Goal: Answer question/provide support: Share knowledge or assist other users

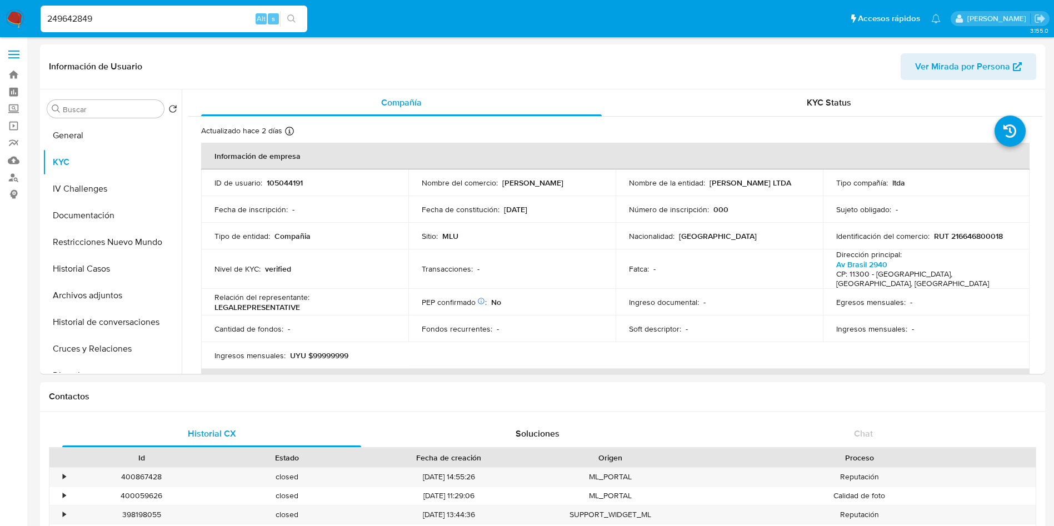
select select "10"
type input "249642849"
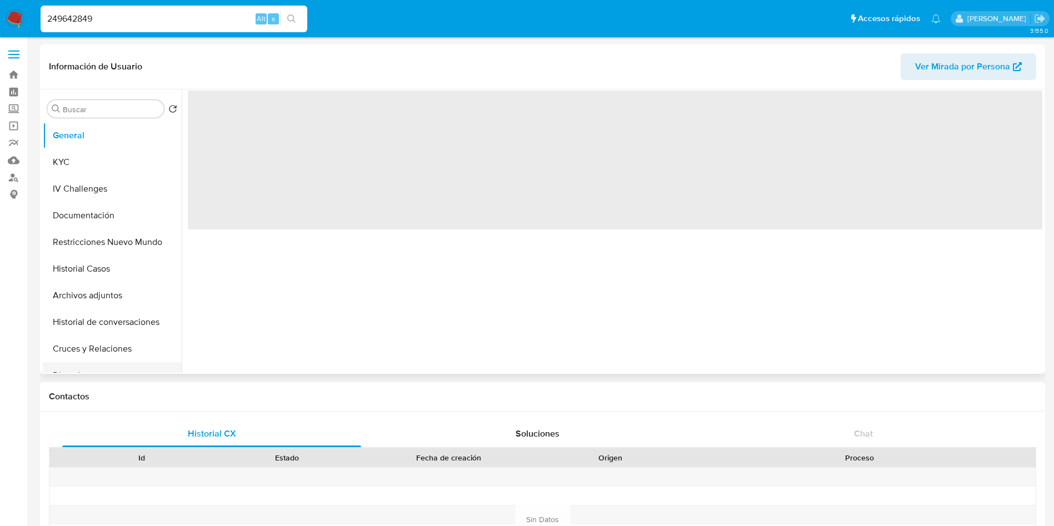
scroll to position [83, 0]
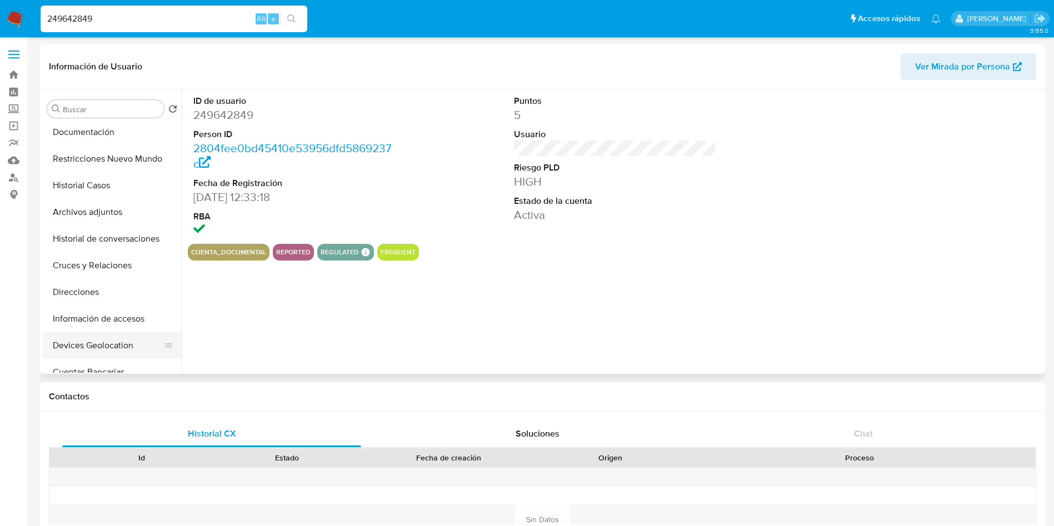
select select "10"
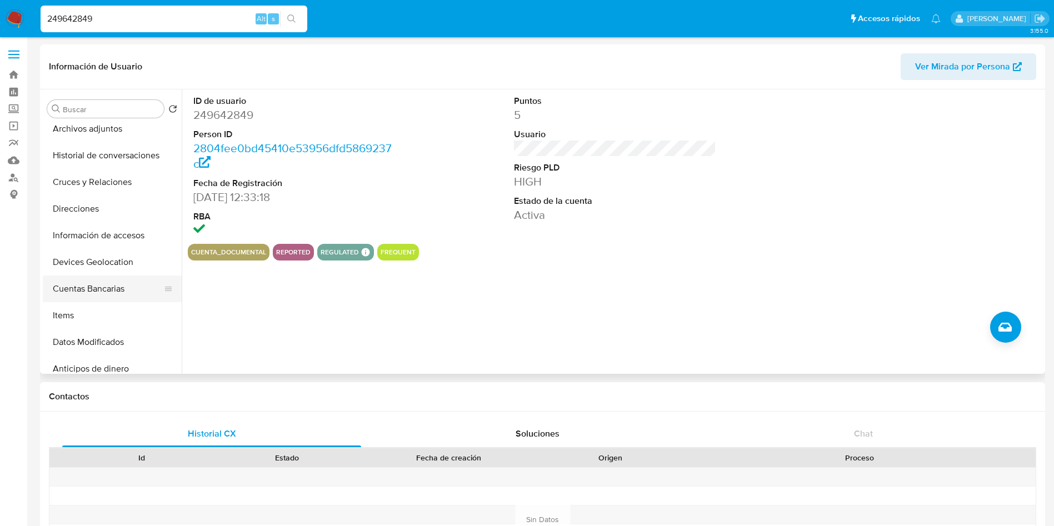
drag, startPoint x: 101, startPoint y: 287, endPoint x: 98, endPoint y: 300, distance: 13.0
click at [100, 287] on button "Cuentas Bancarias" at bounding box center [108, 289] width 130 height 27
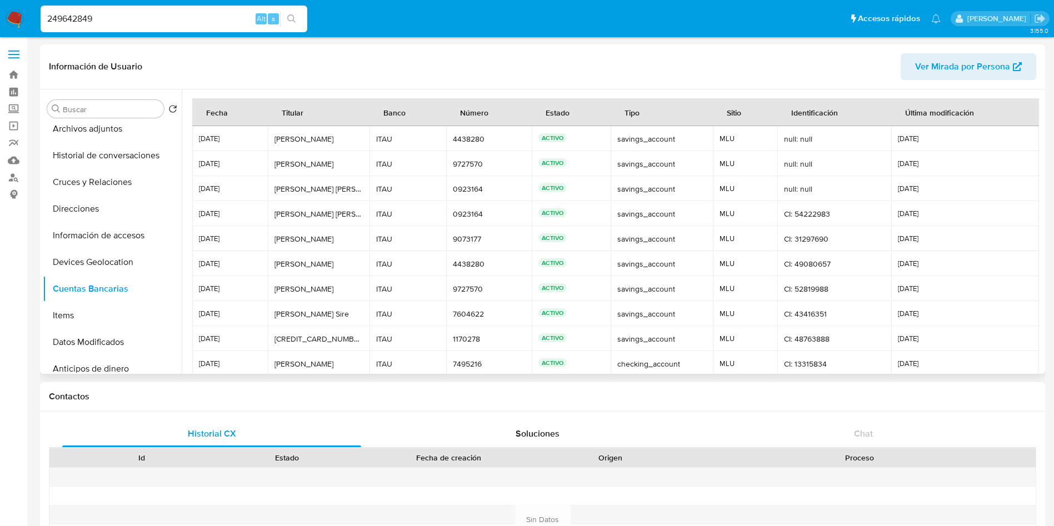
click at [945, 263] on span "12/11/2024" at bounding box center [965, 264] width 134 height 8
click at [975, 246] on td "12/11/2024" at bounding box center [965, 238] width 148 height 25
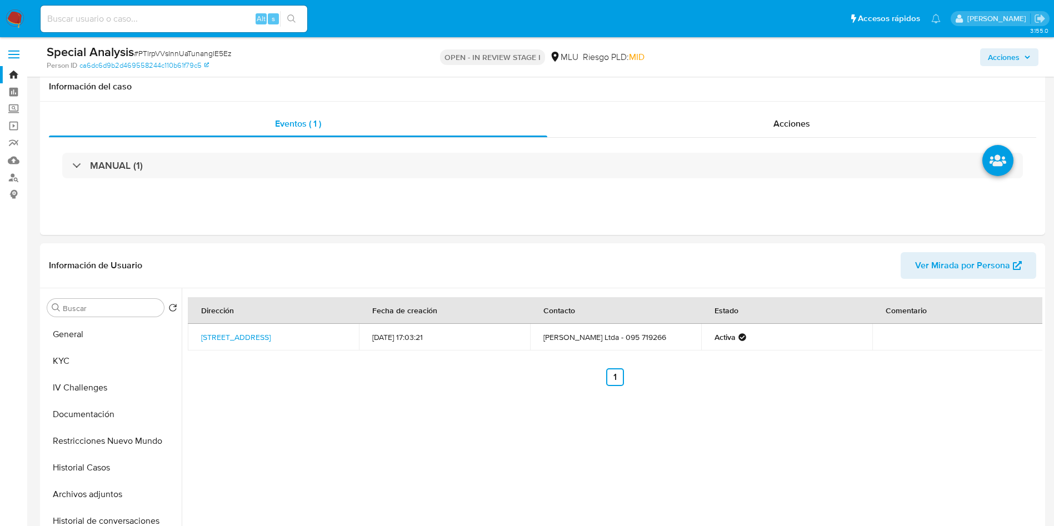
select select "10"
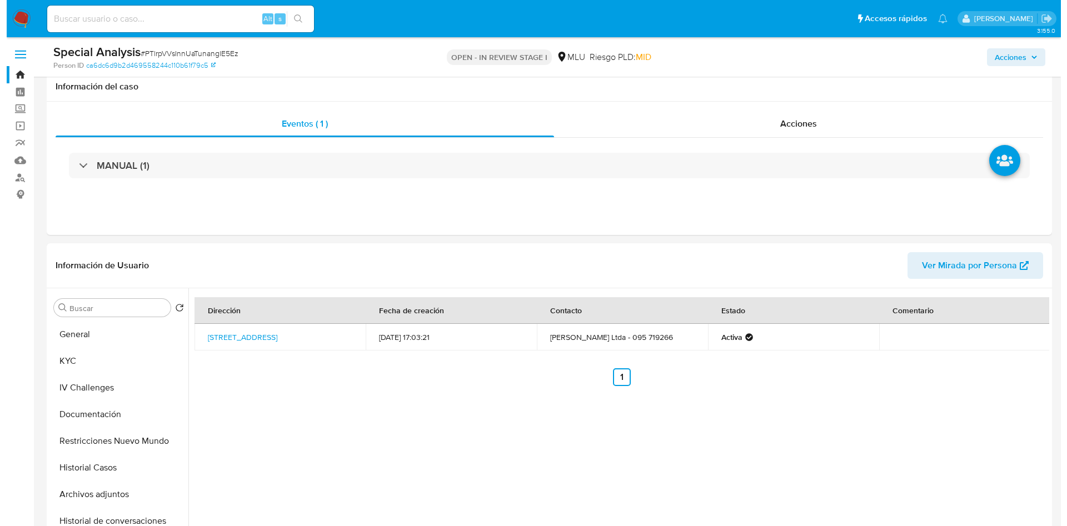
scroll to position [167, 0]
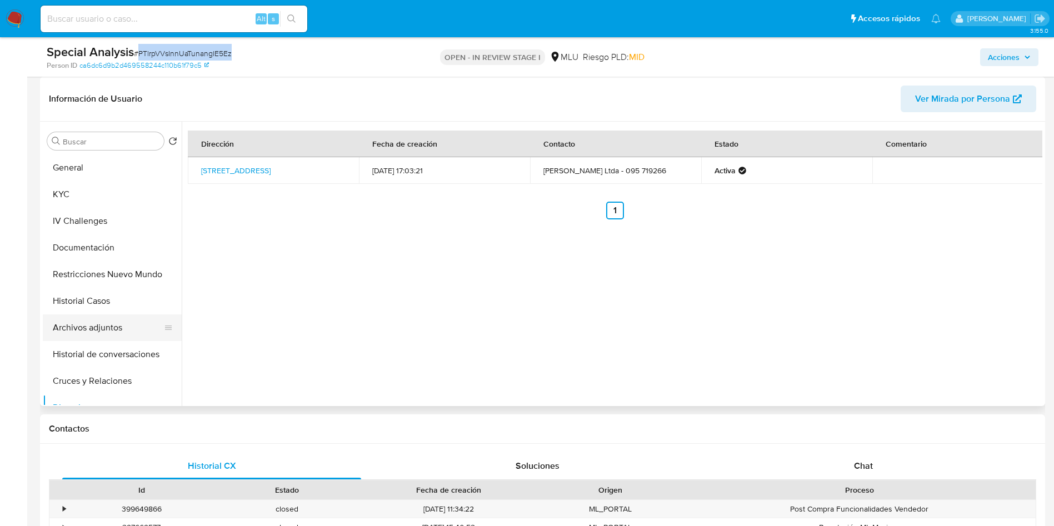
click at [104, 325] on button "Archivos adjuntos" at bounding box center [108, 328] width 130 height 27
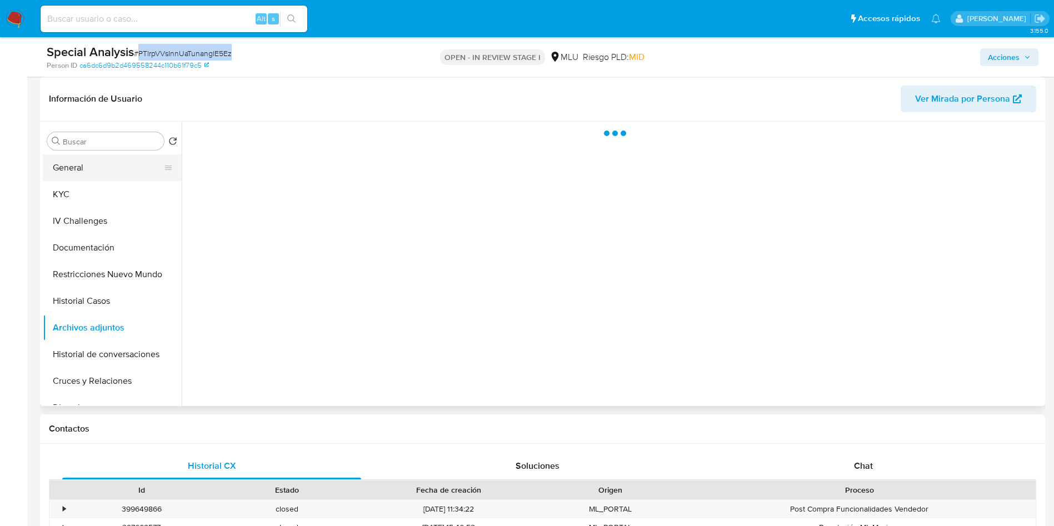
click at [107, 167] on button "General" at bounding box center [108, 168] width 130 height 27
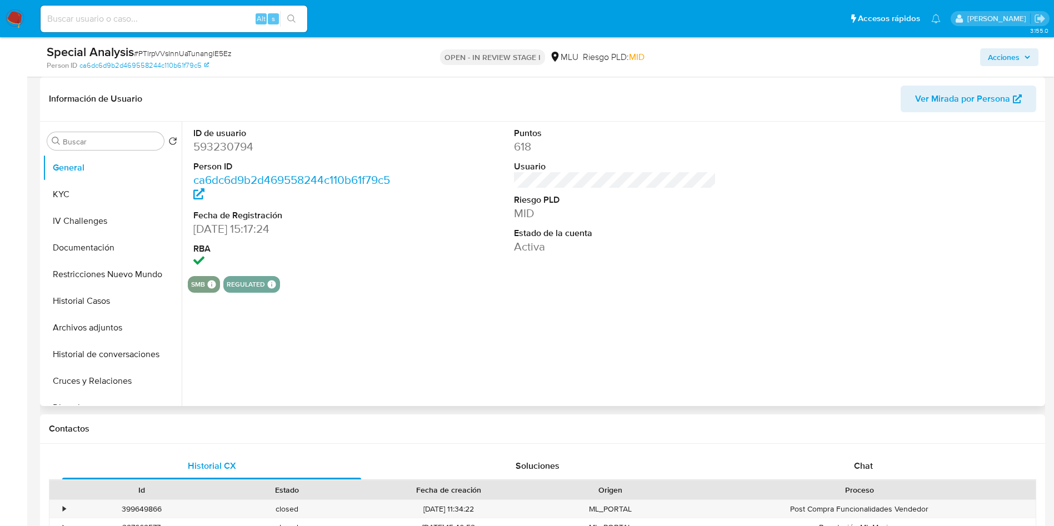
click at [224, 142] on dd "593230794" at bounding box center [294, 147] width 203 height 16
copy dd "593230794"
drag, startPoint x: 537, startPoint y: 288, endPoint x: 310, endPoint y: 108, distance: 289.6
click at [537, 288] on div "smb SMB SMB Advisor Email - Advisor Name - regulated Regulated MLU PASARELA Eva…" at bounding box center [615, 284] width 855 height 17
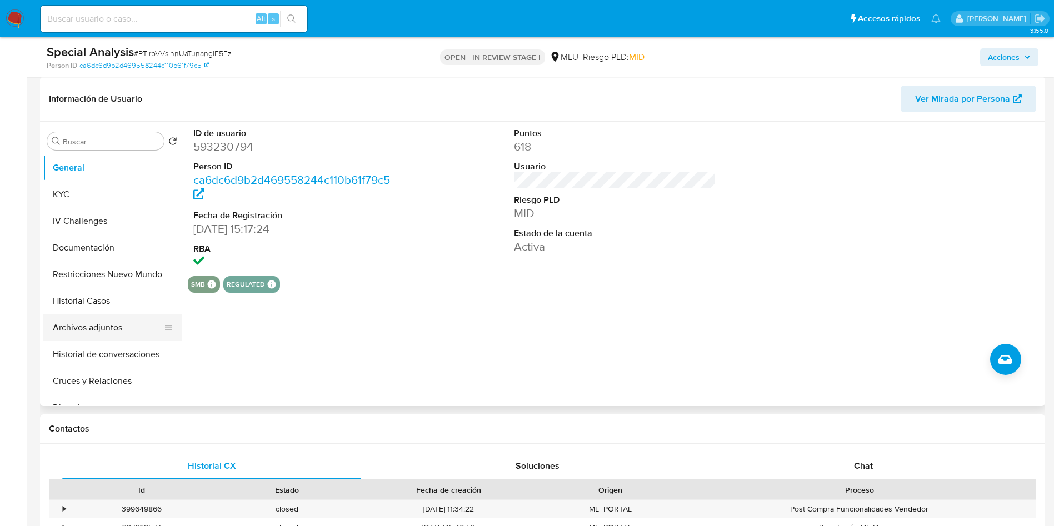
click at [116, 333] on button "Archivos adjuntos" at bounding box center [108, 328] width 130 height 27
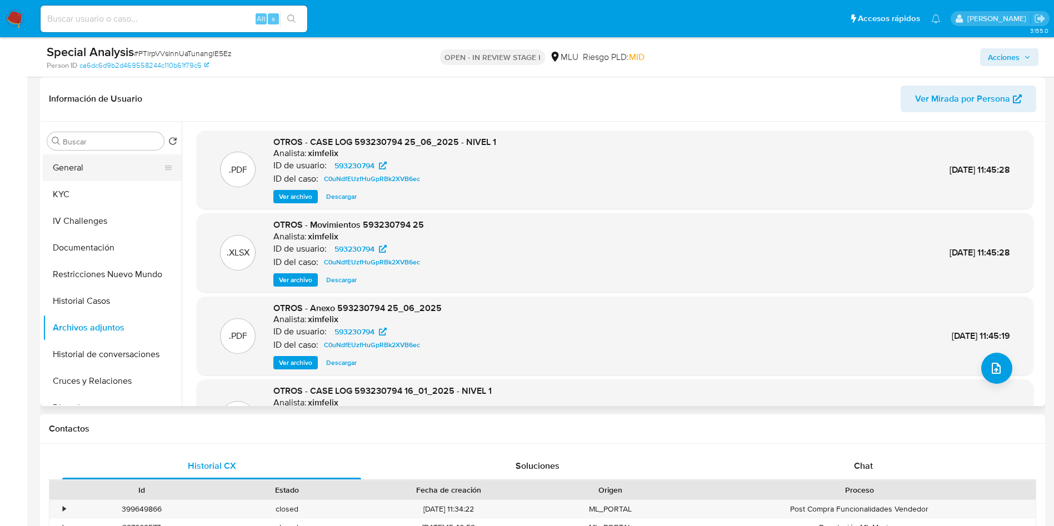
click at [76, 172] on button "General" at bounding box center [108, 168] width 130 height 27
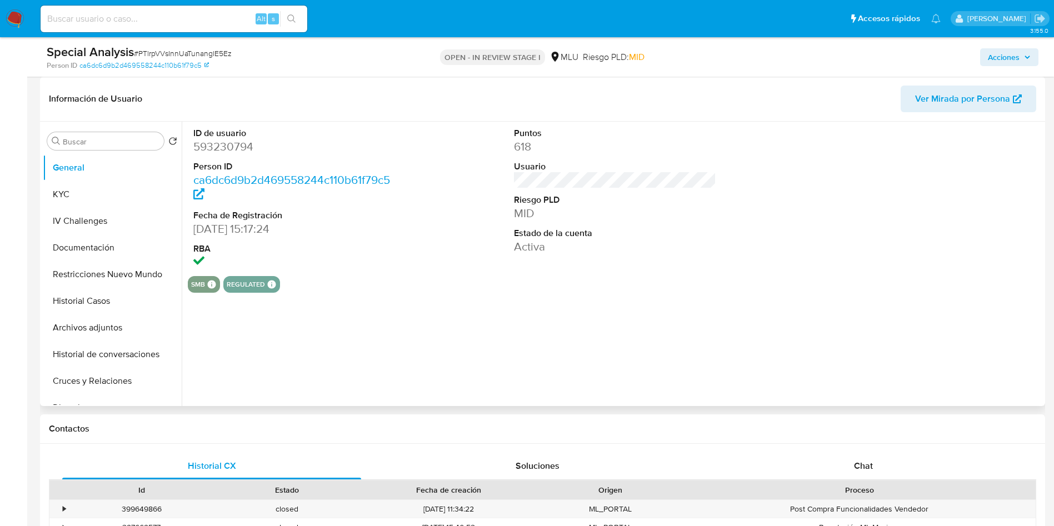
click at [235, 151] on dd "593230794" at bounding box center [294, 147] width 203 height 16
copy dd "593230794"
drag, startPoint x: 69, startPoint y: 200, endPoint x: 78, endPoint y: 200, distance: 8.9
click at [69, 200] on button "KYC" at bounding box center [108, 194] width 130 height 27
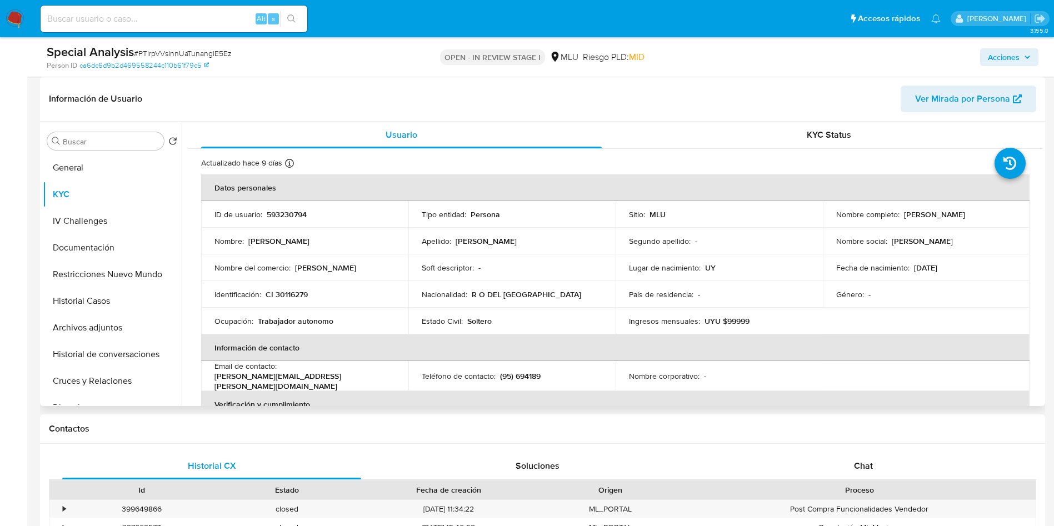
drag, startPoint x: 900, startPoint y: 213, endPoint x: 1013, endPoint y: 214, distance: 113.4
click at [1013, 214] on td "Nombre completo : Nicolas Tchilingirbachian Baez" at bounding box center [926, 214] width 207 height 27
copy p "Nicolas Tchilingirbachian Baez"
click at [117, 329] on button "Archivos adjuntos" at bounding box center [108, 328] width 130 height 27
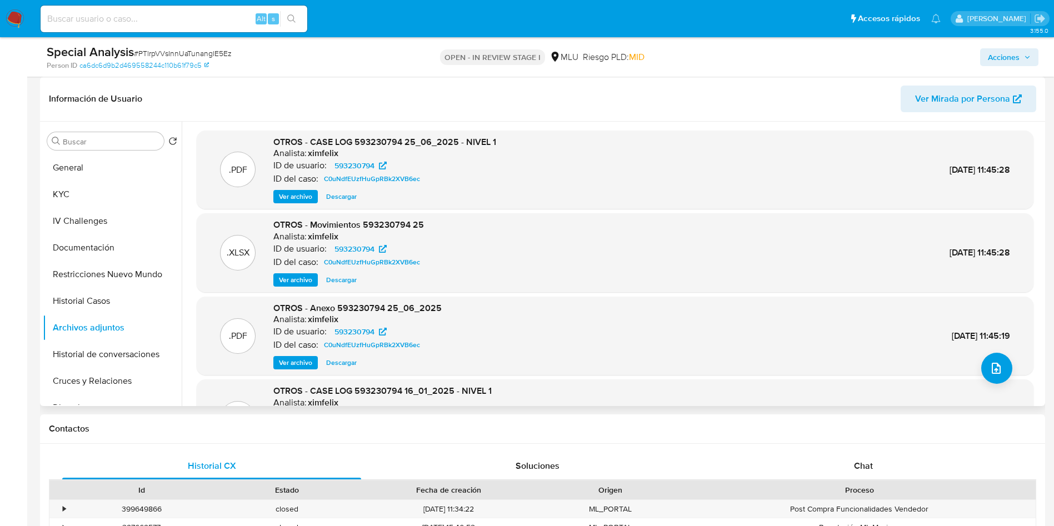
click at [217, 126] on div ".PDF OTROS - CASE LOG 593230794 25_06_2025 - NIVEL 1 Analista: ximfelix ID de u…" at bounding box center [612, 264] width 861 height 285
click at [1003, 368] on button "upload-file" at bounding box center [996, 368] width 31 height 31
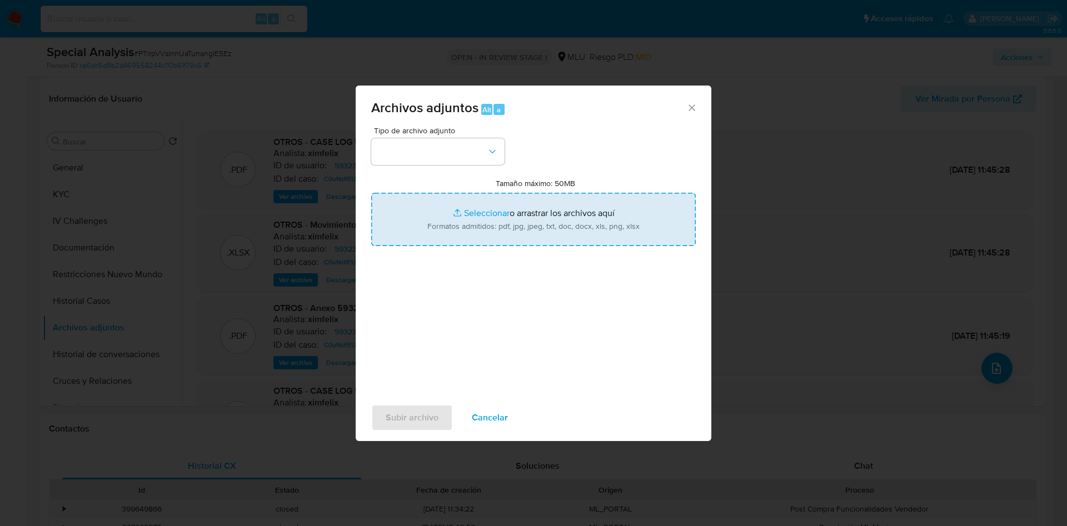
click at [521, 231] on input "Tamaño máximo: 50MB Seleccionar archivos" at bounding box center [533, 219] width 325 height 53
type input "C:\fakepath\Case Log 593230794 - 21_08_2025.pdf"
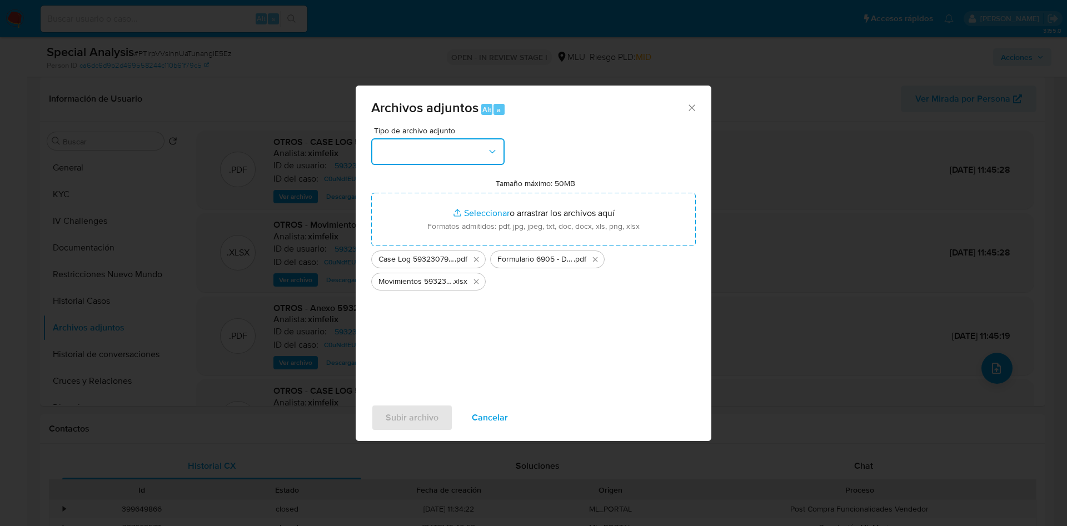
click at [414, 149] on button "button" at bounding box center [437, 151] width 133 height 27
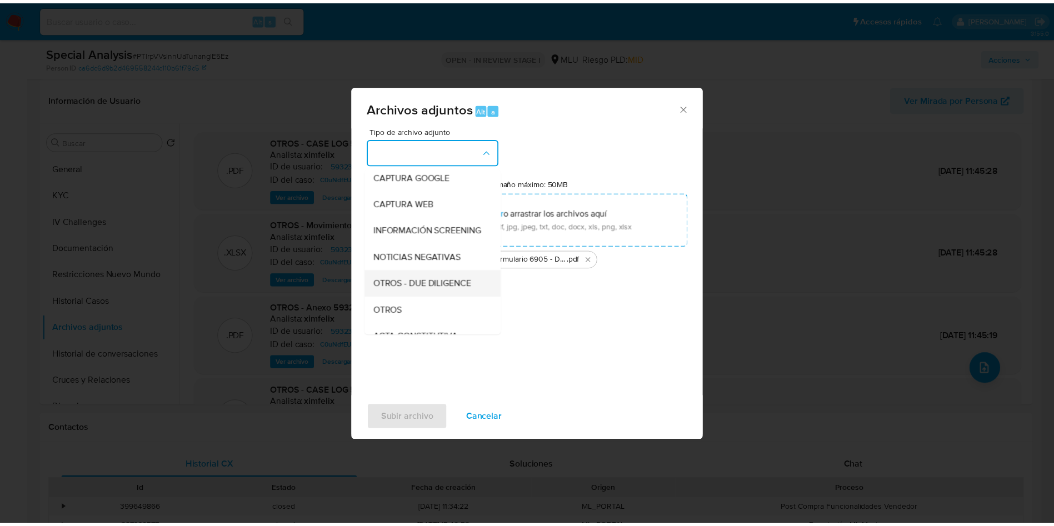
scroll to position [83, 0]
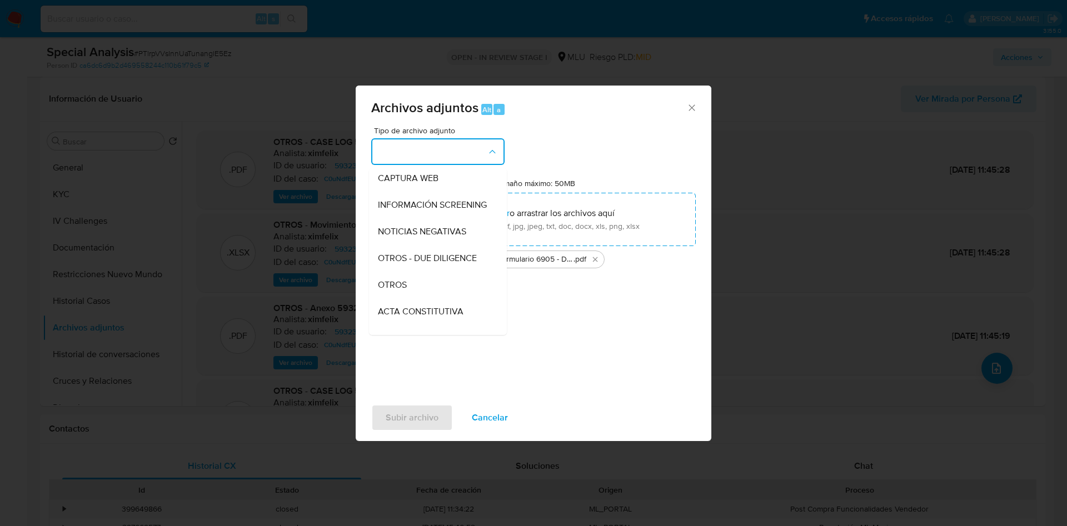
drag, startPoint x: 417, startPoint y: 300, endPoint x: 416, endPoint y: 306, distance: 6.3
click at [416, 298] on div "OTROS" at bounding box center [434, 285] width 113 height 27
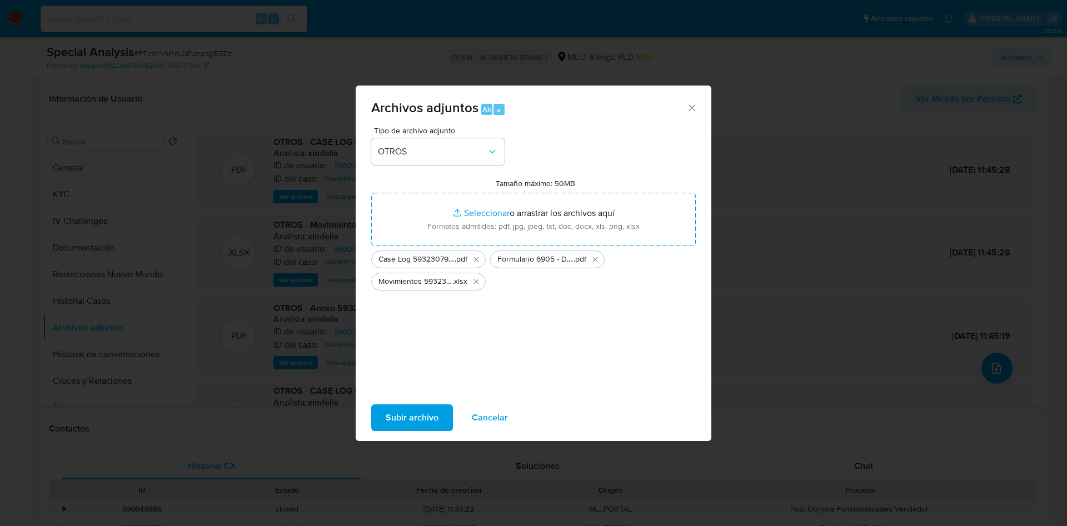
click at [409, 417] on span "Subir archivo" at bounding box center [412, 418] width 53 height 24
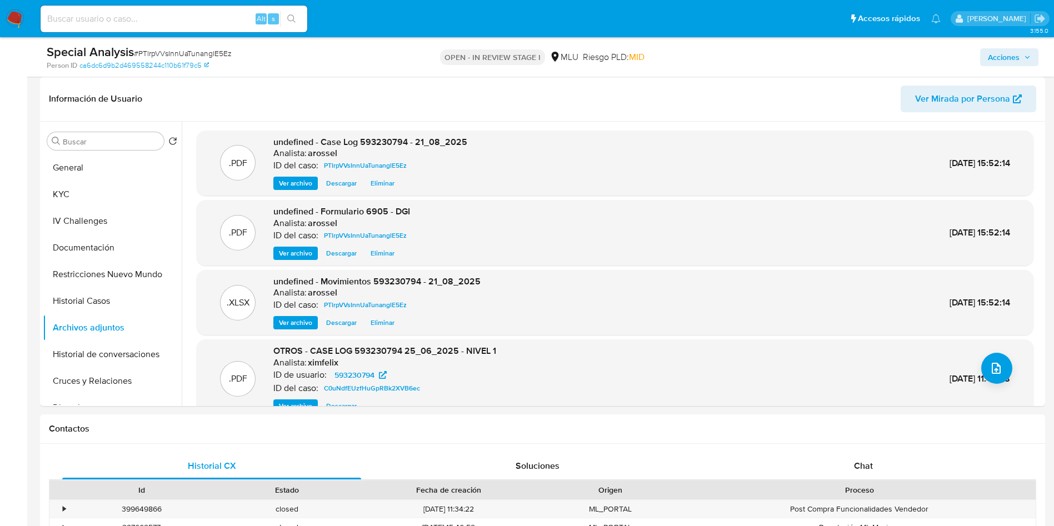
click at [1014, 55] on span "Acciones" at bounding box center [1004, 57] width 32 height 18
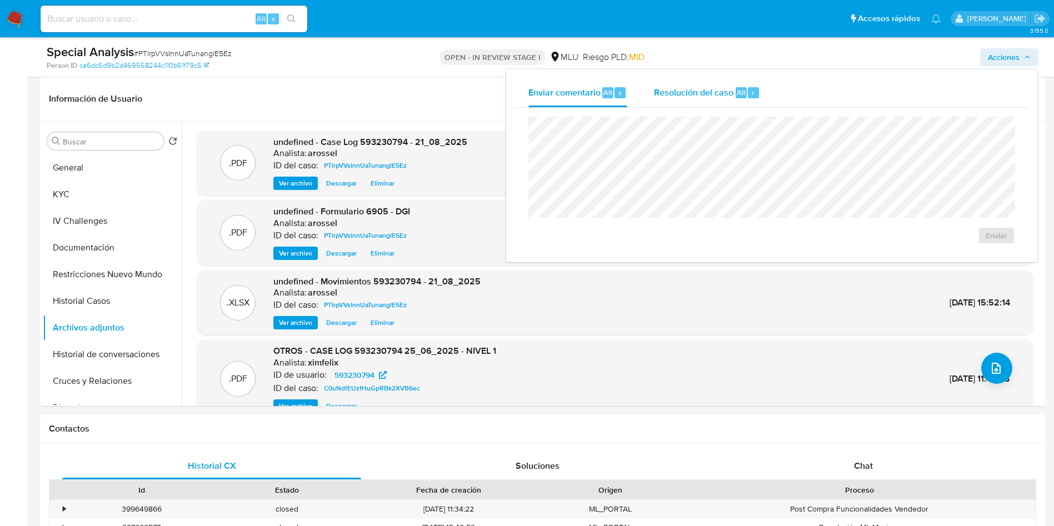
click at [764, 92] on button "Resolución del caso Alt r" at bounding box center [707, 92] width 133 height 29
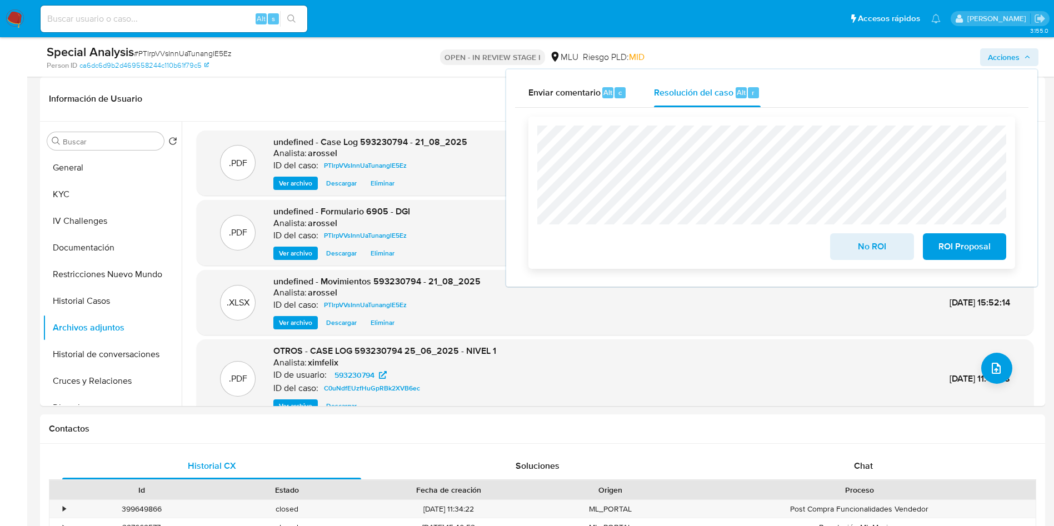
click at [859, 250] on span "No ROI" at bounding box center [872, 247] width 54 height 24
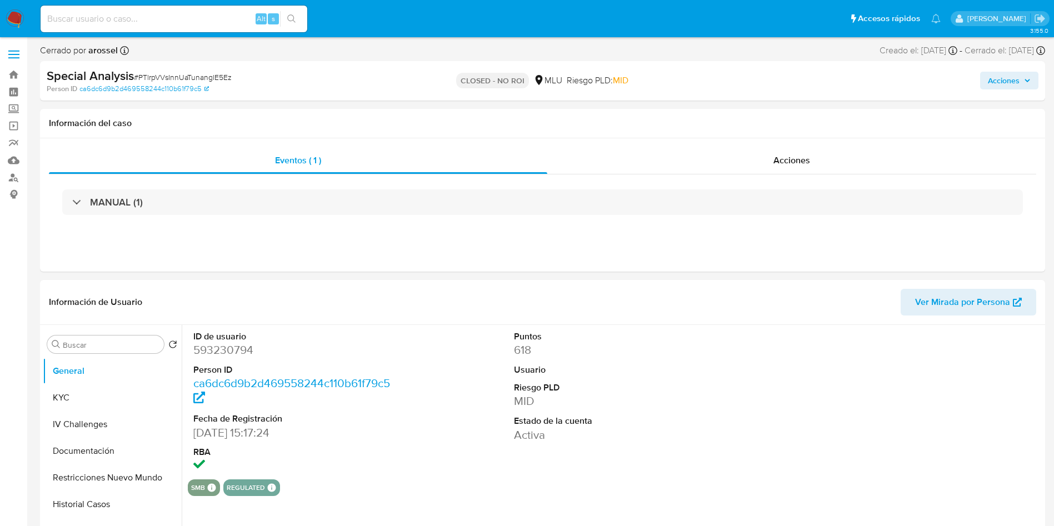
select select "10"
click at [107, 386] on button "KYC" at bounding box center [108, 398] width 130 height 27
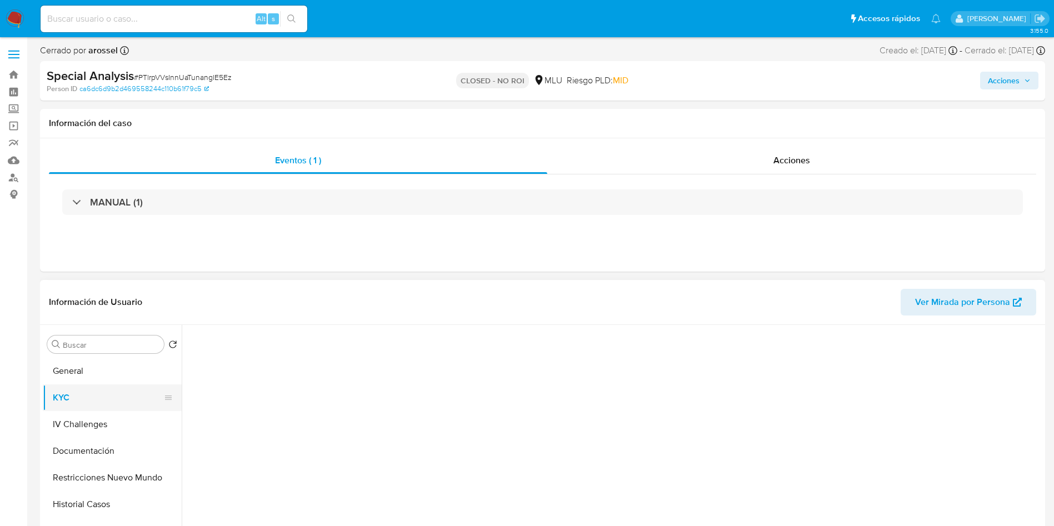
drag, startPoint x: 108, startPoint y: 389, endPoint x: 117, endPoint y: 391, distance: 9.0
click at [109, 390] on button "KYC" at bounding box center [108, 398] width 130 height 27
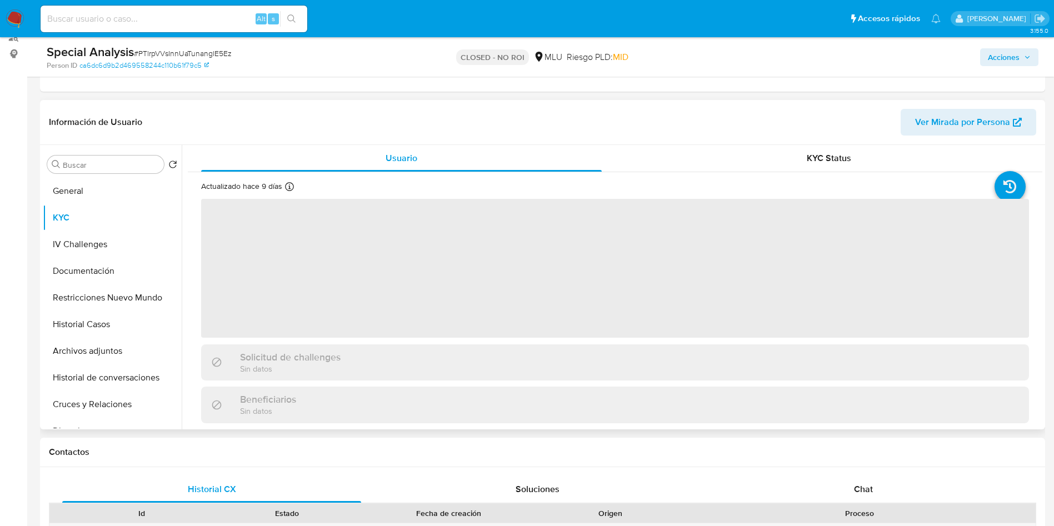
scroll to position [167, 0]
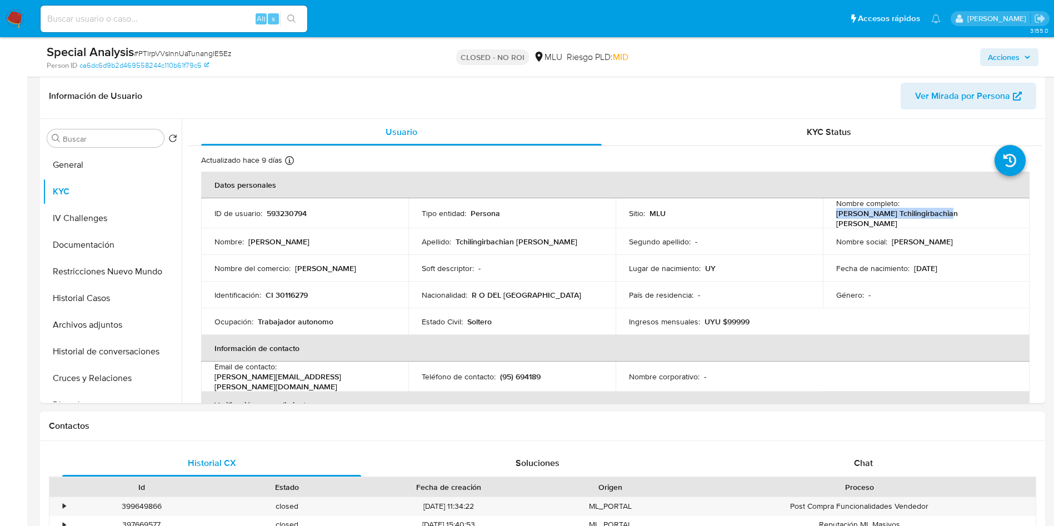
drag, startPoint x: 900, startPoint y: 208, endPoint x: 540, endPoint y: 15, distance: 409.0
click at [1022, 209] on td "Nombre completo : Nicolas Tchilingirbachian Baez" at bounding box center [926, 213] width 207 height 30
copy p "Nicolas Tchilingirbachian Baez"
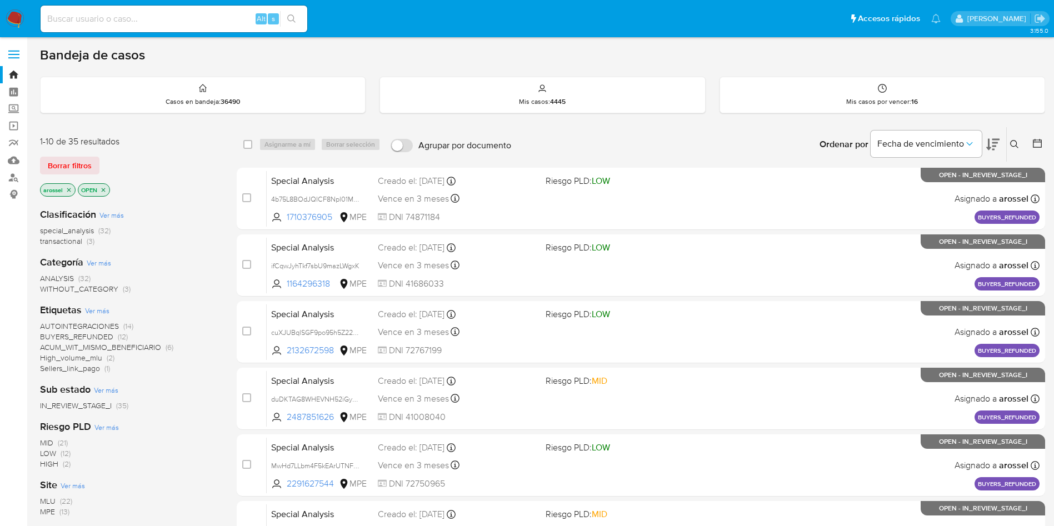
click at [178, 11] on div "Alt s" at bounding box center [174, 19] width 267 height 27
click at [181, 15] on input at bounding box center [174, 19] width 267 height 14
paste input "7umEE2MNPJDRw2ErEEQUgMzi"
type input "7umEE2MNPJDRw2ErEEQUgMzi"
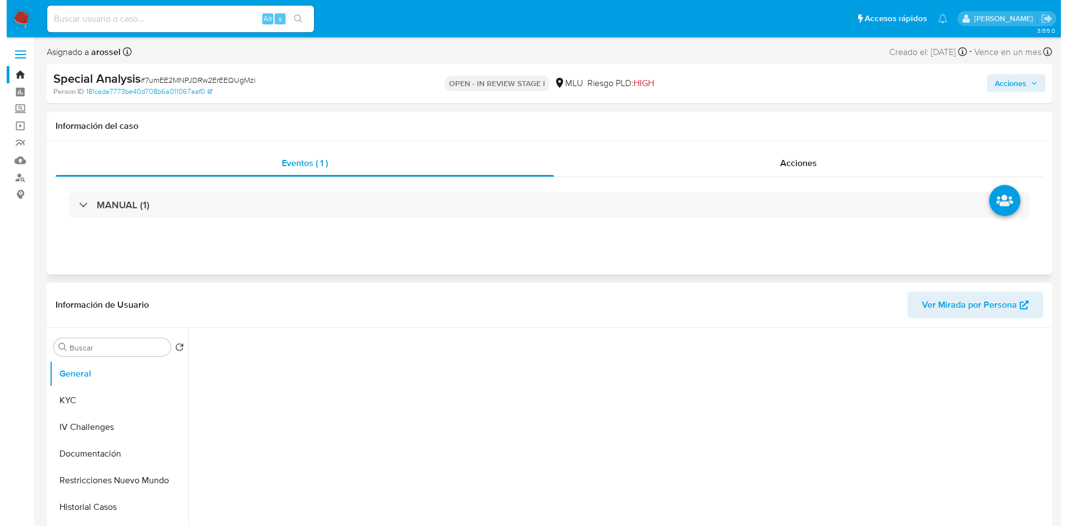
scroll to position [83, 0]
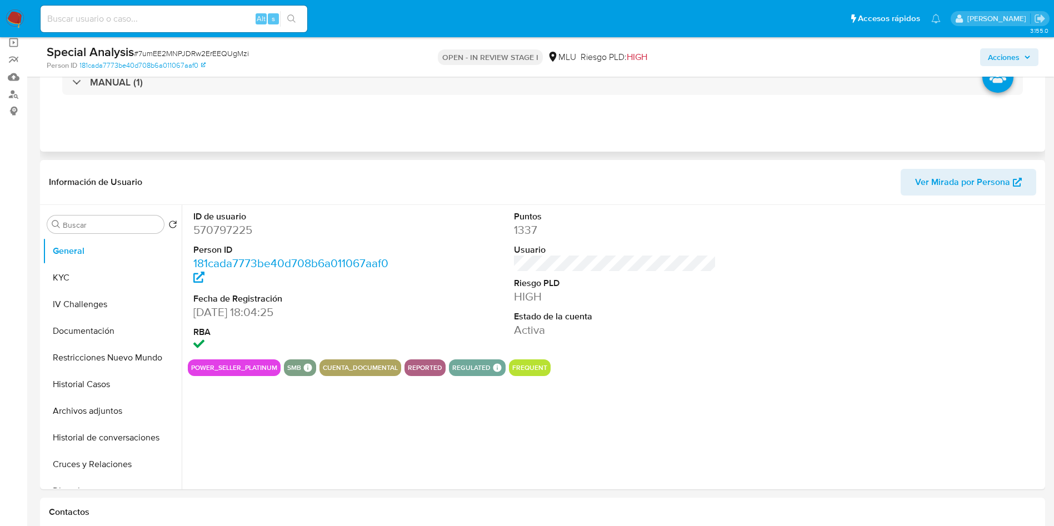
select select "10"
click at [88, 380] on button "Historial Casos" at bounding box center [108, 384] width 130 height 27
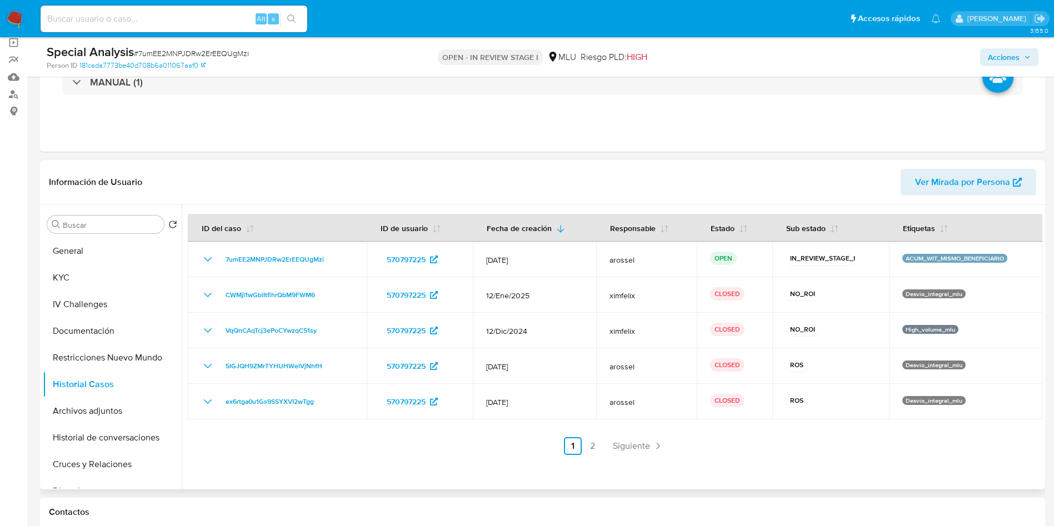
click at [984, 181] on span "Ver Mirada por Persona" at bounding box center [962, 182] width 95 height 27
click at [93, 471] on button "Cruces y Relaciones" at bounding box center [108, 464] width 130 height 27
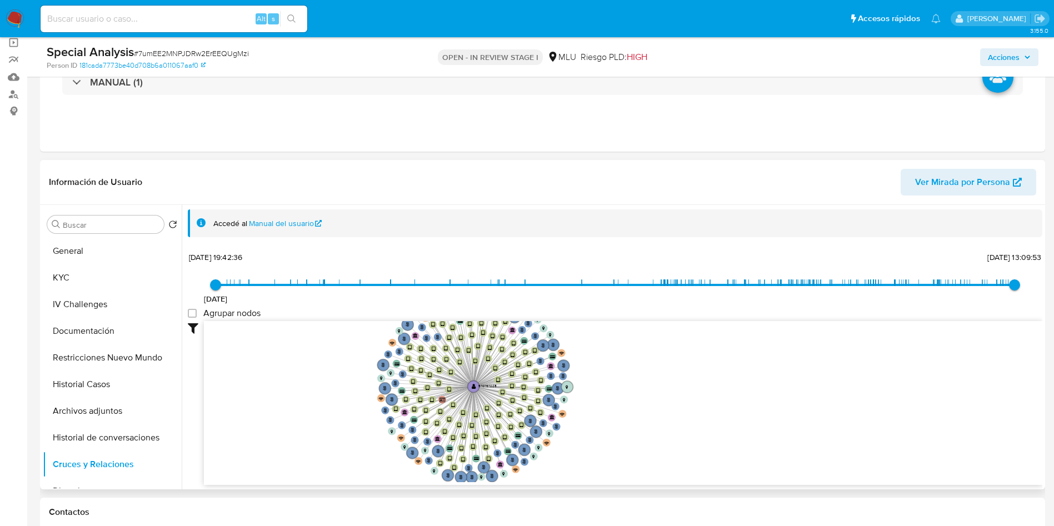
drag, startPoint x: 285, startPoint y: 388, endPoint x: 357, endPoint y: 395, distance: 72.0
click at [357, 395] on icon "user-570797225  570797225 person-181cada7773be40d708b6a011067aaf0  device-66c…" at bounding box center [623, 401] width 839 height 161
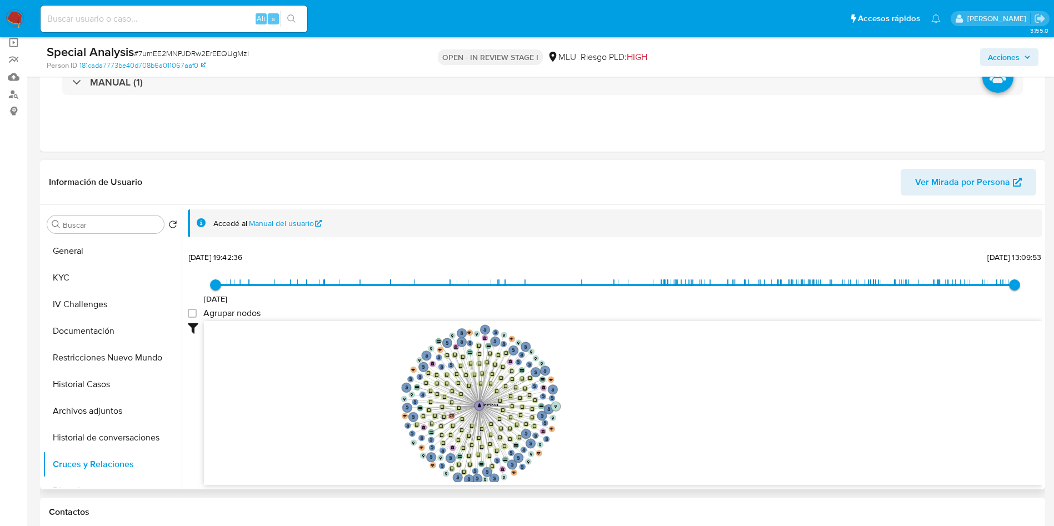
drag, startPoint x: 346, startPoint y: 395, endPoint x: 370, endPoint y: 411, distance: 29.6
click at [370, 411] on icon "user-570797225  570797225 person-181cada7773be40d708b6a011067aaf0  device-66c…" at bounding box center [623, 401] width 839 height 161
click at [186, 52] on span "# 7umEE2MNPJDRw2ErEEQUgMzi" at bounding box center [191, 53] width 115 height 11
copy span "7umEE2MNPJDRw2ErEEQUgMzi"
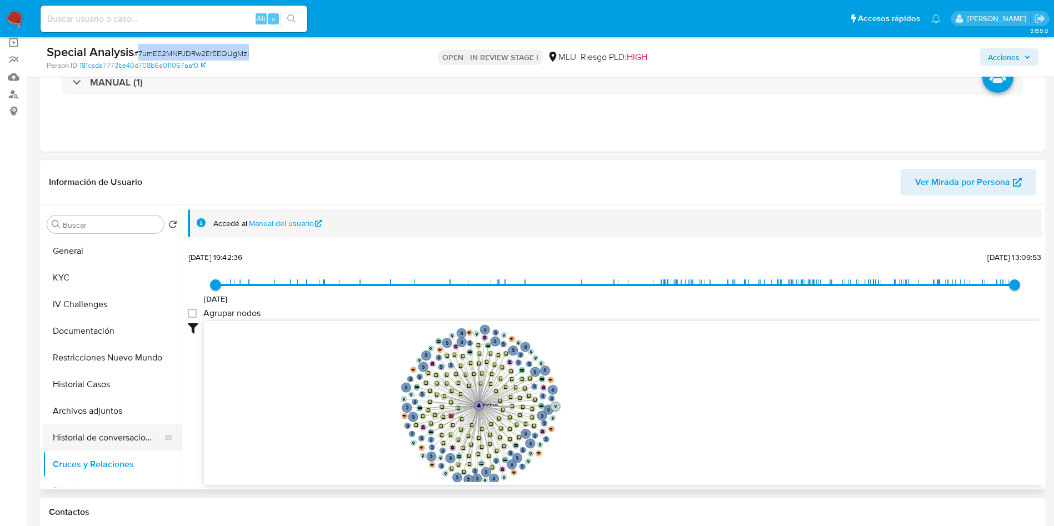
click at [119, 435] on button "Historial de conversaciones" at bounding box center [108, 438] width 130 height 27
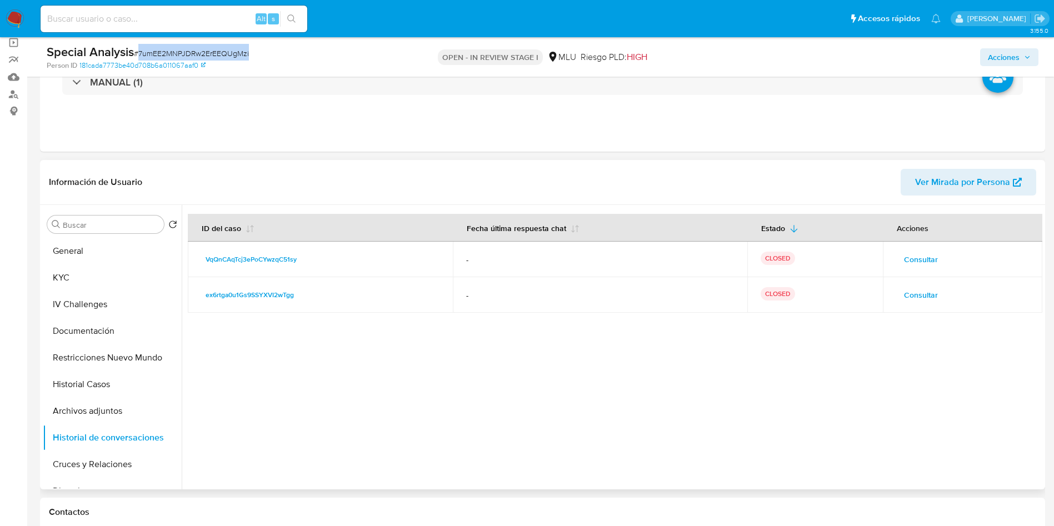
click at [918, 292] on span "Consultar" at bounding box center [921, 295] width 34 height 16
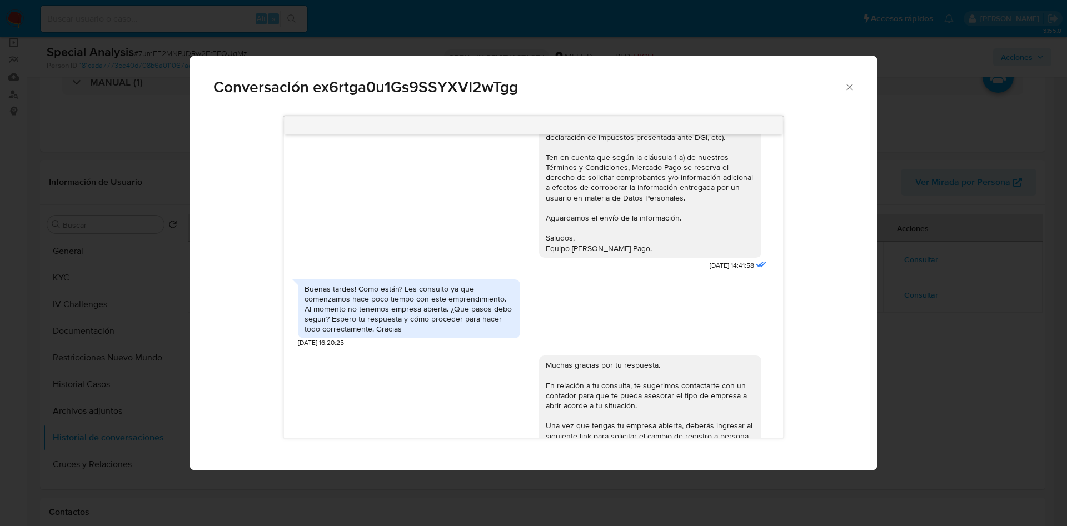
scroll to position [111, 0]
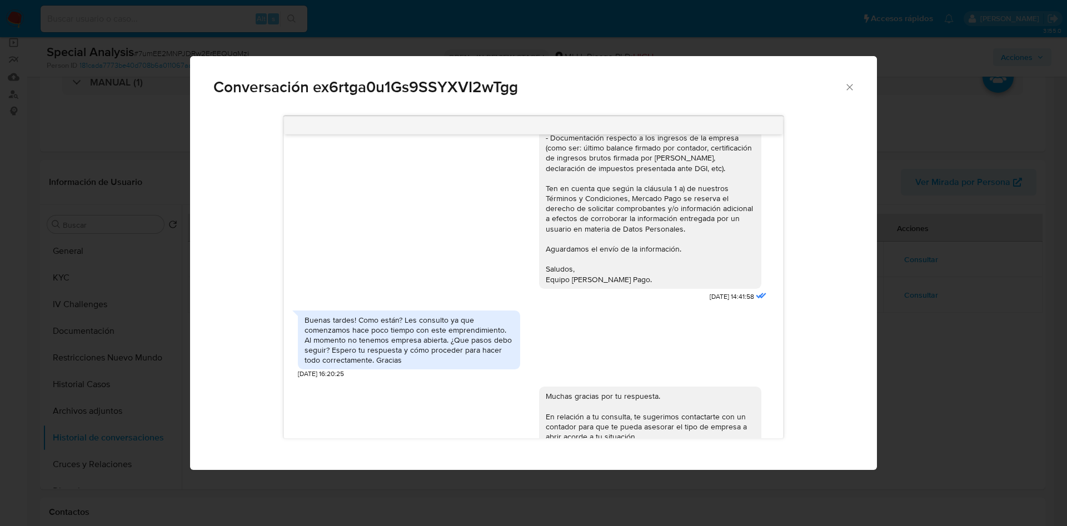
click at [938, 231] on div "Conversación ex6rtga0u1Gs9SSYXVI2wTgg Hola, Facundo. Te contactamos ya que nece…" at bounding box center [533, 263] width 1067 height 526
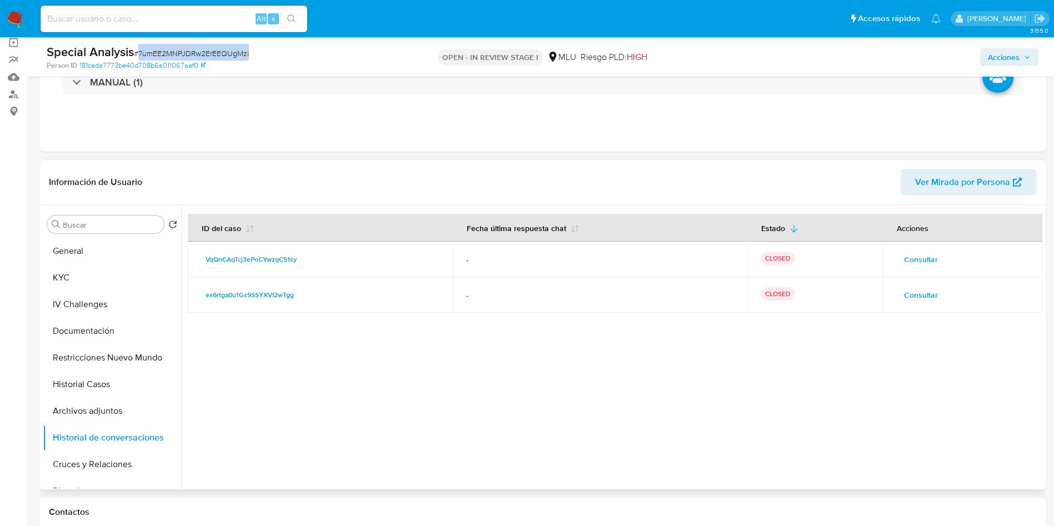
click at [910, 263] on span "Consultar" at bounding box center [921, 260] width 34 height 16
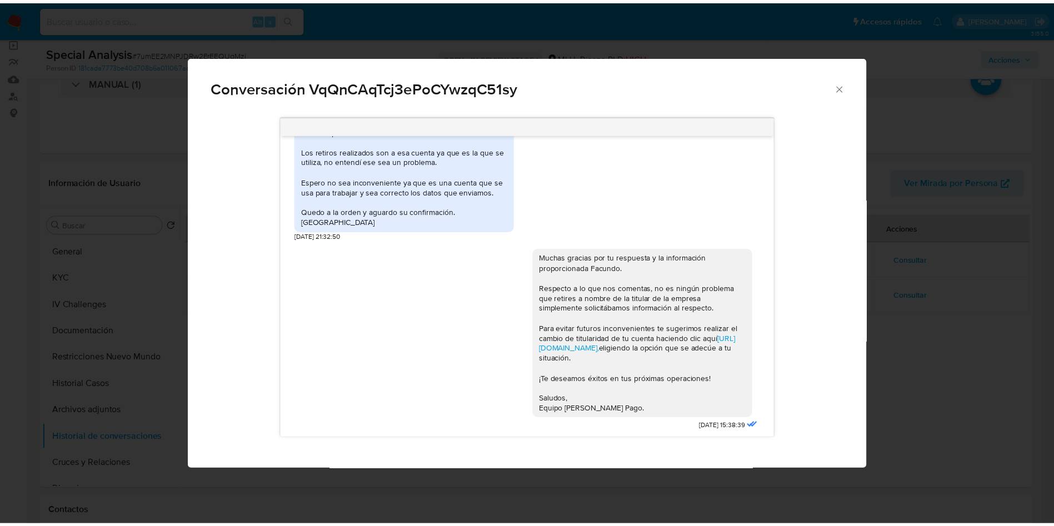
scroll to position [336, 0]
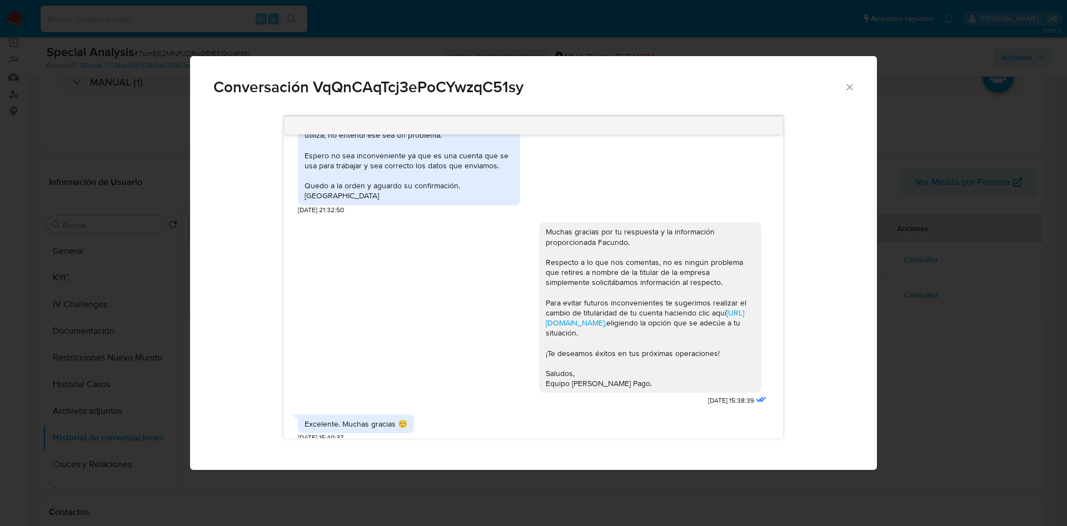
click at [935, 285] on div "Conversación VqQnCAqTcj3ePoCYwzqC51sy Buenas tardes Facundo, Nos comunicamos co…" at bounding box center [533, 263] width 1067 height 526
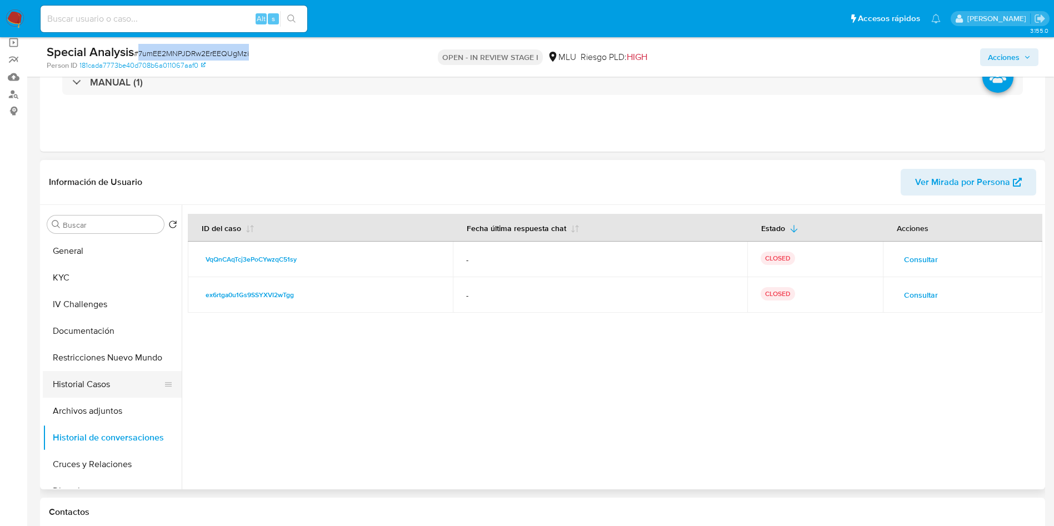
click at [109, 391] on button "Historial Casos" at bounding box center [108, 384] width 130 height 27
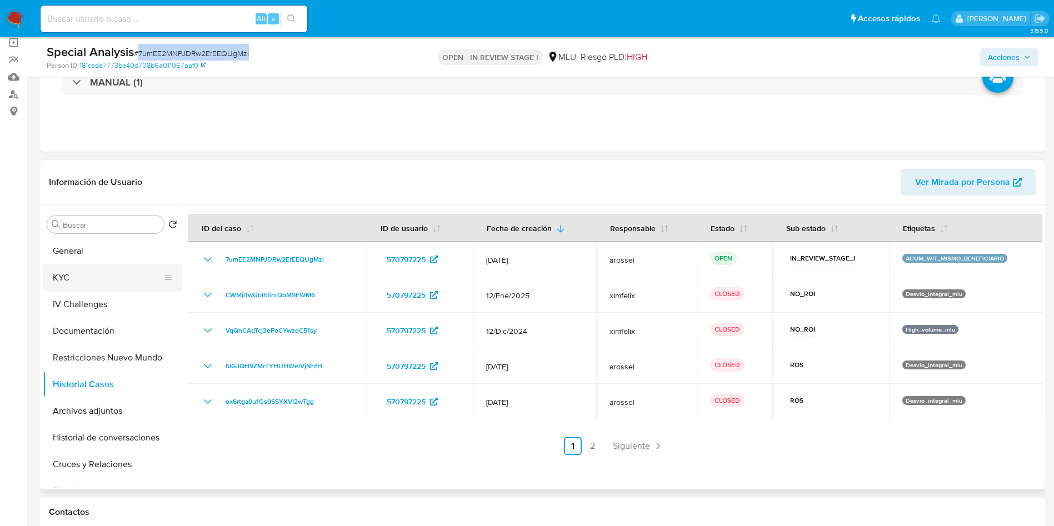
click at [86, 276] on button "KYC" at bounding box center [108, 278] width 130 height 27
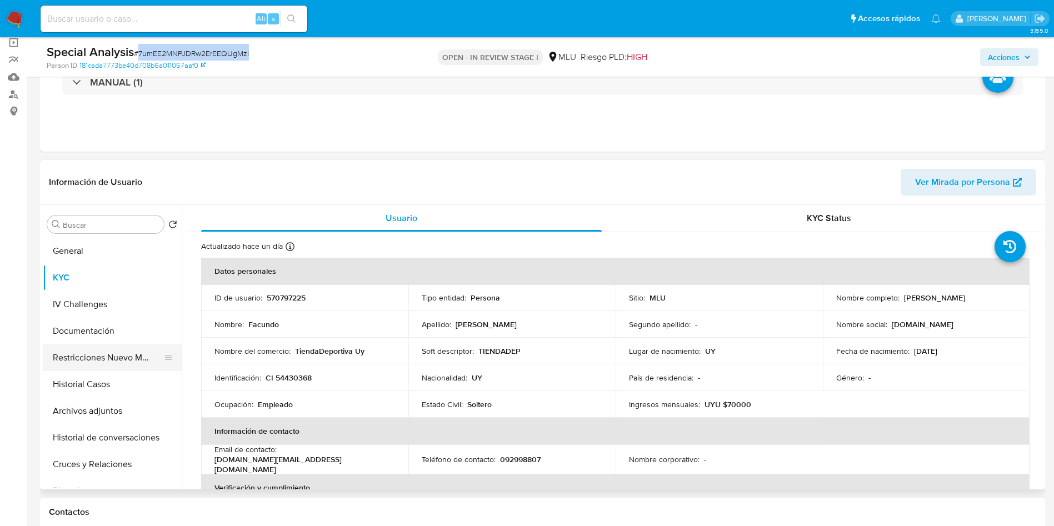
click at [132, 369] on button "Restricciones Nuevo Mundo" at bounding box center [108, 358] width 130 height 27
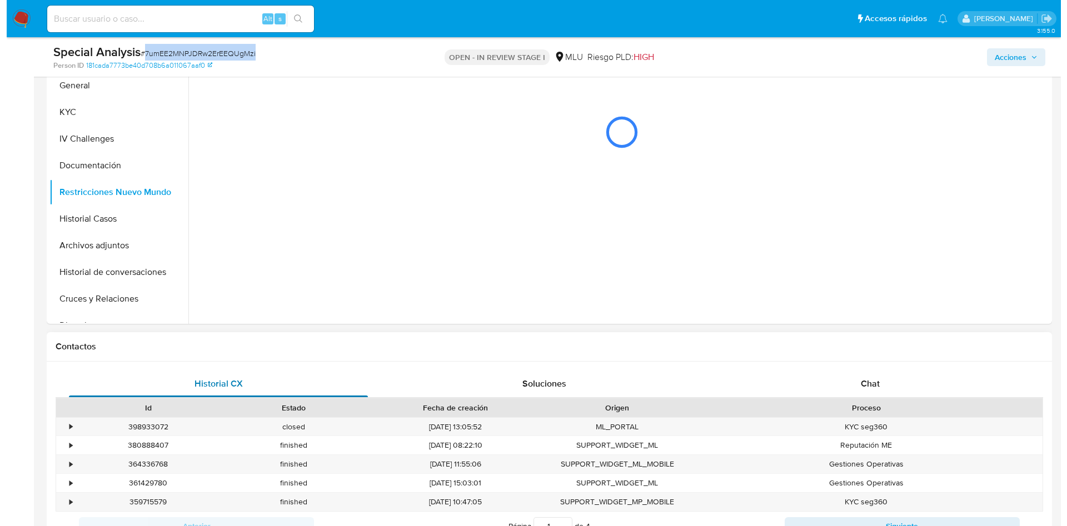
scroll to position [167, 0]
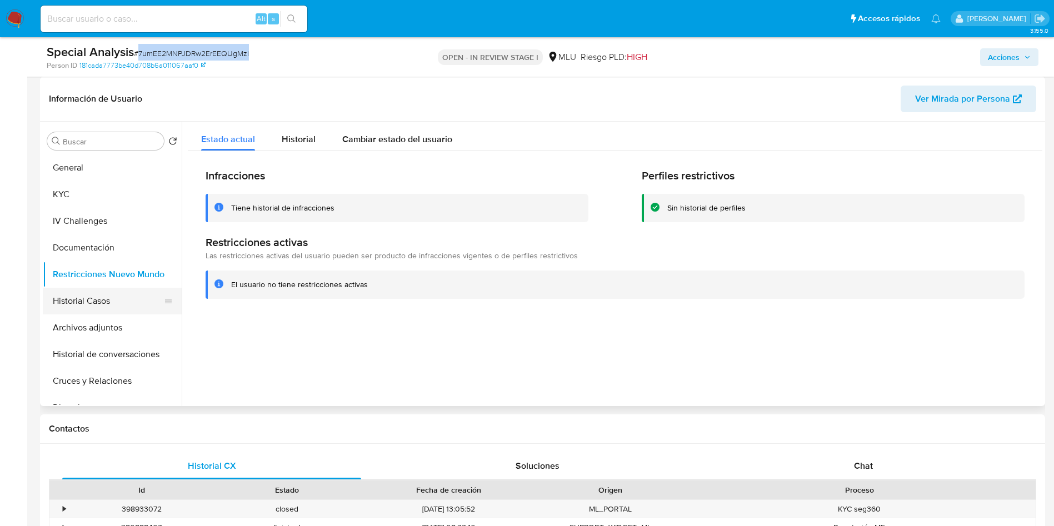
click at [94, 300] on button "Historial Casos" at bounding box center [108, 301] width 130 height 27
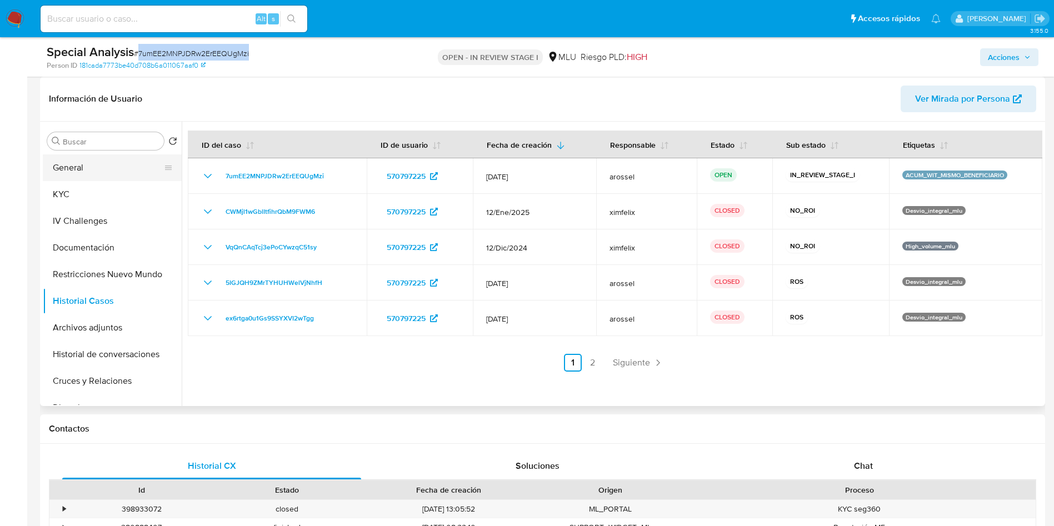
click at [66, 173] on button "General" at bounding box center [108, 168] width 130 height 27
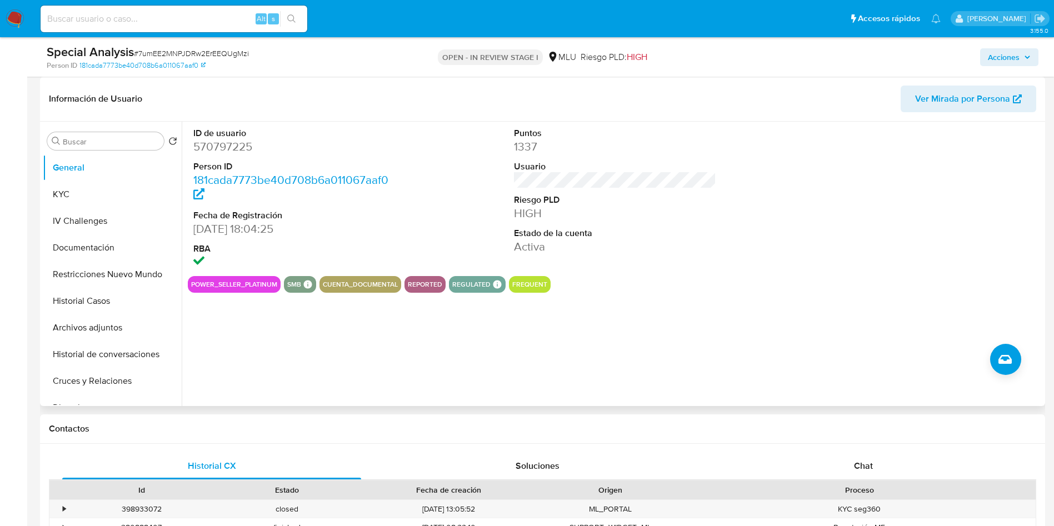
click at [236, 141] on dd "570797225" at bounding box center [294, 147] width 203 height 16
copy dd "570797225"
click at [761, 226] on div "ID de usuario 570797225 Person ID 181cada7773be40d708b6a011067aaf0 Fecha de Reg…" at bounding box center [615, 199] width 855 height 155
click at [642, 209] on dd "HIGH" at bounding box center [615, 214] width 203 height 16
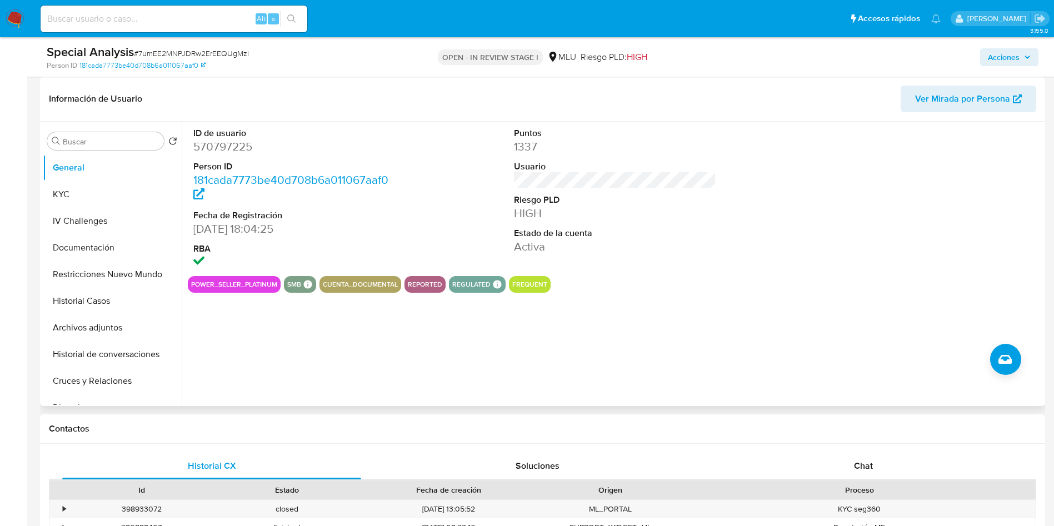
click at [224, 153] on dd "570797225" at bounding box center [294, 147] width 203 height 16
copy dd "570797225"
click at [113, 301] on button "Historial Casos" at bounding box center [108, 301] width 130 height 27
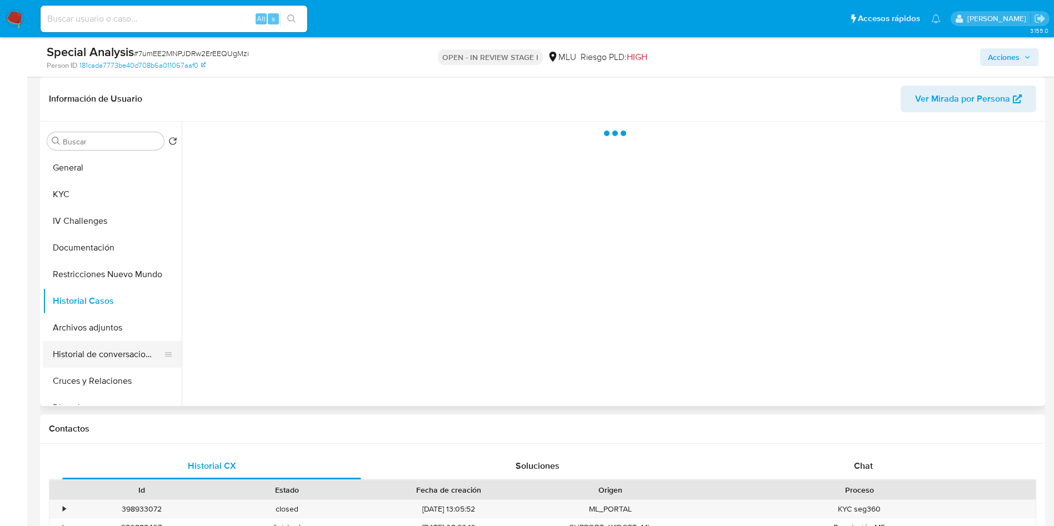
click at [116, 356] on button "Historial de conversaciones" at bounding box center [108, 354] width 130 height 27
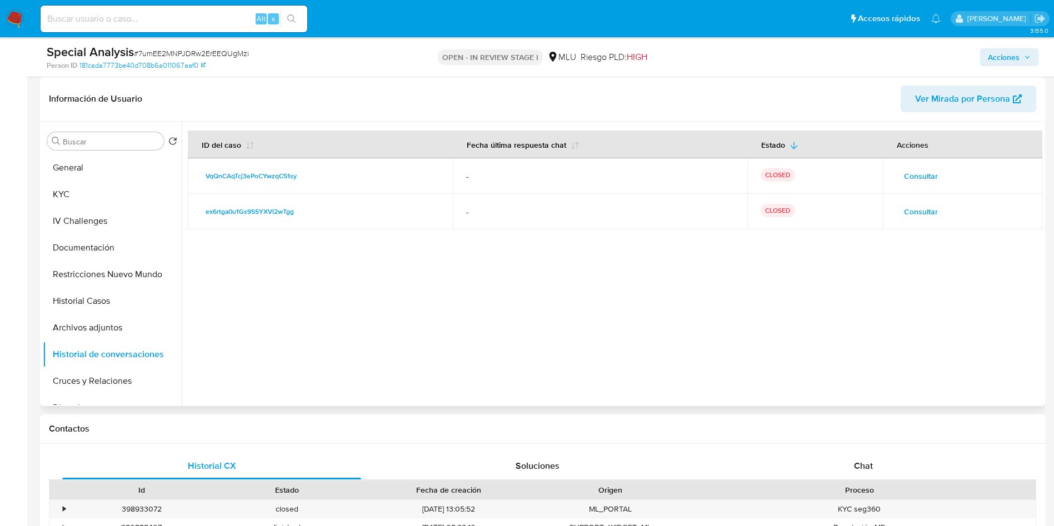
click at [916, 177] on span "Consultar" at bounding box center [921, 176] width 34 height 16
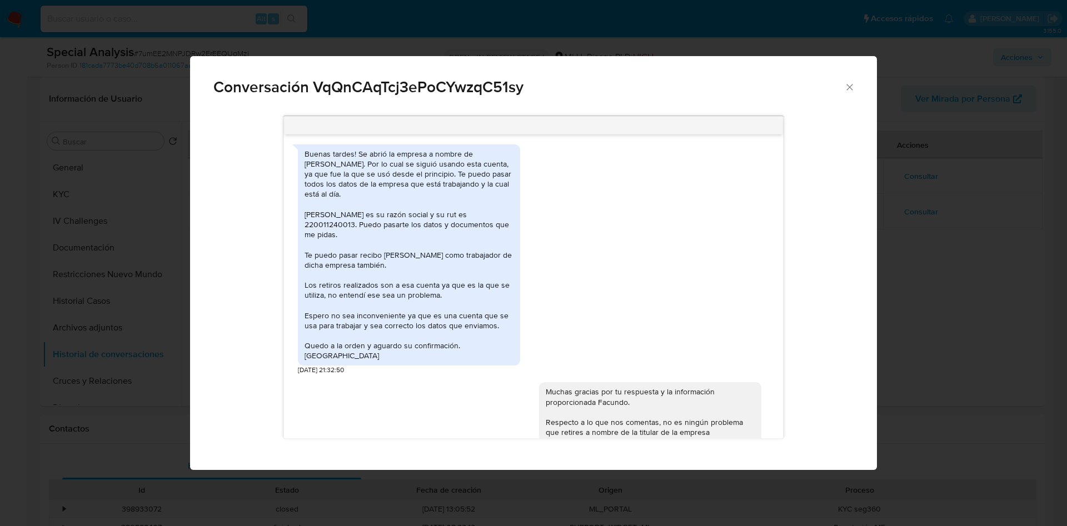
scroll to position [169, 0]
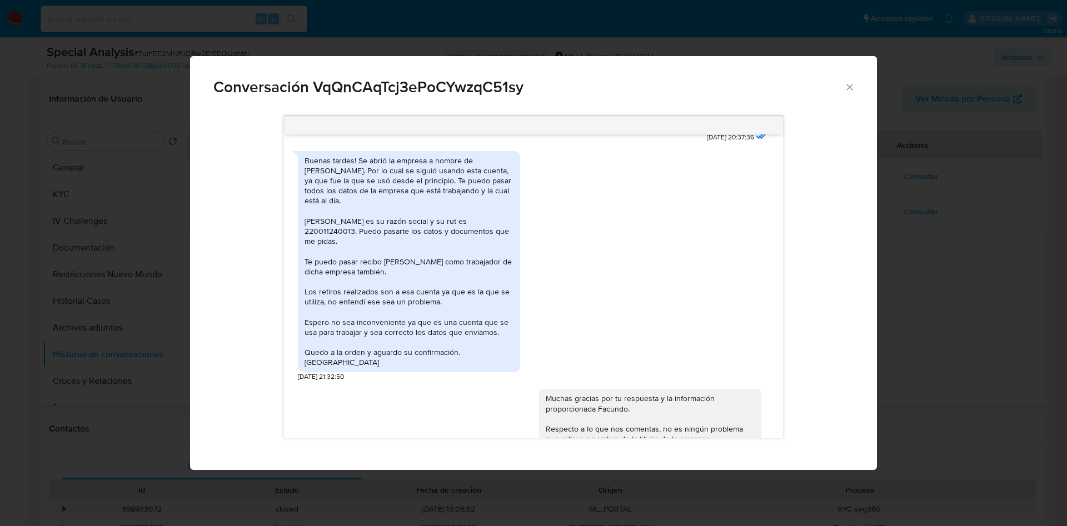
click at [413, 241] on div "Buenas tardes! Se abrió la empresa a nombre de Sofía Oliva. Por lo cual se sigu…" at bounding box center [409, 262] width 209 height 212
click at [351, 232] on div "Buenas tardes! Se abrió la empresa a nombre de Sofía Oliva. Por lo cual se sigu…" at bounding box center [409, 262] width 209 height 212
click at [388, 224] on div "Buenas tardes! Se abrió la empresa a nombre de Sofía Oliva. Por lo cual se sigu…" at bounding box center [409, 262] width 209 height 212
click at [363, 235] on div "Buenas tardes! Se abrió la empresa a nombre de Sofía Oliva. Por lo cual se sigu…" at bounding box center [409, 262] width 209 height 212
click at [375, 253] on div "Buenas tardes! Se abrió la empresa a nombre de Sofía Oliva. Por lo cual se sigu…" at bounding box center [409, 262] width 209 height 212
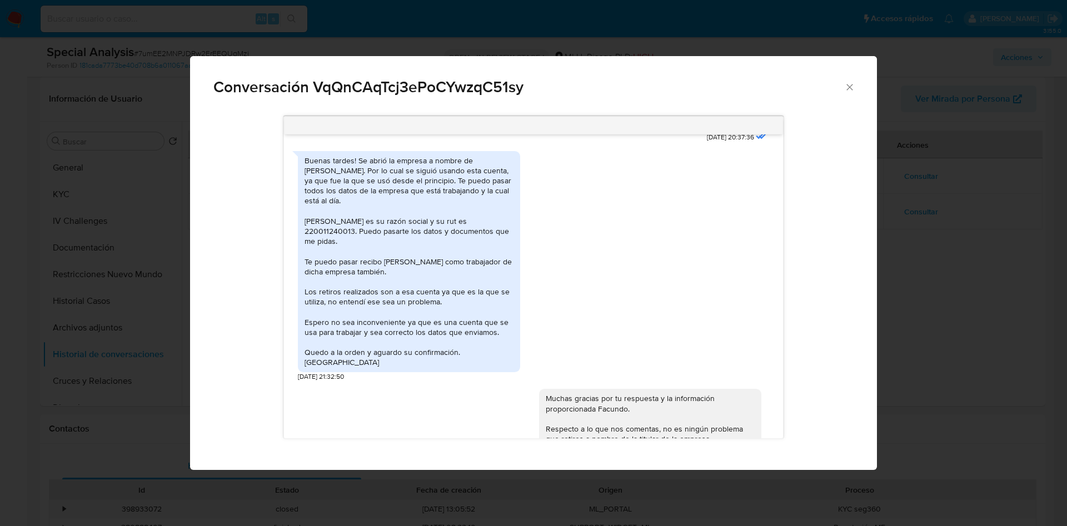
click at [413, 271] on div "Buenas tardes! Se abrió la empresa a nombre de Sofía Oliva. Por lo cual se sigu…" at bounding box center [409, 262] width 209 height 212
click at [446, 263] on div "Buenas tardes! Se abrió la empresa a nombre de Sofía Oliva. Por lo cual se sigu…" at bounding box center [409, 262] width 209 height 212
click at [450, 302] on div "Buenas tardes! Se abrió la empresa a nombre de Sofía Oliva. Por lo cual se sigu…" at bounding box center [409, 262] width 209 height 212
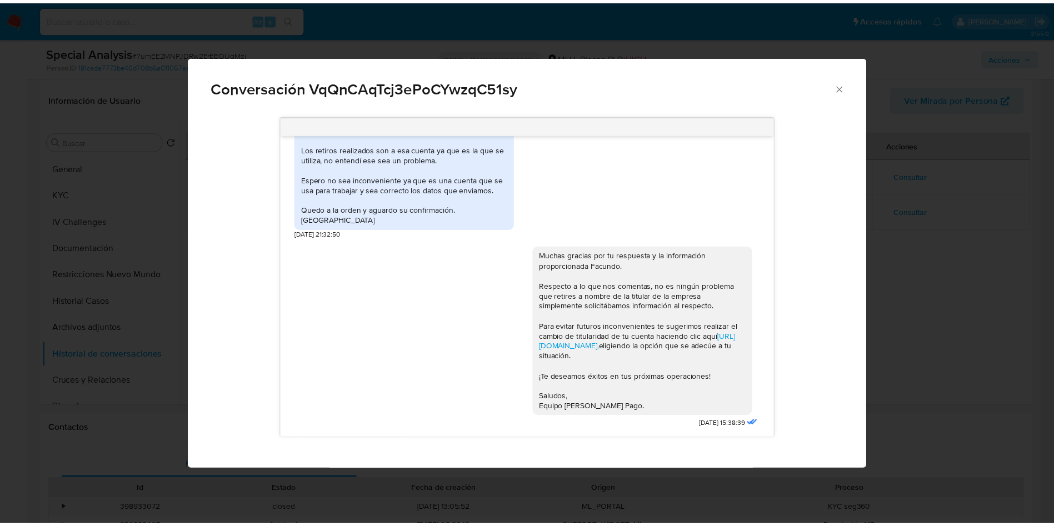
scroll to position [336, 0]
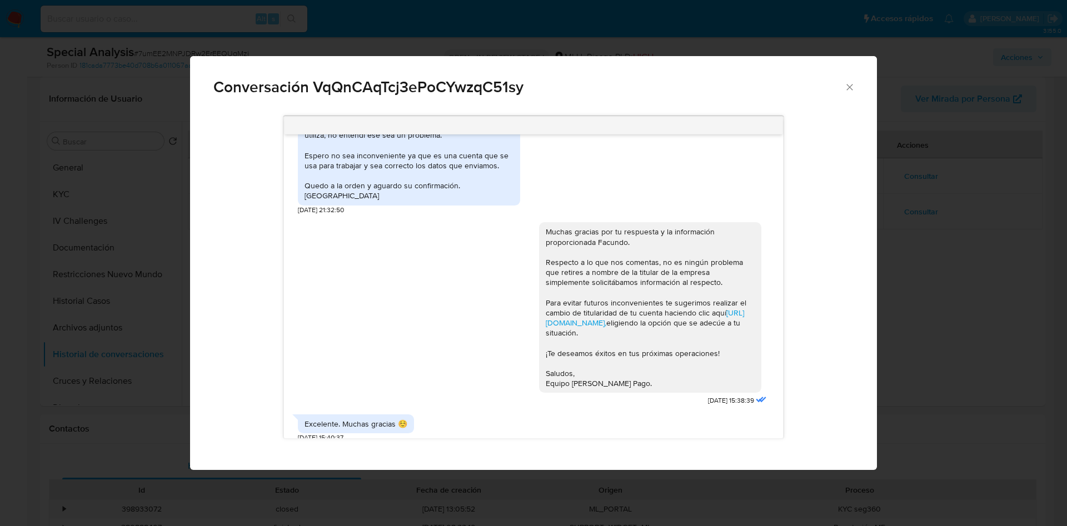
click at [849, 88] on icon "Cerrar" at bounding box center [849, 87] width 11 height 11
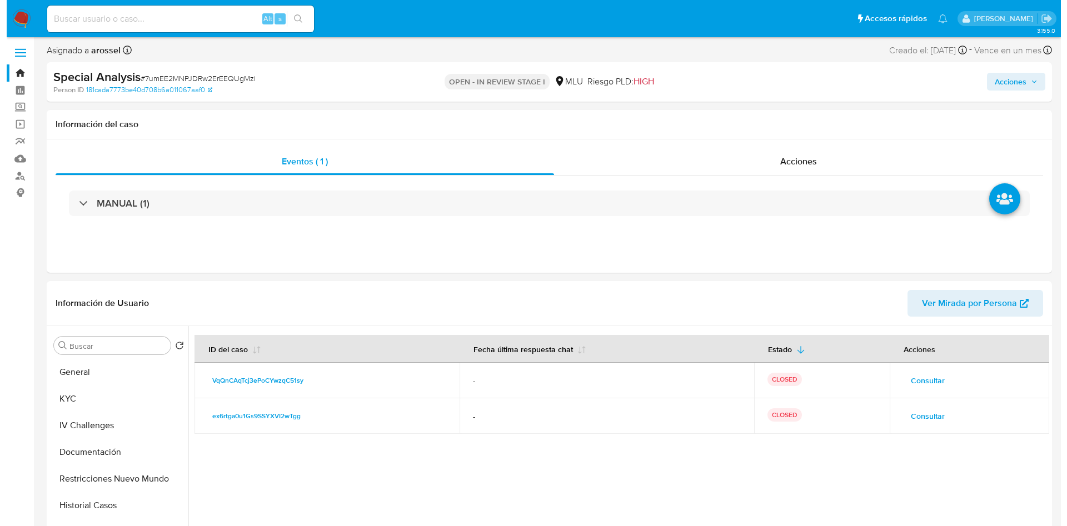
scroll to position [0, 0]
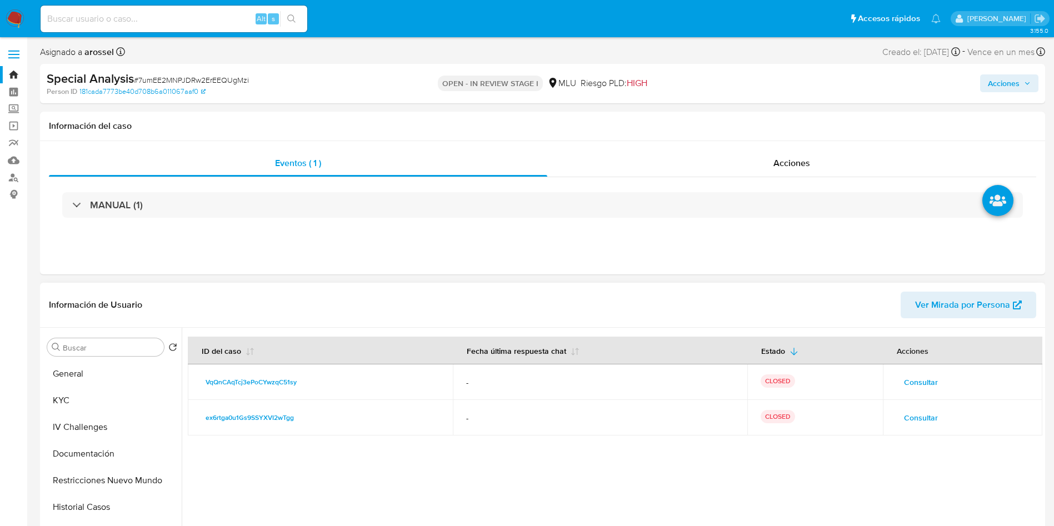
click at [915, 381] on span "Consultar" at bounding box center [921, 383] width 34 height 16
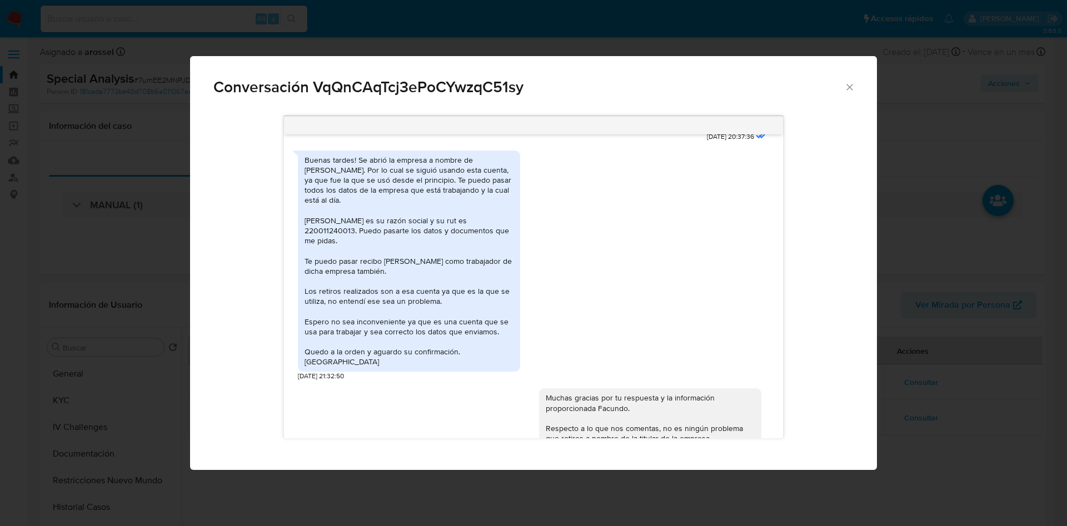
scroll to position [169, 0]
click at [401, 221] on div "Buenas tardes! Se abrió la empresa a nombre de Sofía Oliva. Por lo cual se sigu…" at bounding box center [409, 262] width 209 height 212
click at [326, 223] on div "Buenas tardes! Se abrió la empresa a nombre de Sofía Oliva. Por lo cual se sigu…" at bounding box center [409, 262] width 209 height 212
copy div "220011240013"
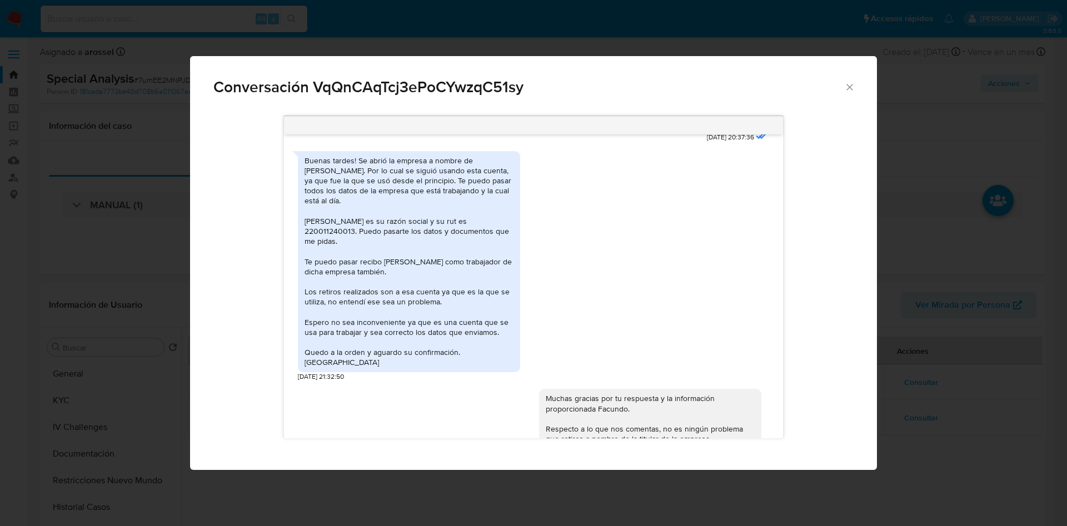
click at [378, 210] on div "Buenas tardes! Se abrió la empresa a nombre de Sofía Oliva. Por lo cual se sigu…" at bounding box center [409, 262] width 209 height 212
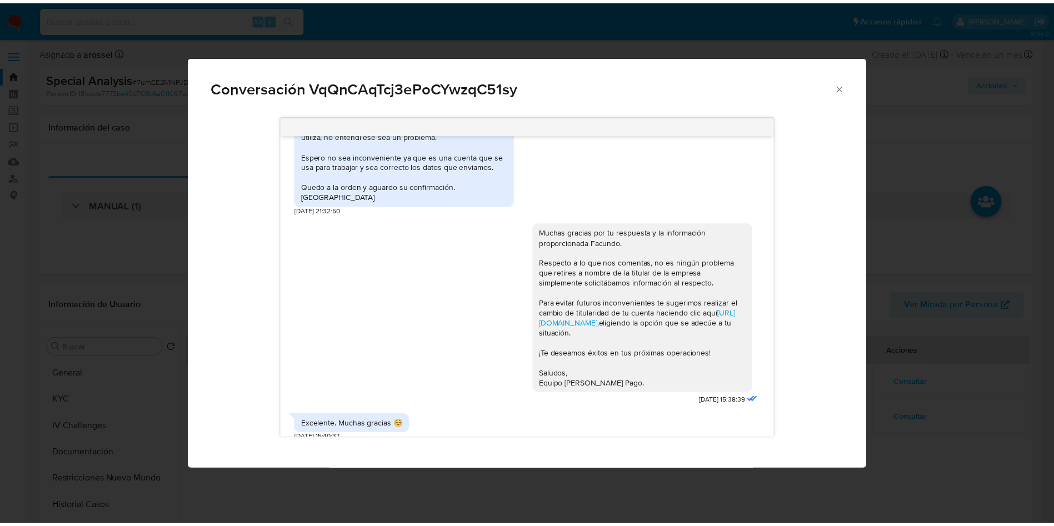
scroll to position [336, 0]
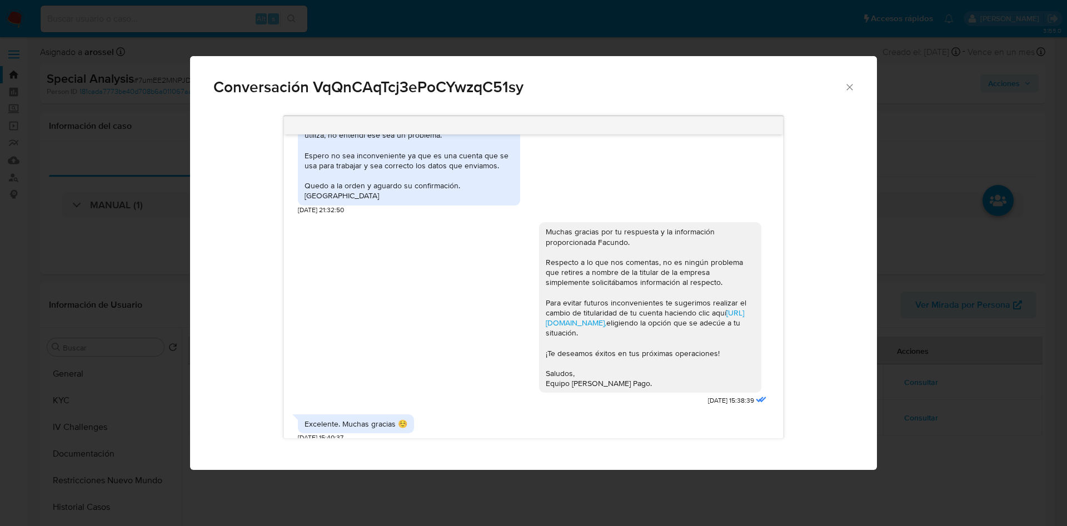
click at [921, 133] on div "Conversación VqQnCAqTcj3ePoCYwzqC51sy Buenas tardes Facundo, Nos comunicamos co…" at bounding box center [533, 263] width 1067 height 526
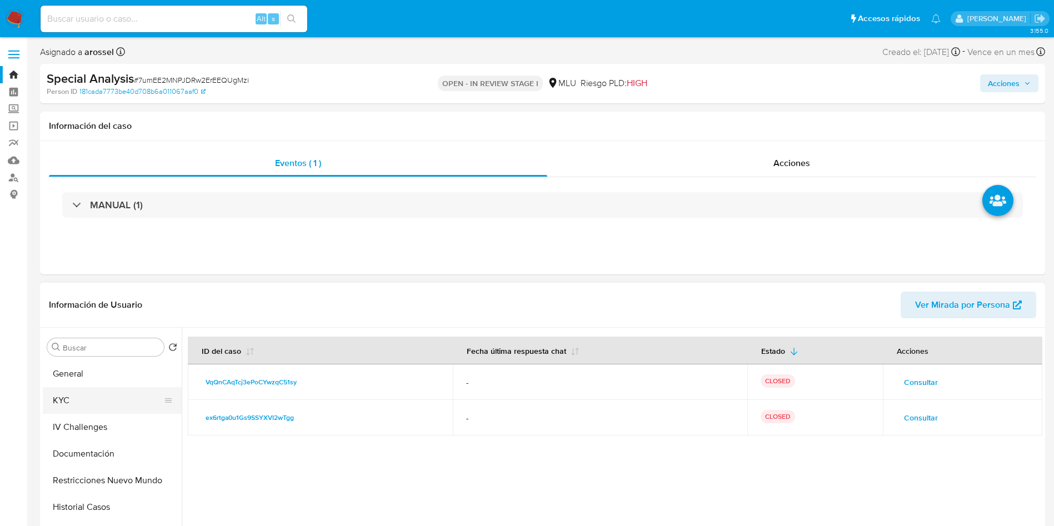
click at [103, 395] on button "KYC" at bounding box center [108, 400] width 130 height 27
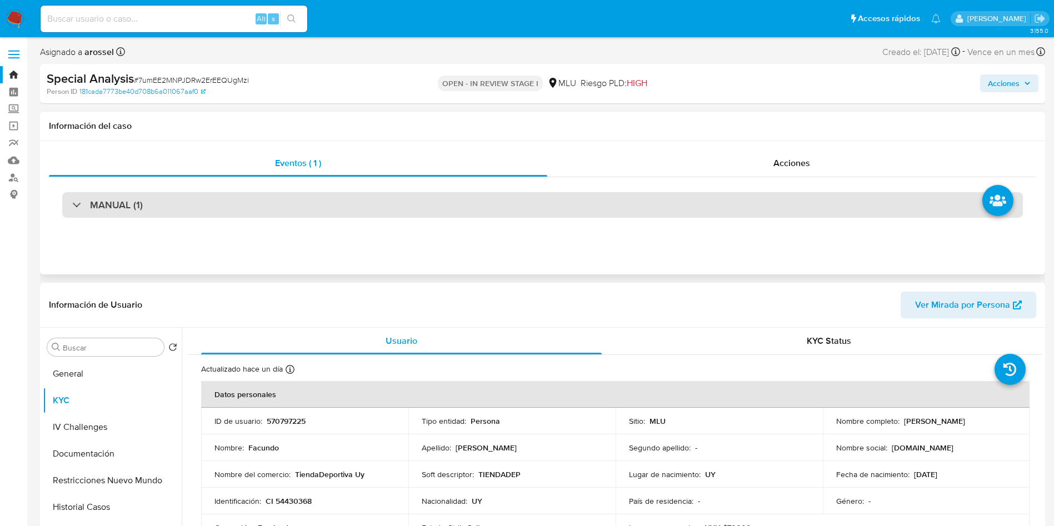
scroll to position [83, 0]
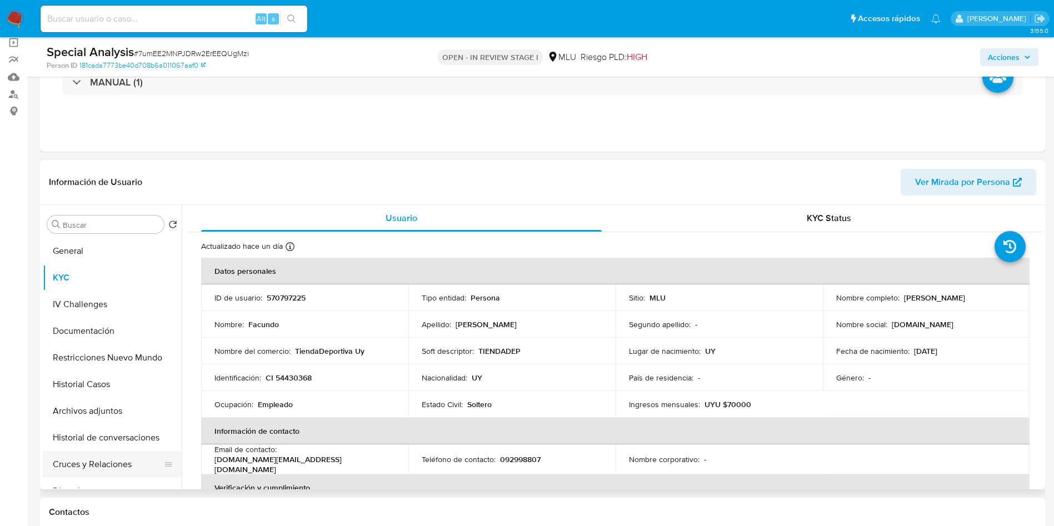
click at [116, 470] on button "Cruces y Relaciones" at bounding box center [108, 464] width 130 height 27
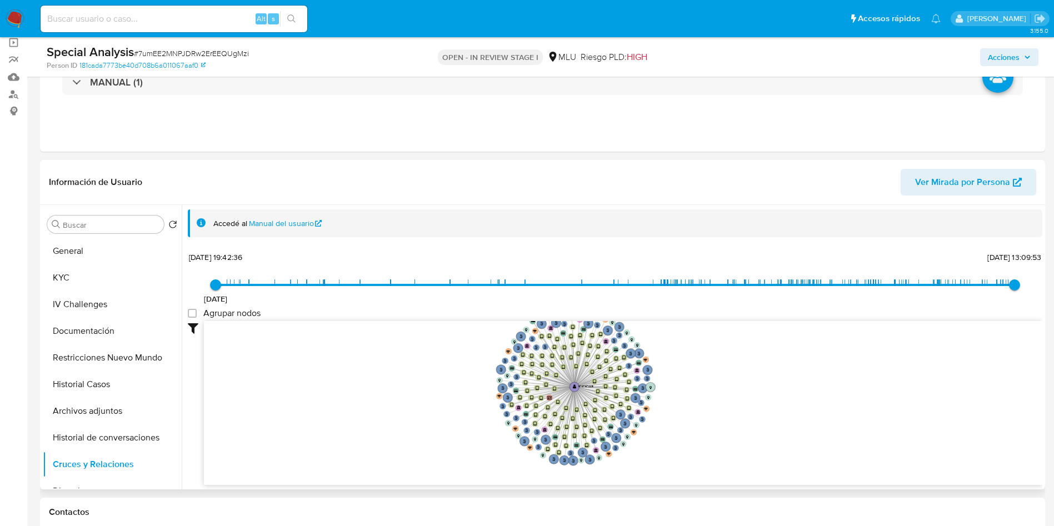
drag, startPoint x: 503, startPoint y: 385, endPoint x: 406, endPoint y: 393, distance: 97.6
click at [406, 393] on icon "user-570797225  570797225 person-181cada7773be40d708b6a011067aaf0  device-66c…" at bounding box center [623, 401] width 839 height 161
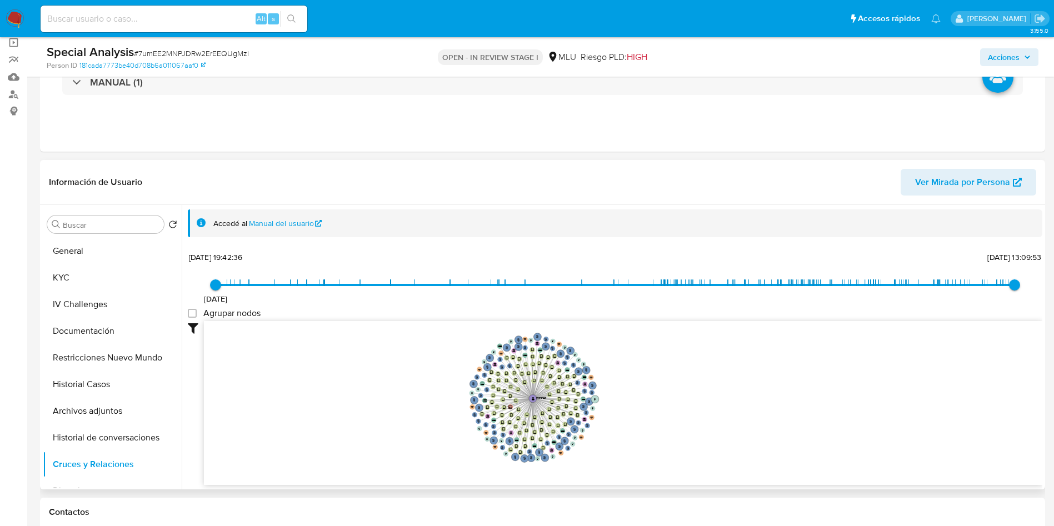
drag, startPoint x: 401, startPoint y: 392, endPoint x: 398, endPoint y: 402, distance: 11.1
click at [398, 402] on icon "user-570797225  570797225 person-181cada7773be40d708b6a011067aaf0  device-66c…" at bounding box center [623, 401] width 839 height 161
click at [93, 250] on button "General" at bounding box center [108, 251] width 130 height 27
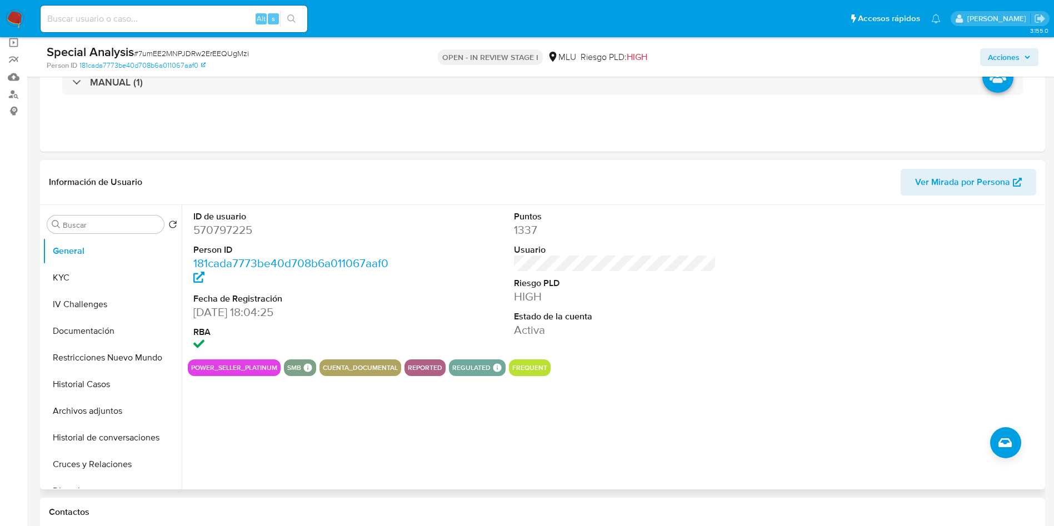
click at [233, 232] on dd "570797225" at bounding box center [294, 230] width 203 height 16
copy dd "570797225"
click at [79, 330] on button "Documentación" at bounding box center [108, 331] width 130 height 27
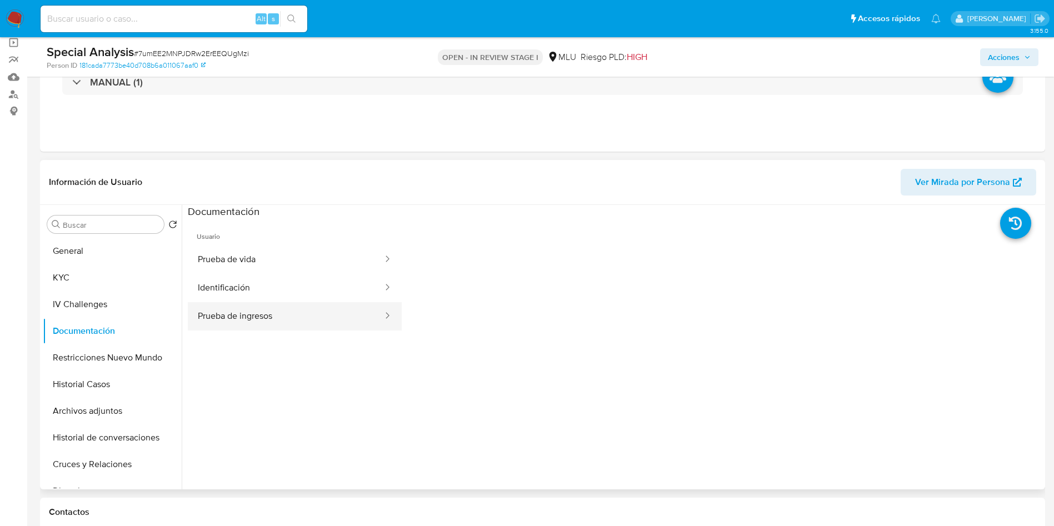
click at [286, 315] on button "Prueba de ingresos" at bounding box center [286, 316] width 196 height 28
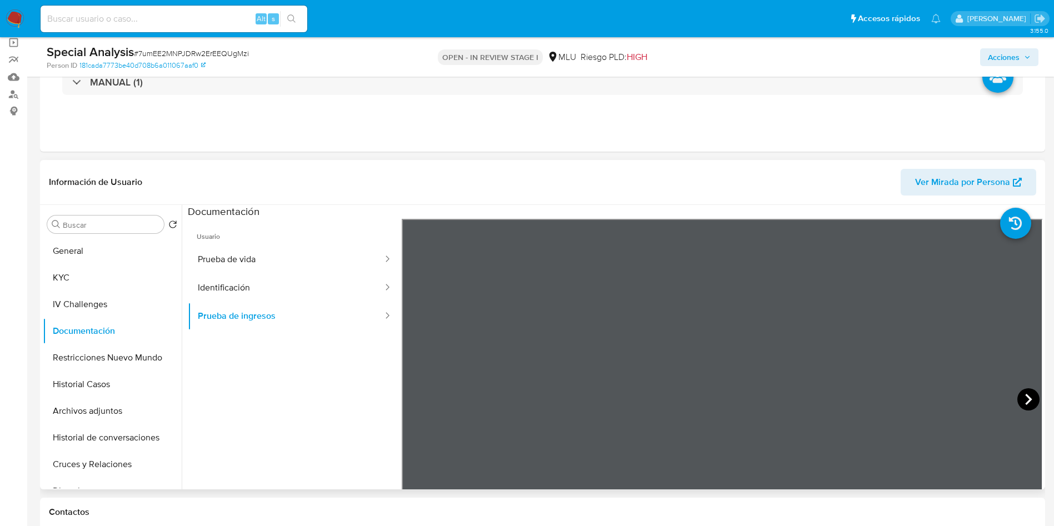
click at [1024, 404] on icon at bounding box center [1029, 399] width 22 height 22
click at [111, 248] on button "General" at bounding box center [108, 251] width 130 height 27
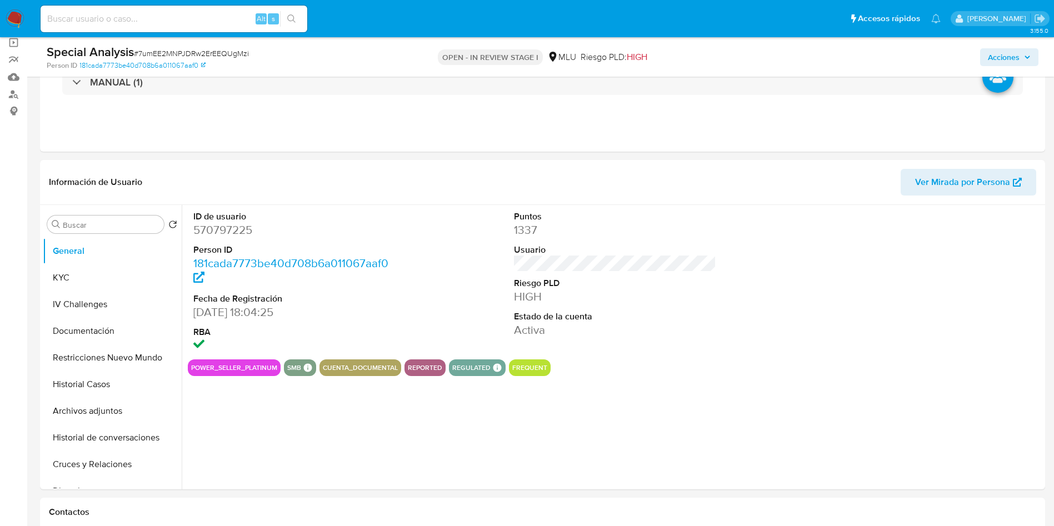
click at [217, 235] on dd "570797225" at bounding box center [294, 230] width 203 height 16
copy dd "570797225"
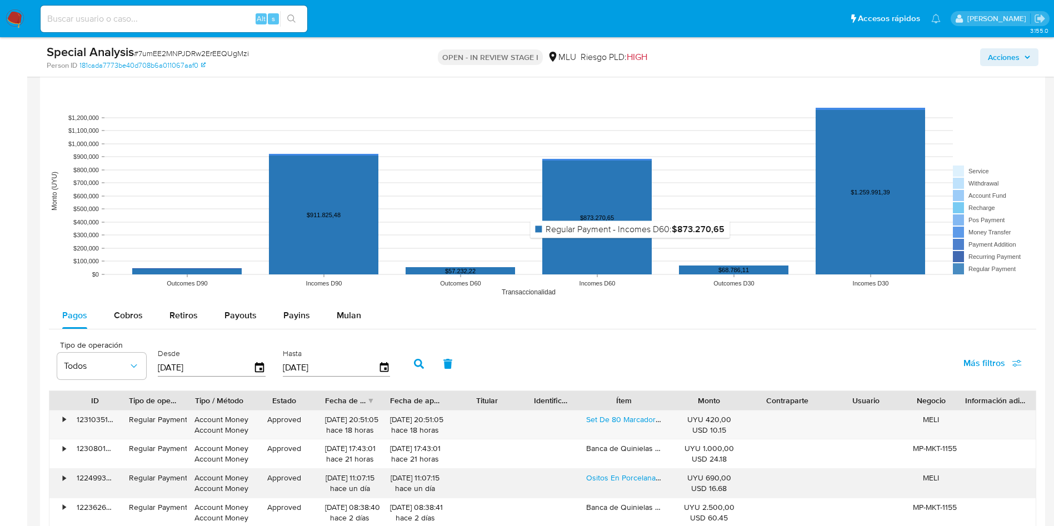
scroll to position [1167, 0]
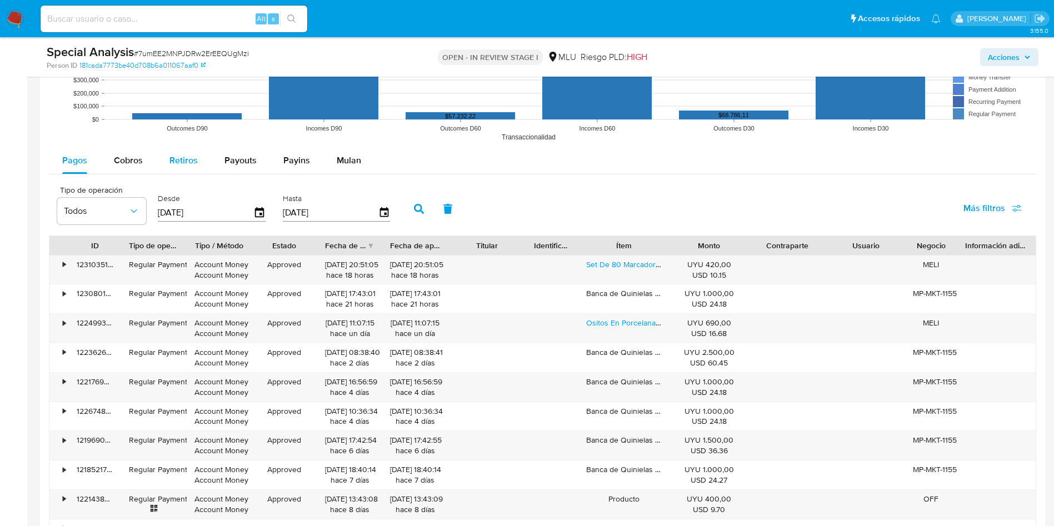
click at [181, 166] on span "Retiros" at bounding box center [184, 160] width 28 height 13
select select "10"
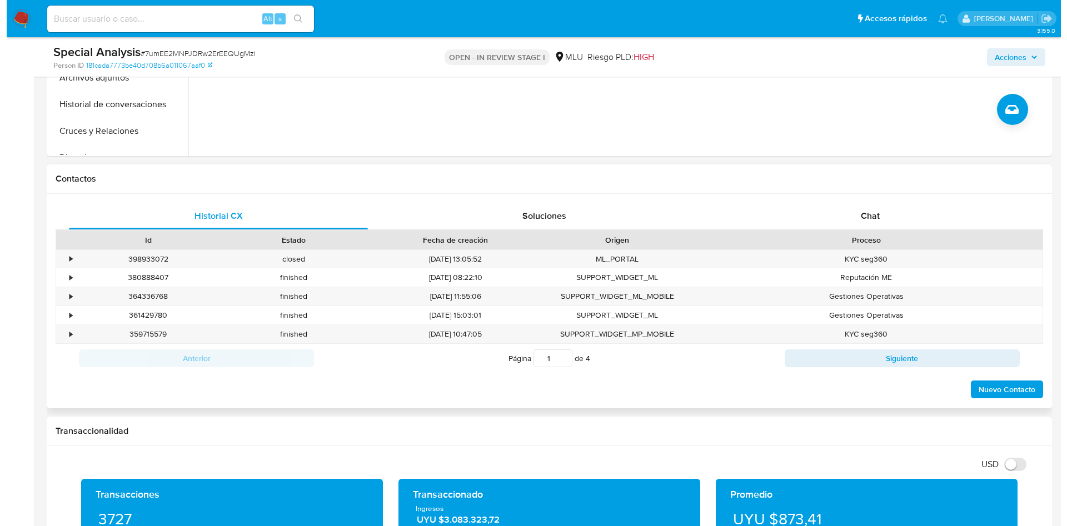
scroll to position [167, 0]
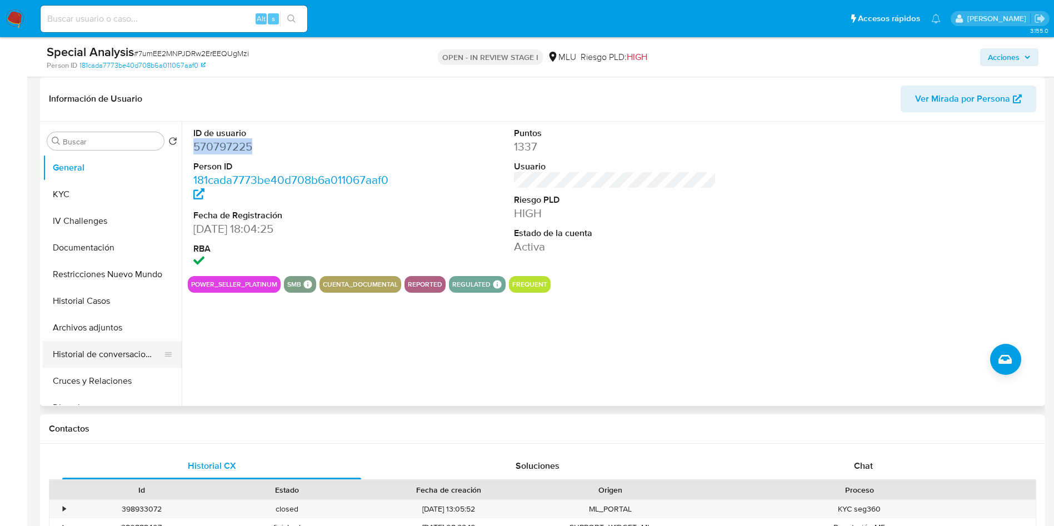
click at [122, 350] on button "Historial de conversaciones" at bounding box center [108, 354] width 130 height 27
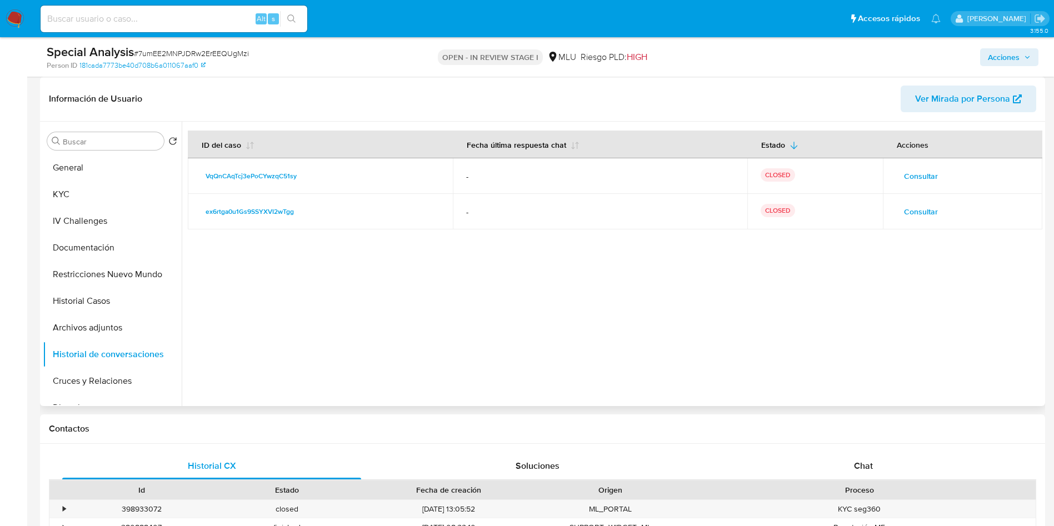
click at [923, 178] on span "Consultar" at bounding box center [921, 176] width 34 height 16
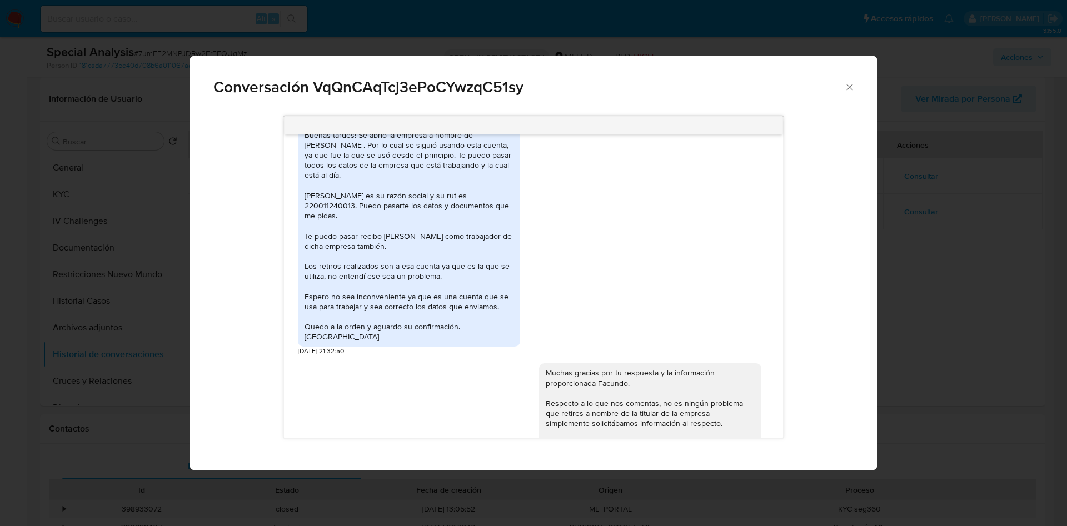
scroll to position [169, 0]
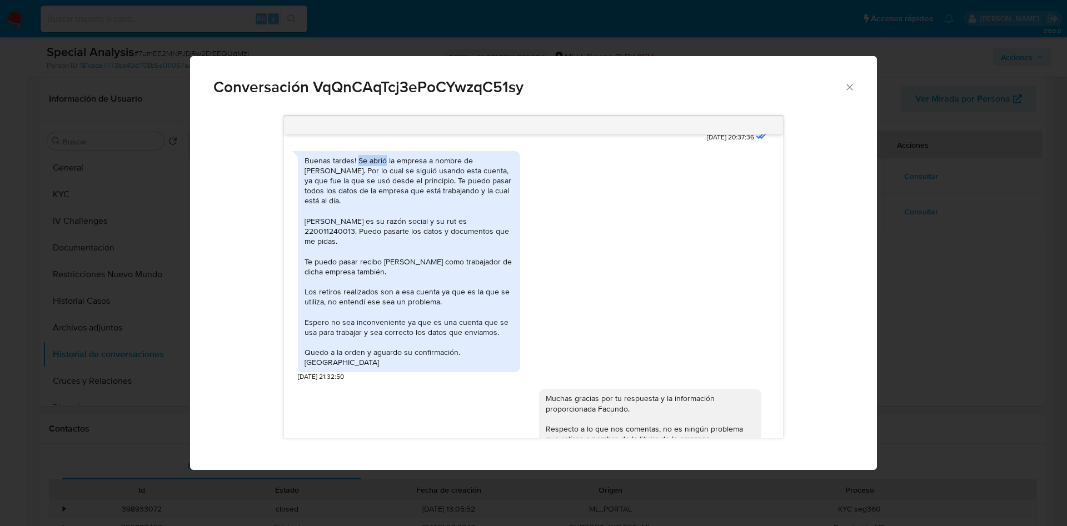
drag, startPoint x: 358, startPoint y: 161, endPoint x: 385, endPoint y: 165, distance: 27.5
click at [385, 165] on div "Buenas tardes! Se abrió la empresa a nombre de Sofía Oliva. Por lo cual se sigu…" at bounding box center [409, 262] width 209 height 212
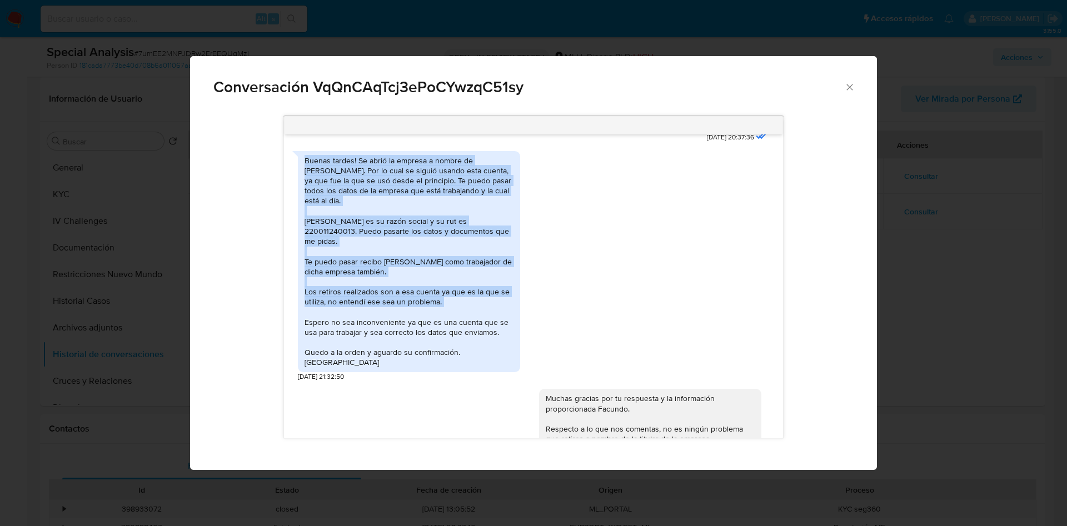
drag, startPoint x: 304, startPoint y: 162, endPoint x: 454, endPoint y: 304, distance: 206.4
click at [454, 304] on div "Buenas tardes! Se abrió la empresa a nombre de Sofía Oliva. Por lo cual se sigu…" at bounding box center [409, 261] width 222 height 221
copy div "Buenas tardes! Se abrió la empresa a nombre de Sofía Oliva. Por lo cual se sigu…"
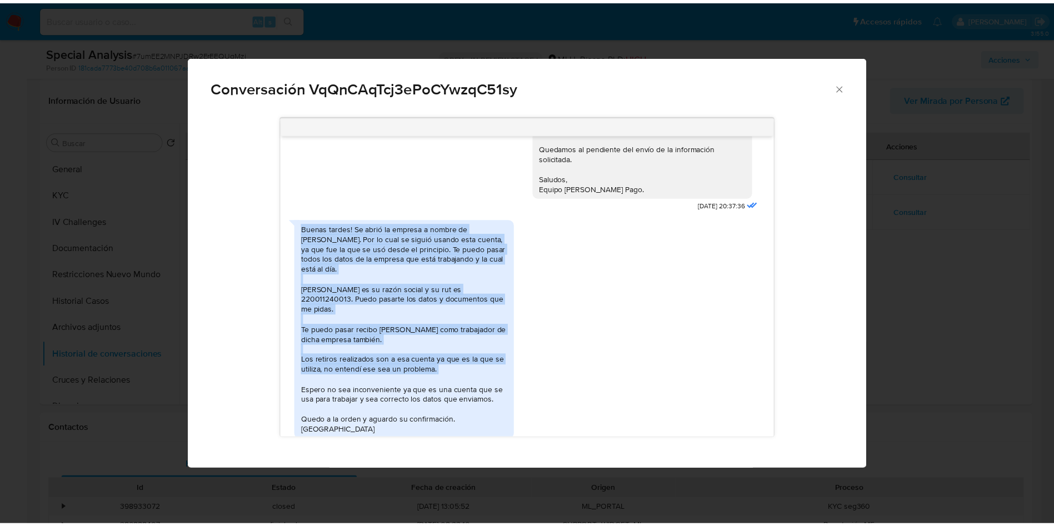
scroll to position [0, 0]
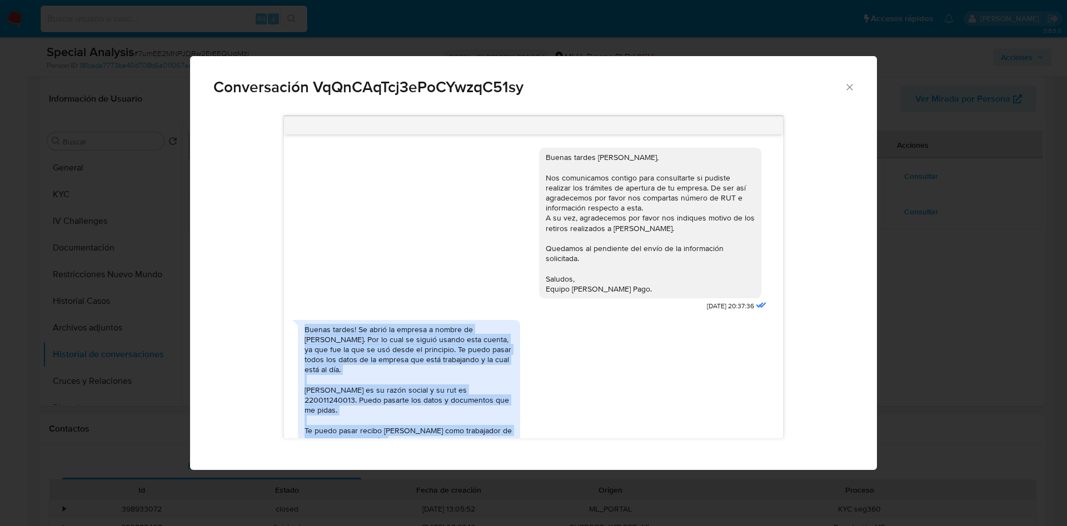
click at [848, 87] on icon "Cerrar" at bounding box center [849, 87] width 11 height 11
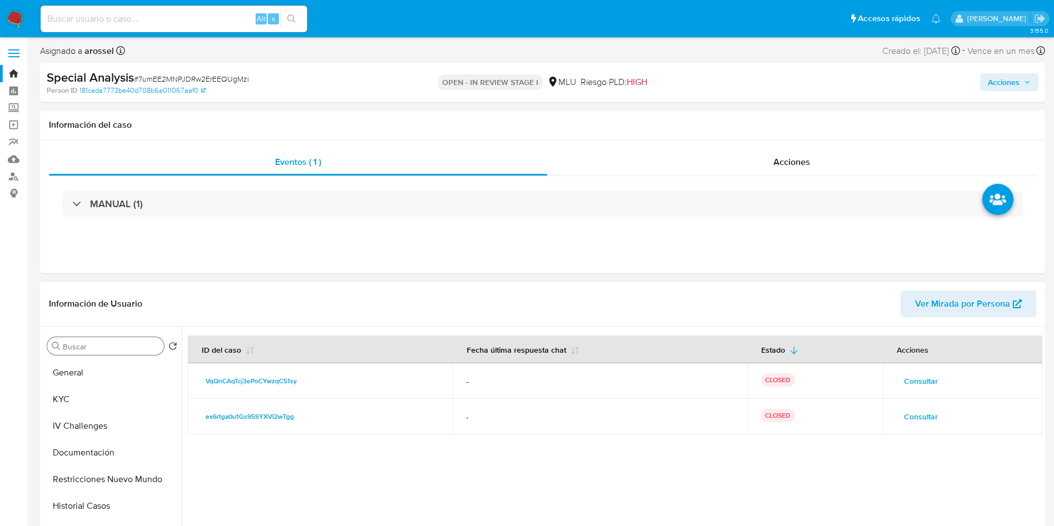
scroll to position [167, 0]
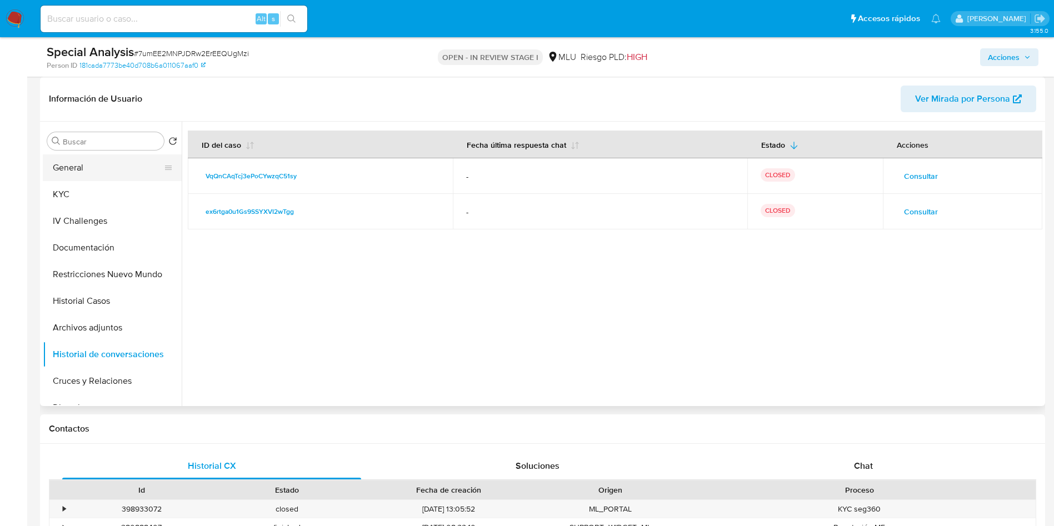
click at [83, 171] on button "General" at bounding box center [108, 168] width 130 height 27
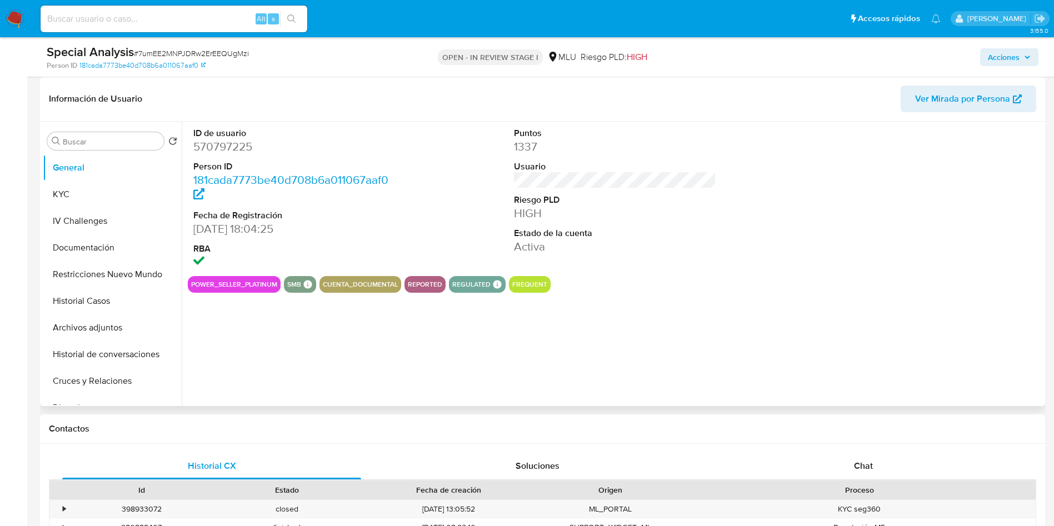
click at [226, 147] on dd "570797225" at bounding box center [294, 147] width 203 height 16
copy dd "570797225"
click at [79, 195] on button "KYC" at bounding box center [108, 194] width 130 height 27
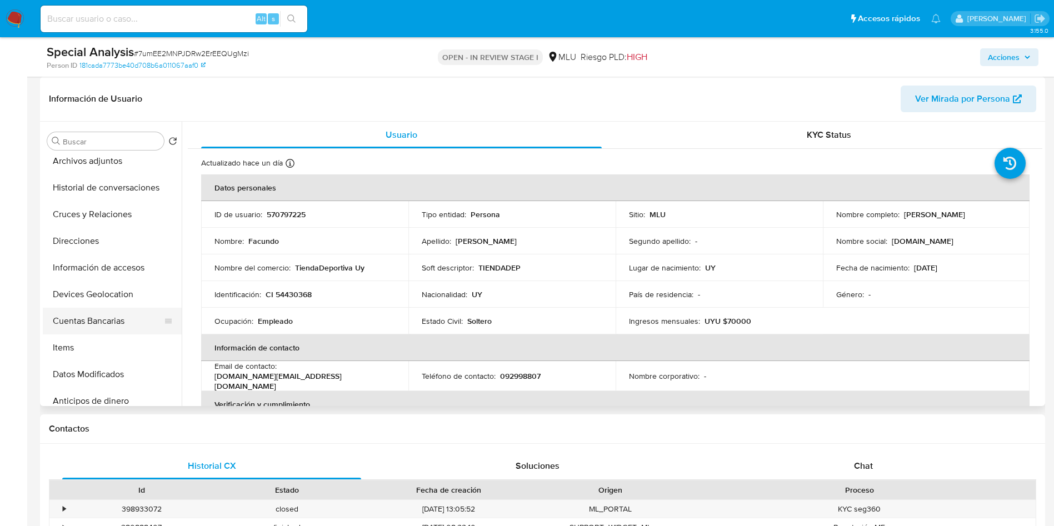
click at [106, 320] on button "Cuentas Bancarias" at bounding box center [108, 321] width 130 height 27
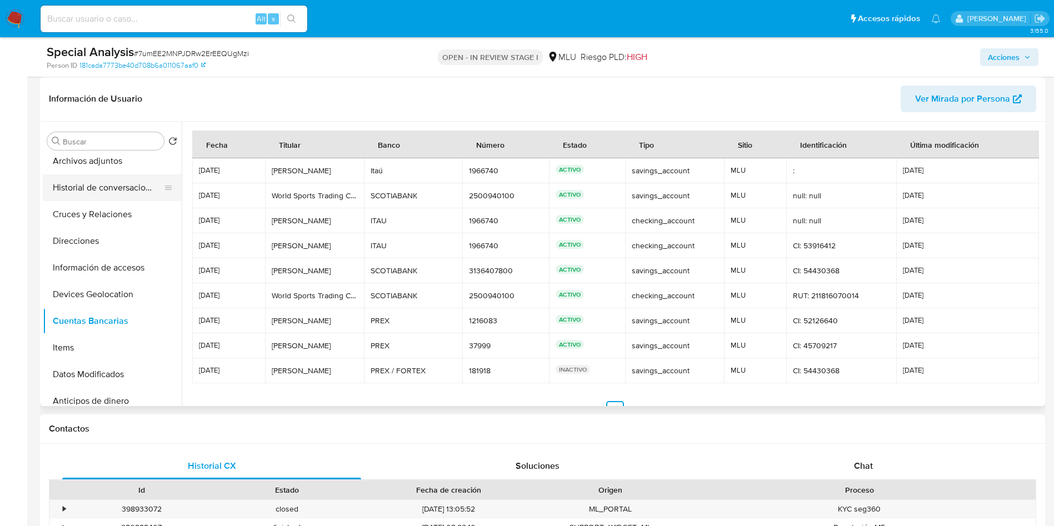
click at [122, 192] on button "Historial de conversaciones" at bounding box center [108, 188] width 130 height 27
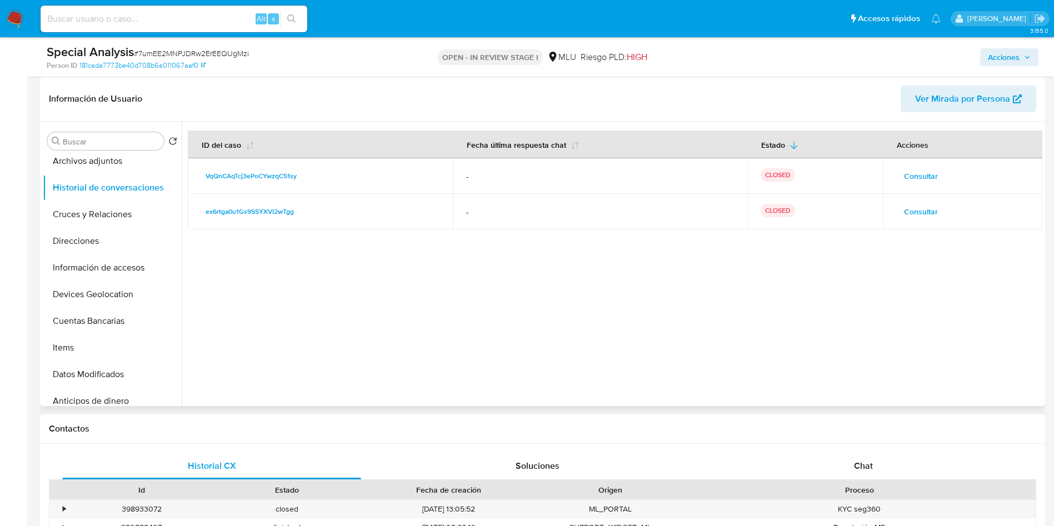
click at [923, 175] on span "Consultar" at bounding box center [921, 176] width 34 height 16
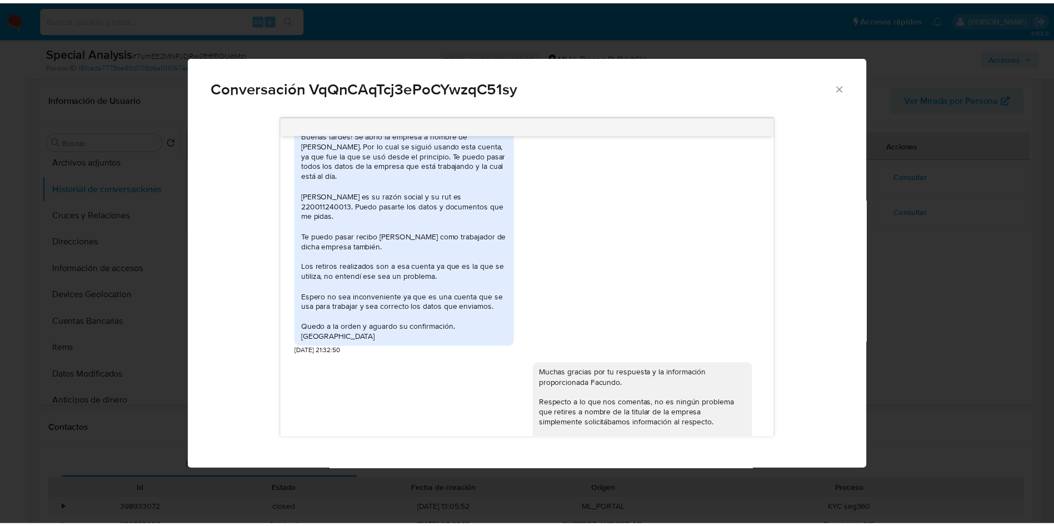
scroll to position [169, 0]
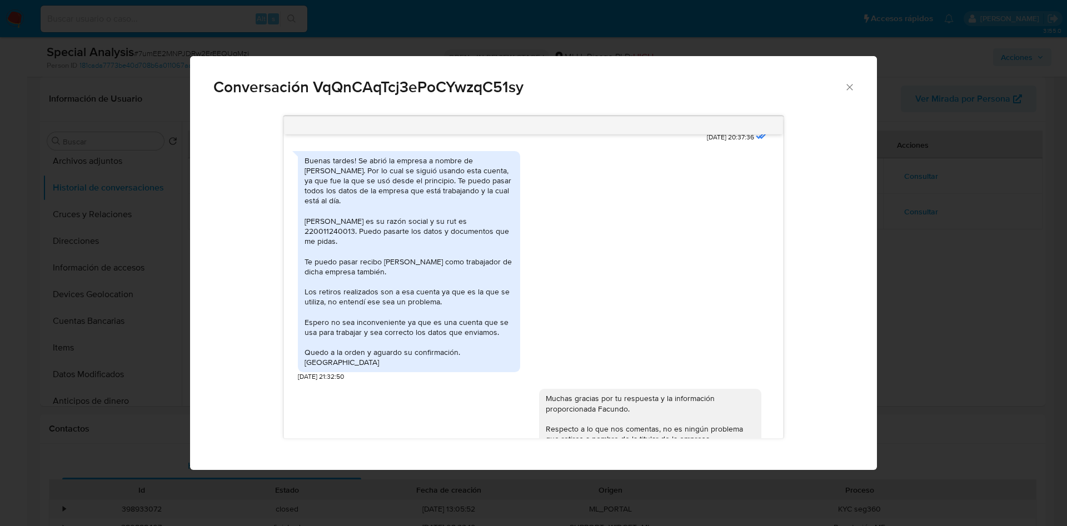
click at [423, 232] on div "Buenas tardes! Se abrió la empresa a nombre de Sofía Oliva. Por lo cual se sigu…" at bounding box center [409, 262] width 209 height 212
click at [452, 182] on div "Buenas tardes! Se abrió la empresa a nombre de Sofía Oliva. Por lo cual se sigu…" at bounding box center [409, 262] width 209 height 212
click at [417, 183] on div "Buenas tardes! Se abrió la empresa a nombre de Sofía Oliva. Por lo cual se sigu…" at bounding box center [409, 262] width 209 height 212
drag, startPoint x: 386, startPoint y: 198, endPoint x: 408, endPoint y: 198, distance: 21.7
click at [408, 198] on div "Buenas tardes! Se abrió la empresa a nombre de Sofía Oliva. Por lo cual se sigu…" at bounding box center [409, 262] width 209 height 212
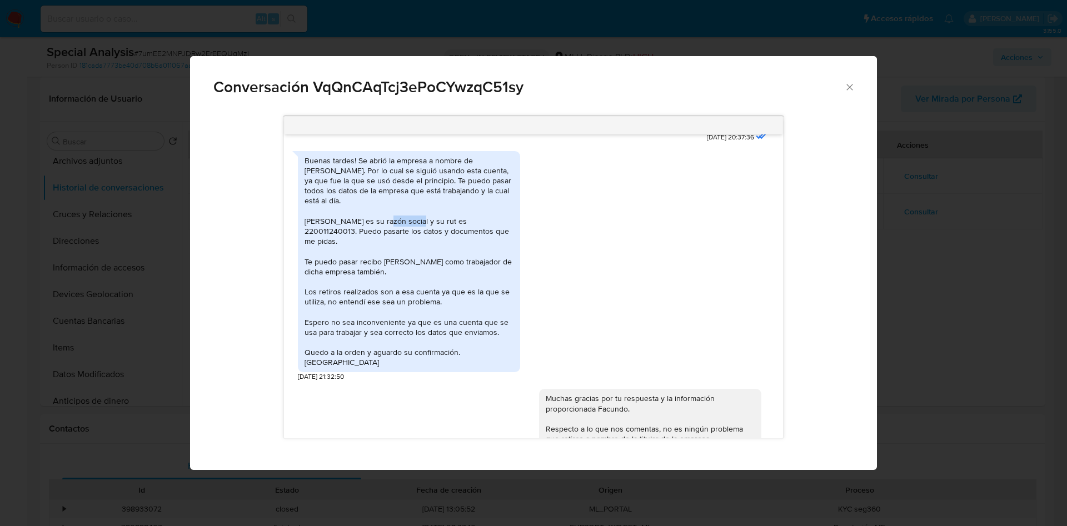
drag, startPoint x: 384, startPoint y: 211, endPoint x: 413, endPoint y: 215, distance: 29.2
click at [413, 214] on div "Buenas tardes! Se abrió la empresa a nombre de Sofía Oliva. Por lo cual se sigu…" at bounding box center [409, 262] width 209 height 212
click at [413, 223] on div "Buenas tardes! Se abrió la empresa a nombre de Sofía Oliva. Por lo cual se sigu…" at bounding box center [409, 262] width 209 height 212
click at [367, 250] on div "Buenas tardes! Se abrió la empresa a nombre de Sofía Oliva. Por lo cual se sigu…" at bounding box center [409, 262] width 209 height 212
click at [435, 272] on div "Buenas tardes! Se abrió la empresa a nombre de Sofía Oliva. Por lo cual se sigu…" at bounding box center [409, 262] width 209 height 212
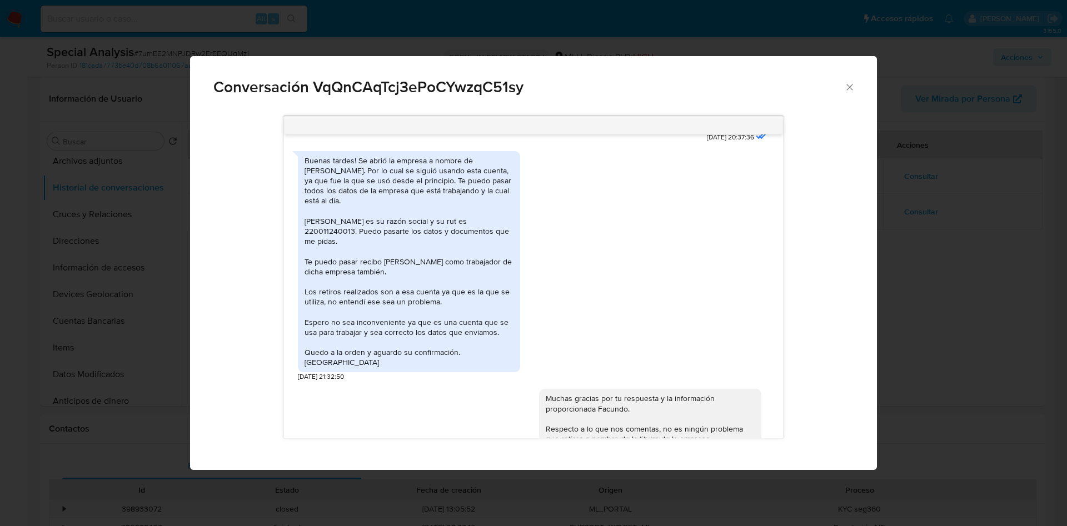
click at [985, 240] on div "Conversación VqQnCAqTcj3ePoCYwzqC51sy Buenas tardes Facundo, Nos comunicamos co…" at bounding box center [533, 263] width 1067 height 526
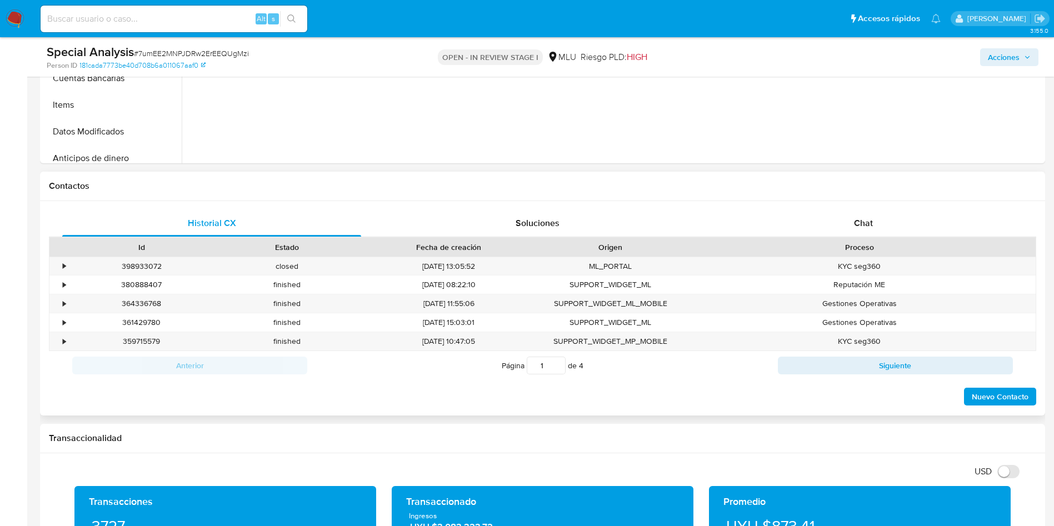
scroll to position [417, 0]
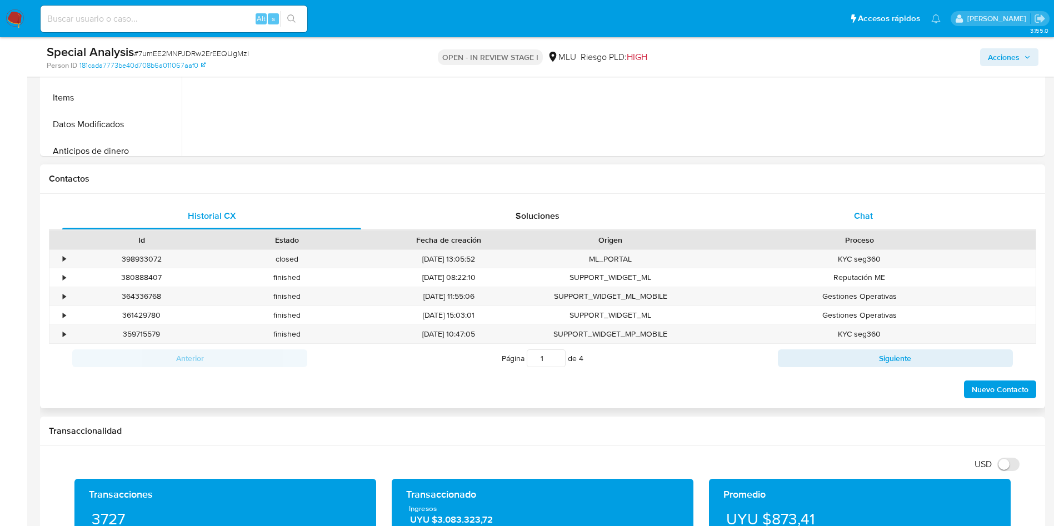
click at [878, 208] on div "Chat" at bounding box center [863, 216] width 299 height 27
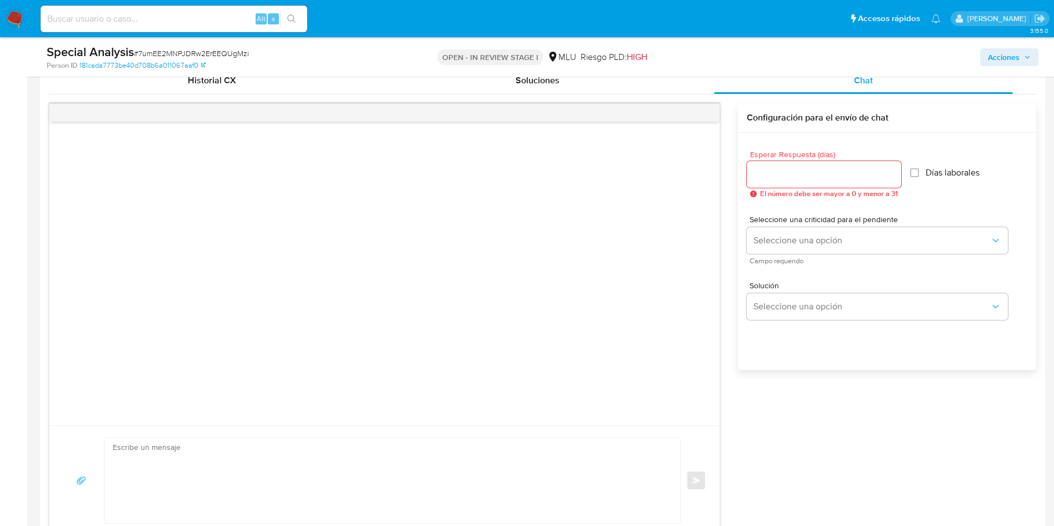
scroll to position [667, 0]
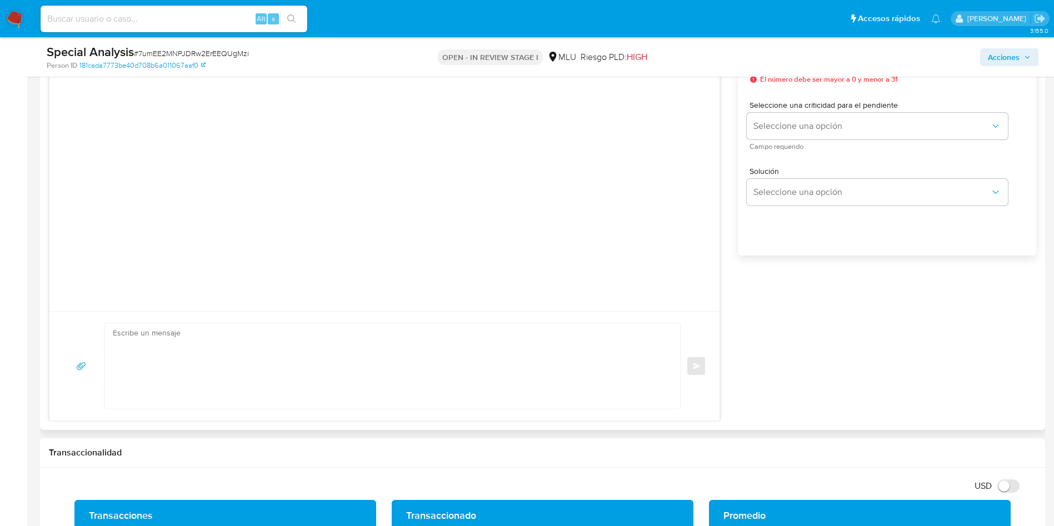
click at [361, 351] on textarea at bounding box center [390, 366] width 554 height 86
paste textarea "Considerando la actividad mantenida en tu cuenta, es necesario que la misma se …"
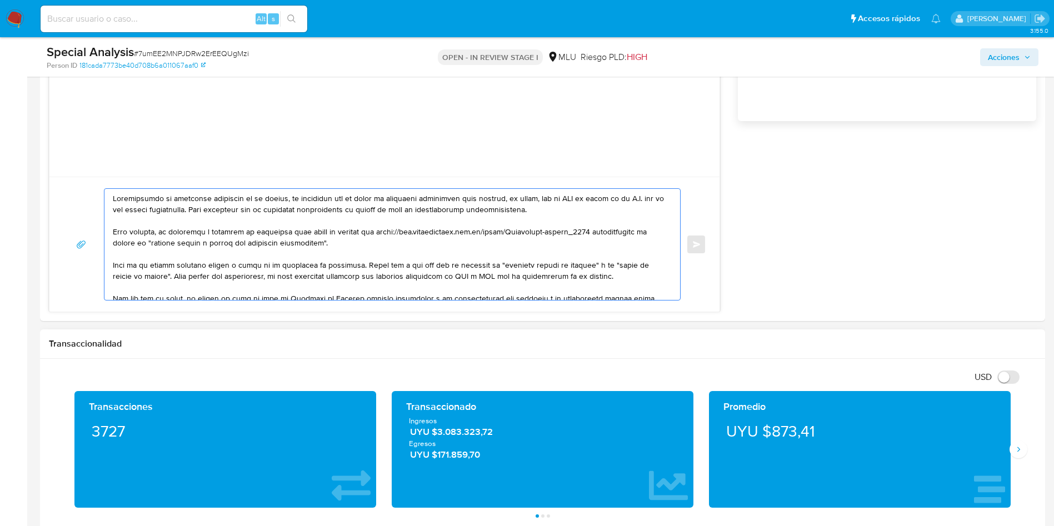
scroll to position [834, 0]
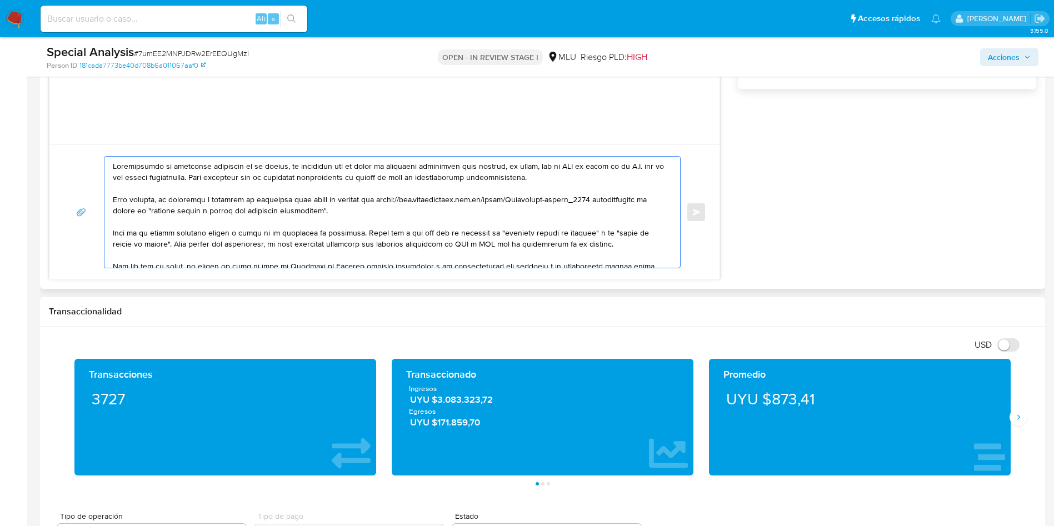
type textarea "H"
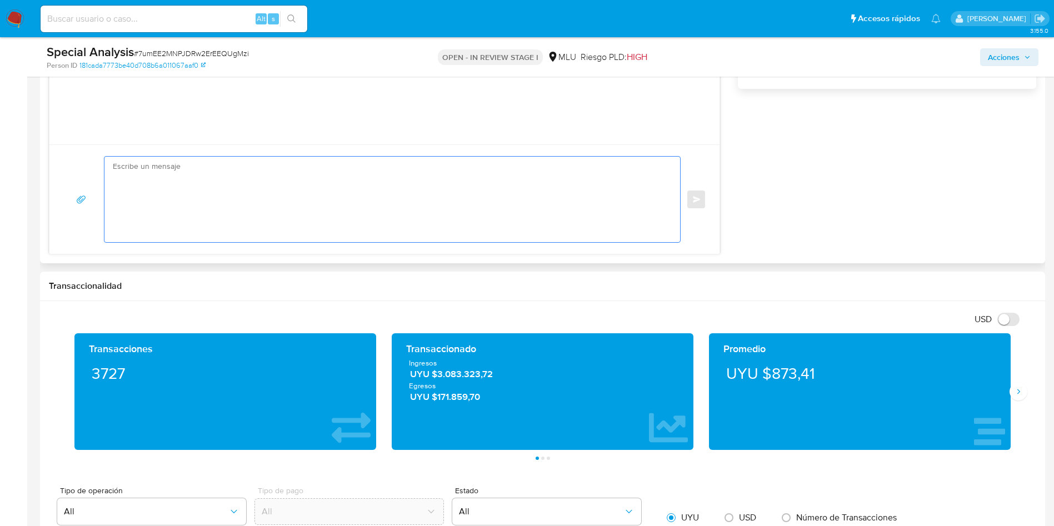
type textarea "B"
type textarea "G"
paste textarea "Considerando la actividad mantenida en tu cuenta, es necesario que la misma se …"
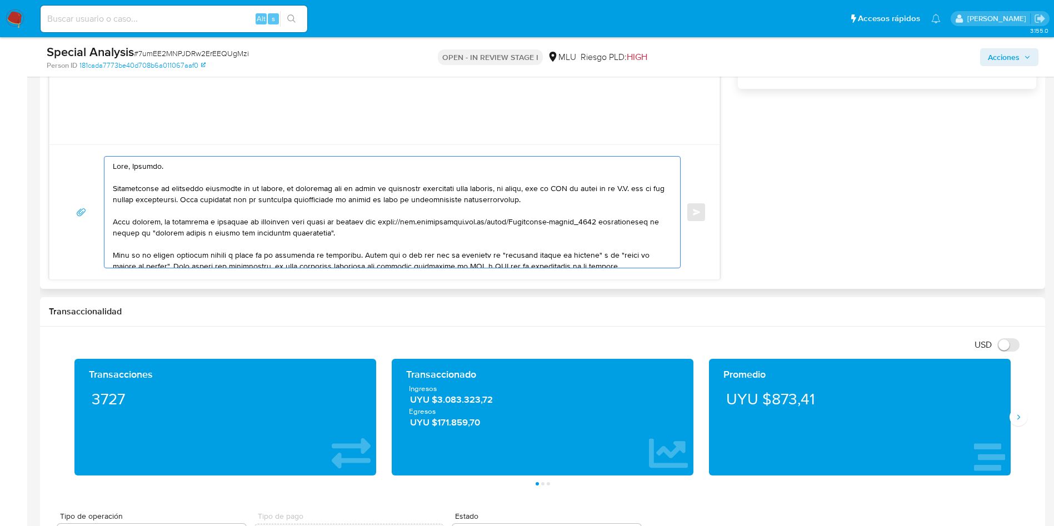
click at [283, 200] on textarea at bounding box center [390, 212] width 554 height 111
click at [307, 231] on textarea at bounding box center [390, 212] width 554 height 111
click at [348, 236] on textarea at bounding box center [390, 212] width 554 height 111
click at [591, 200] on textarea at bounding box center [390, 212] width 554 height 111
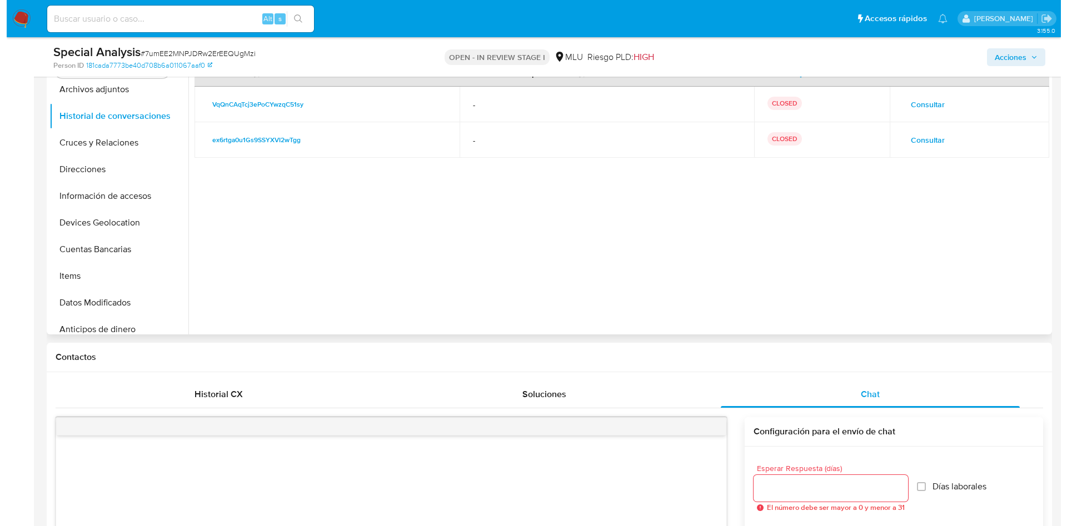
scroll to position [167, 0]
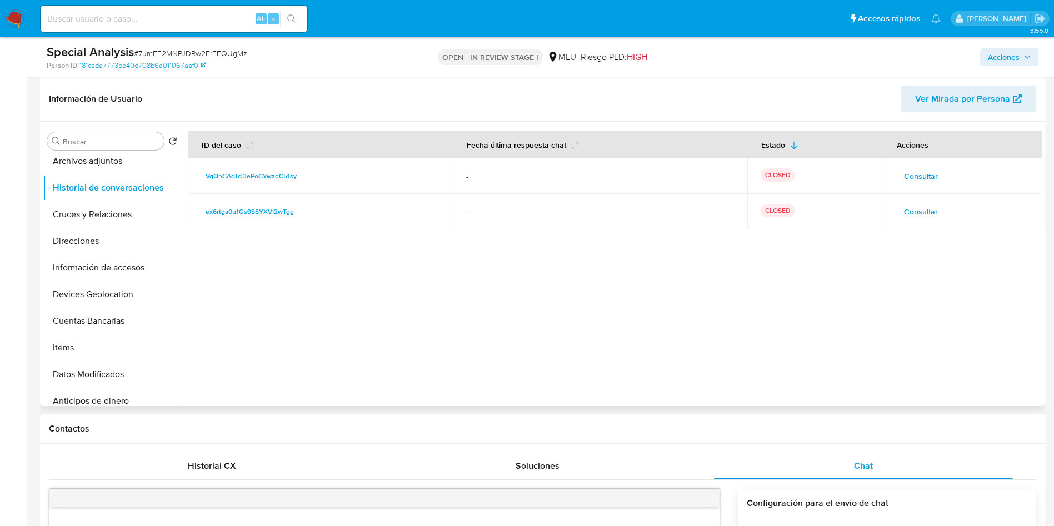
click at [913, 181] on span "Consultar" at bounding box center [921, 176] width 34 height 16
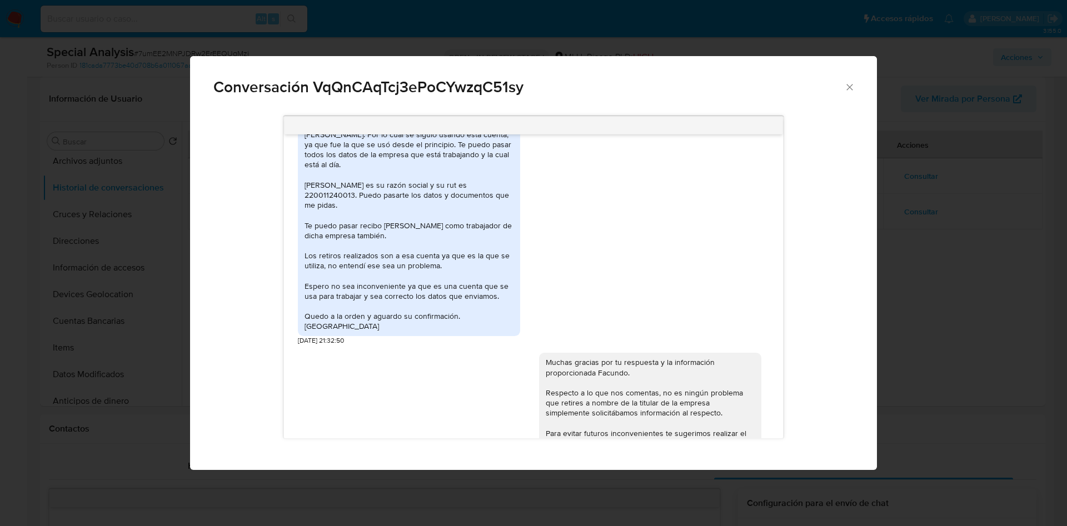
scroll to position [169, 0]
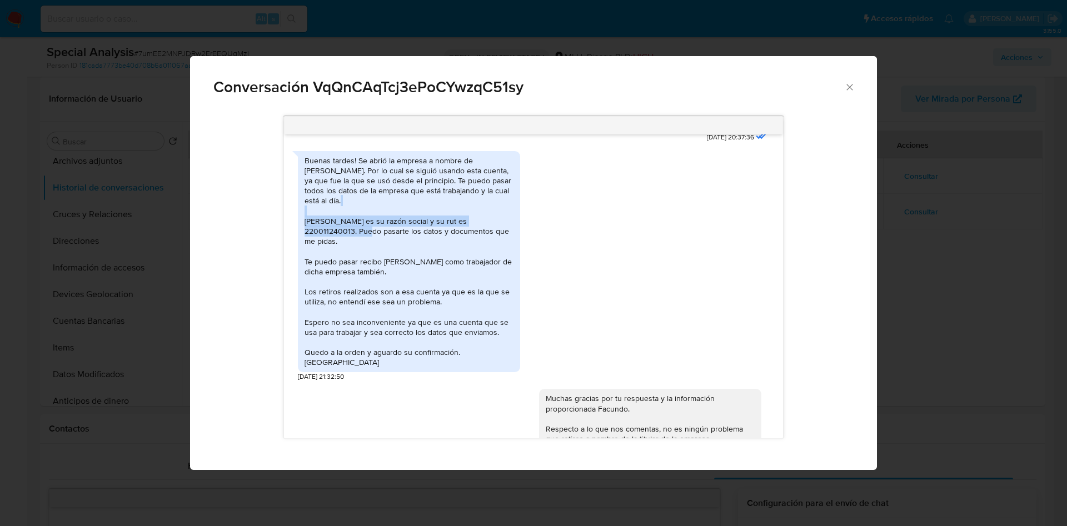
drag, startPoint x: 304, startPoint y: 213, endPoint x: 357, endPoint y: 223, distance: 53.8
click at [357, 223] on div "Buenas tardes! Se abrió la empresa a nombre de Sofía Oliva. Por lo cual se sigu…" at bounding box center [409, 261] width 222 height 221
copy div "Oliva Olivera Sofía es su razón social y su rut es 220011240013."
click at [1014, 174] on div "Conversación VqQnCAqTcj3ePoCYwzqC51sy Buenas tardes Facundo, Nos comunicamos co…" at bounding box center [533, 263] width 1067 height 526
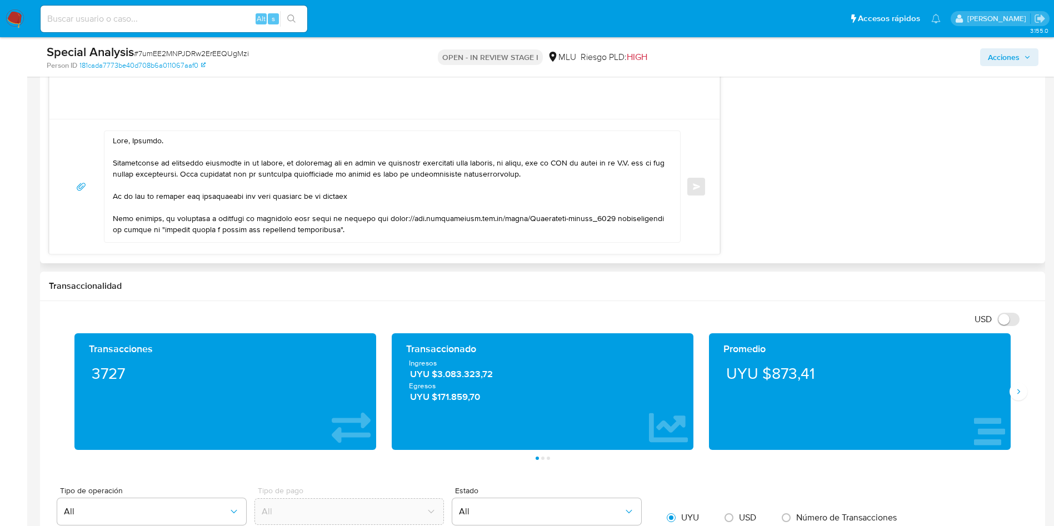
scroll to position [834, 0]
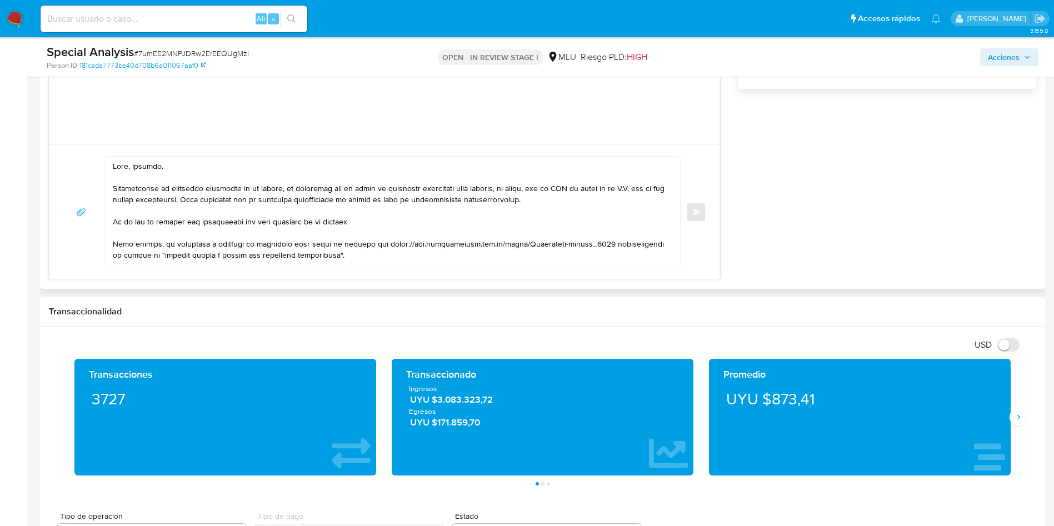
click at [379, 223] on textarea at bounding box center [390, 212] width 554 height 111
paste textarea "Oliva Olivera Sofía es su razón social y su rut es 220011240013."
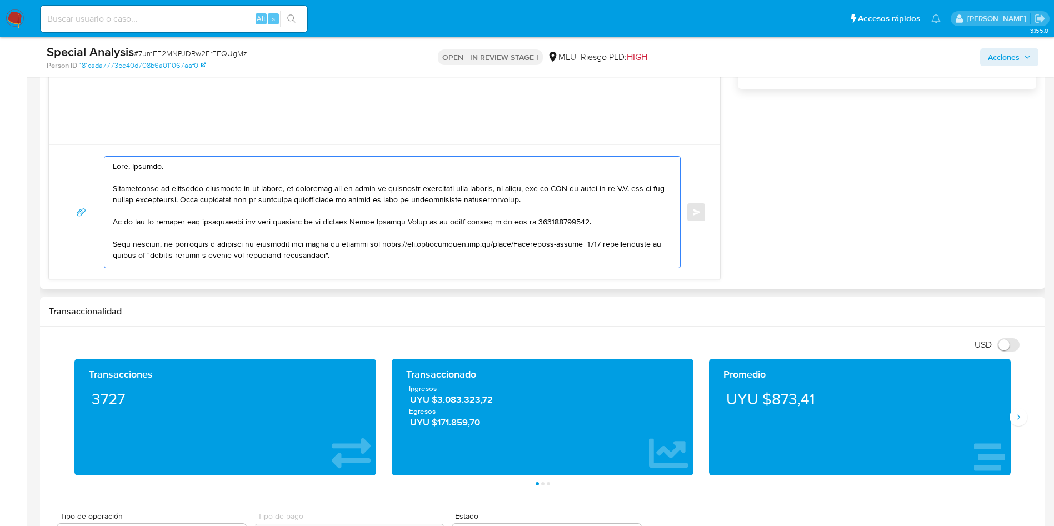
drag, startPoint x: 426, startPoint y: 220, endPoint x: 504, endPoint y: 221, distance: 77.8
click at [504, 221] on textarea at bounding box center [390, 212] width 554 height 111
click at [546, 222] on textarea at bounding box center [390, 212] width 554 height 111
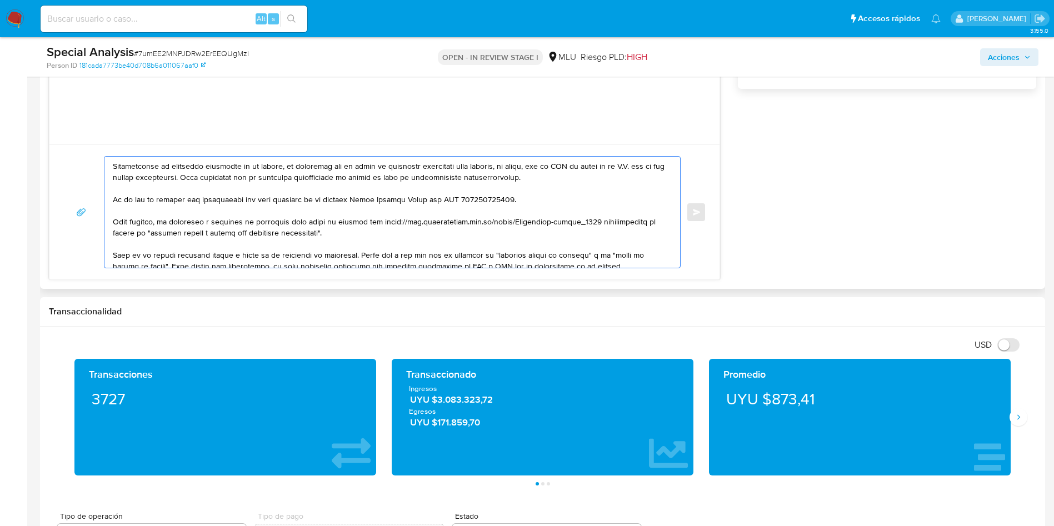
scroll to position [33, 0]
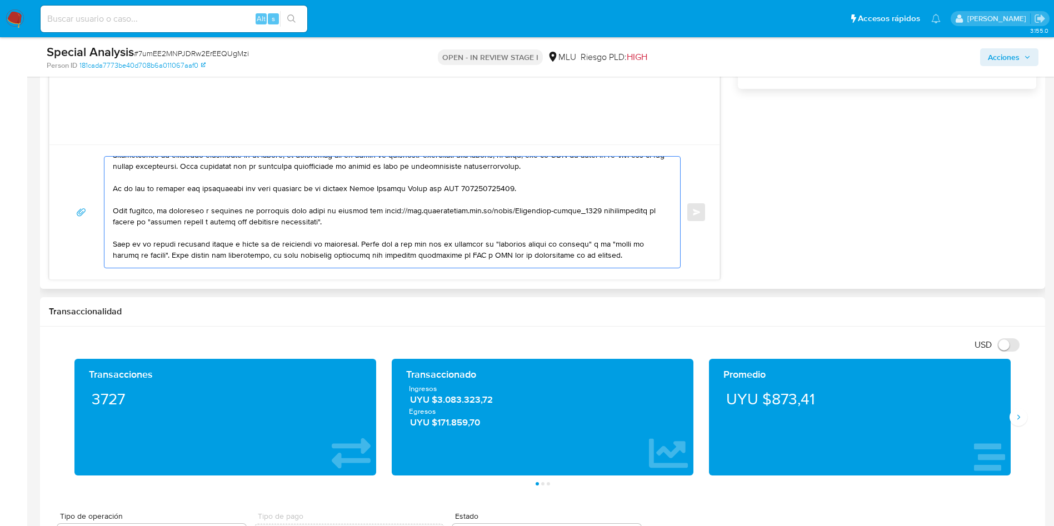
click at [233, 209] on textarea at bounding box center [390, 212] width 554 height 111
click at [196, 211] on textarea at bounding box center [390, 212] width 554 height 111
click at [330, 213] on textarea at bounding box center [390, 212] width 554 height 111
click at [348, 226] on textarea at bounding box center [390, 212] width 554 height 111
click at [390, 245] on textarea at bounding box center [390, 212] width 554 height 111
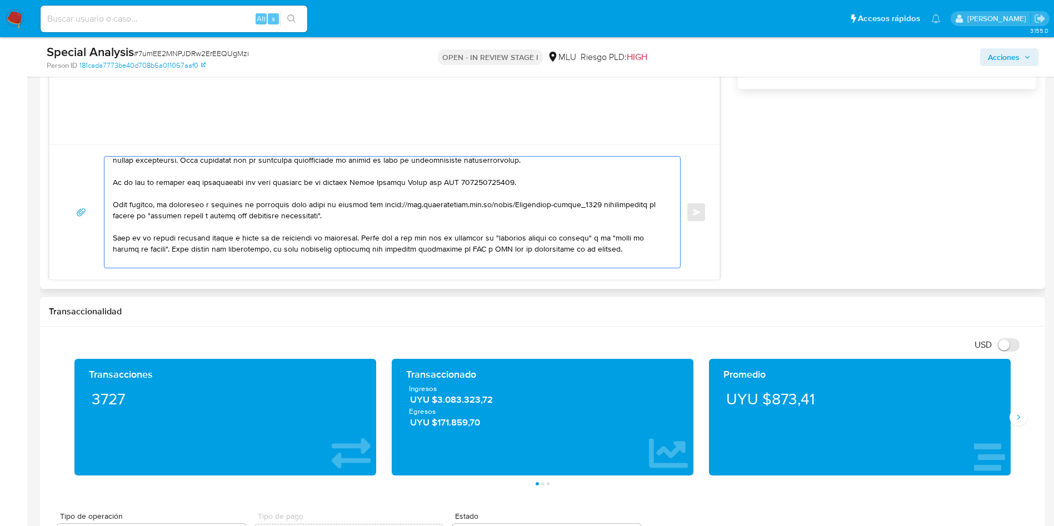
scroll to position [130, 0]
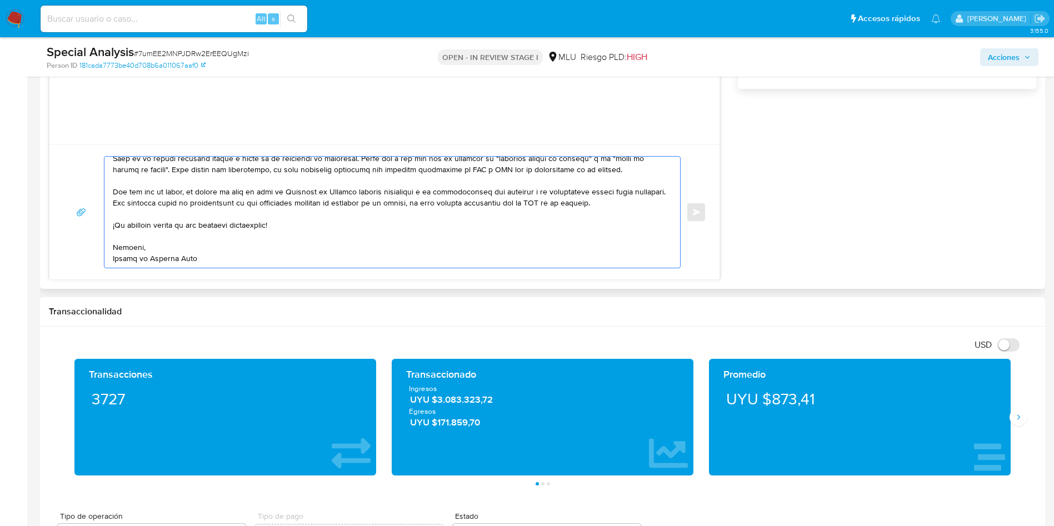
drag, startPoint x: 175, startPoint y: 172, endPoint x: 613, endPoint y: 196, distance: 438.6
click at [613, 196] on textarea at bounding box center [390, 212] width 554 height 111
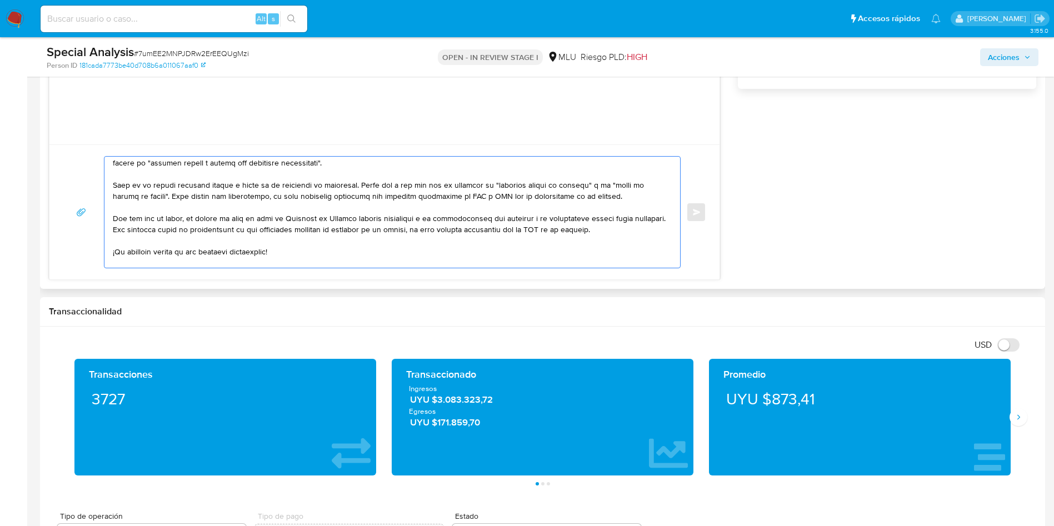
scroll to position [87, 0]
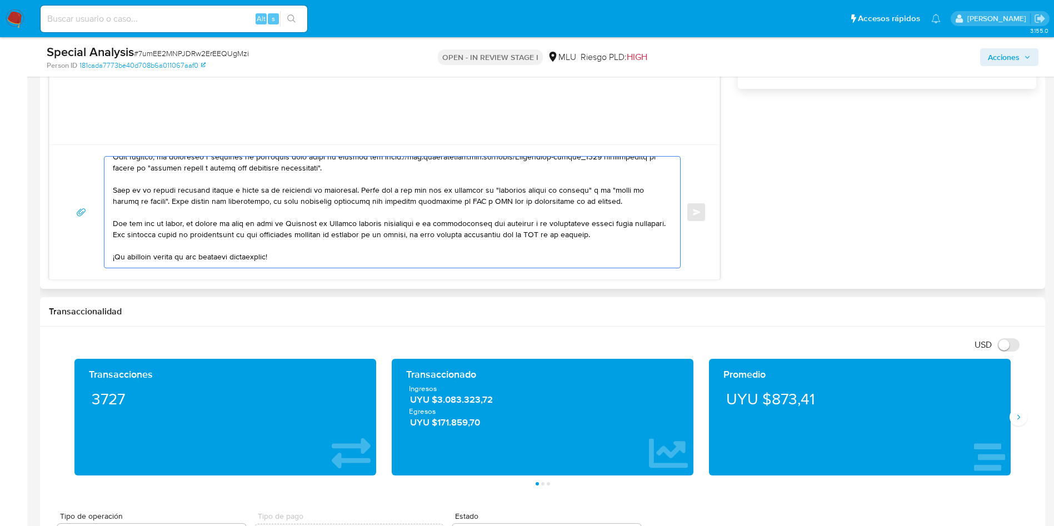
click at [207, 188] on textarea at bounding box center [390, 212] width 554 height 111
drag, startPoint x: 177, startPoint y: 201, endPoint x: 620, endPoint y: 203, distance: 443.5
click at [620, 203] on textarea at bounding box center [390, 212] width 554 height 111
click at [636, 236] on textarea at bounding box center [390, 212] width 554 height 111
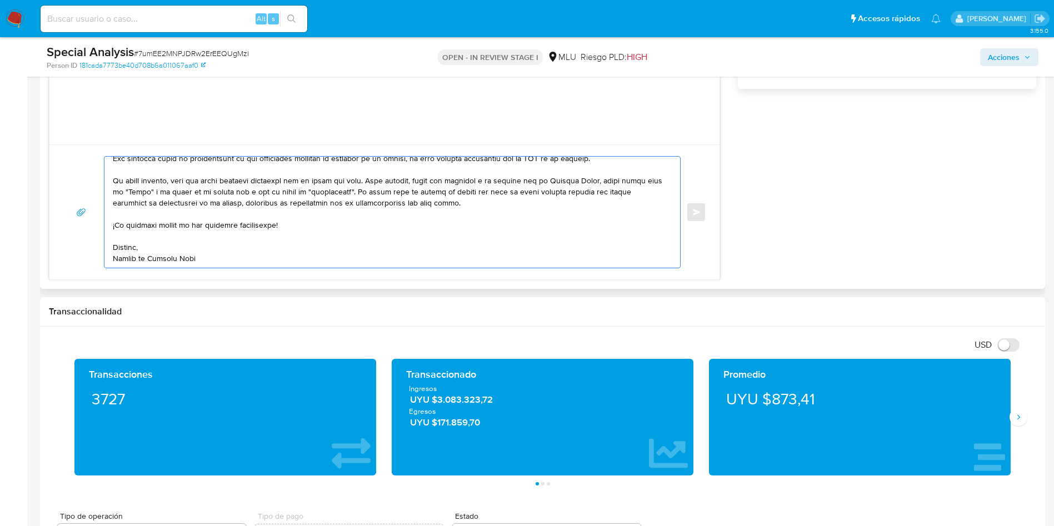
scroll to position [175, 0]
click at [235, 252] on textarea at bounding box center [390, 212] width 554 height 111
click at [247, 210] on textarea at bounding box center [390, 212] width 554 height 111
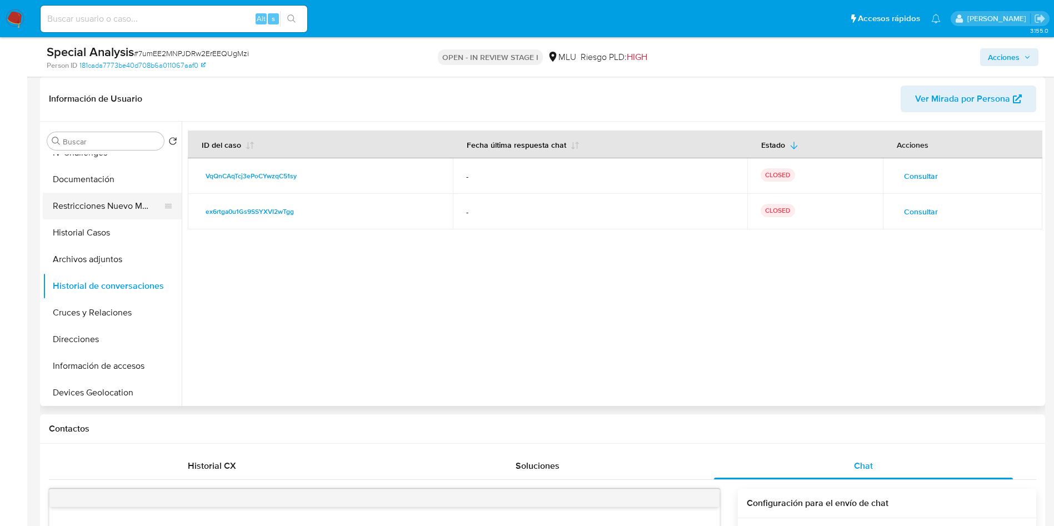
scroll to position [0, 0]
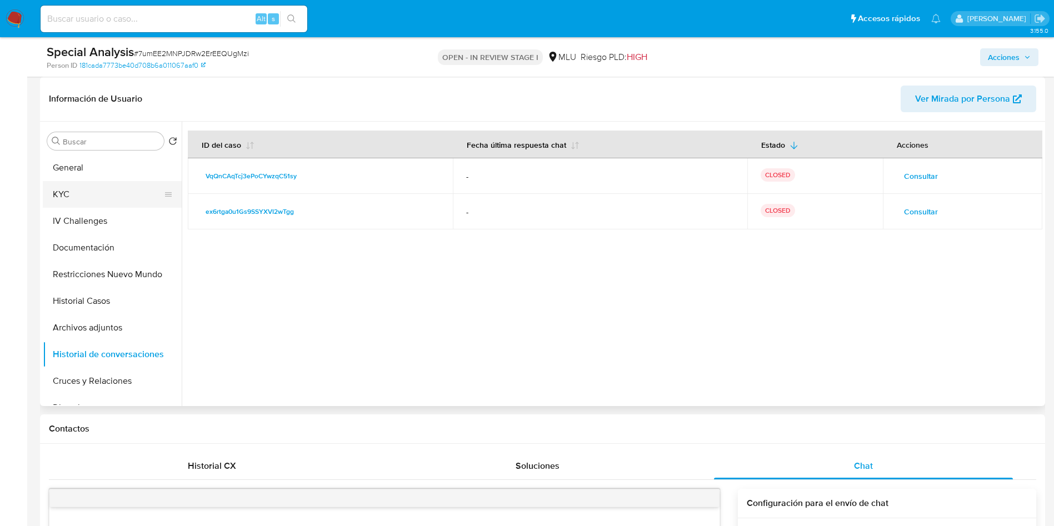
type textarea "Hola, Facundo. Considerando la actividad mantenida en tu cuenta, es necesario q…"
click at [111, 195] on button "KYC" at bounding box center [108, 194] width 130 height 27
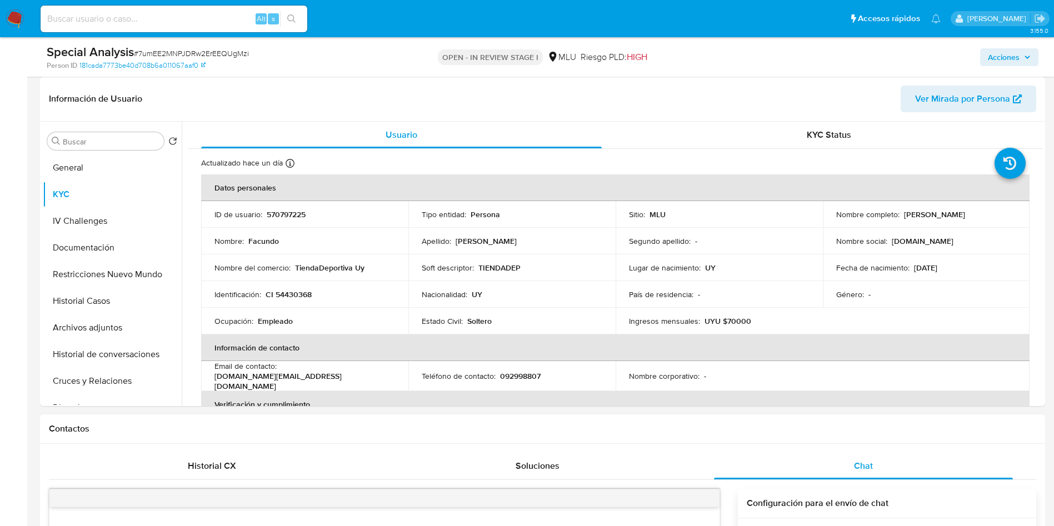
scroll to position [500, 0]
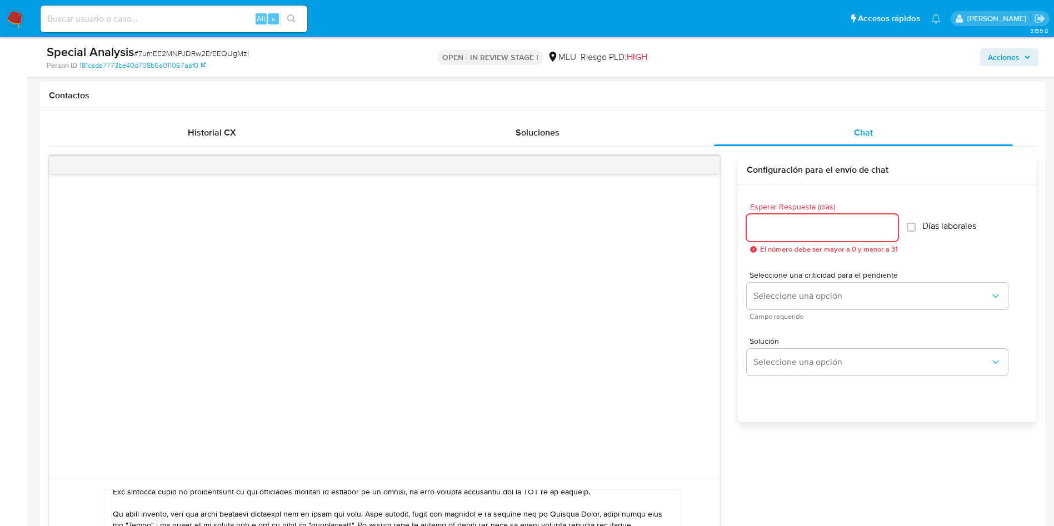
click at [824, 232] on input "Esperar Respuesta (días)" at bounding box center [822, 228] width 151 height 14
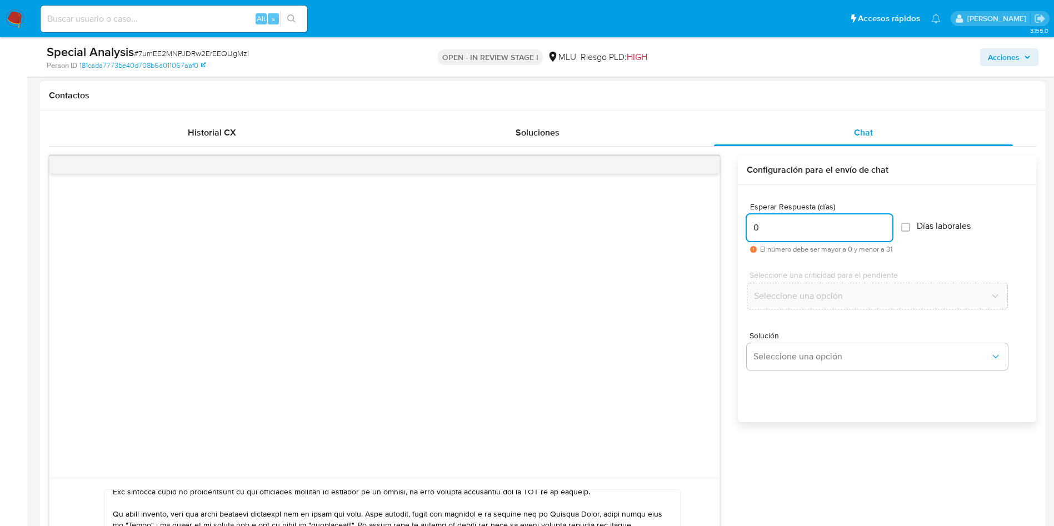
scroll to position [667, 0]
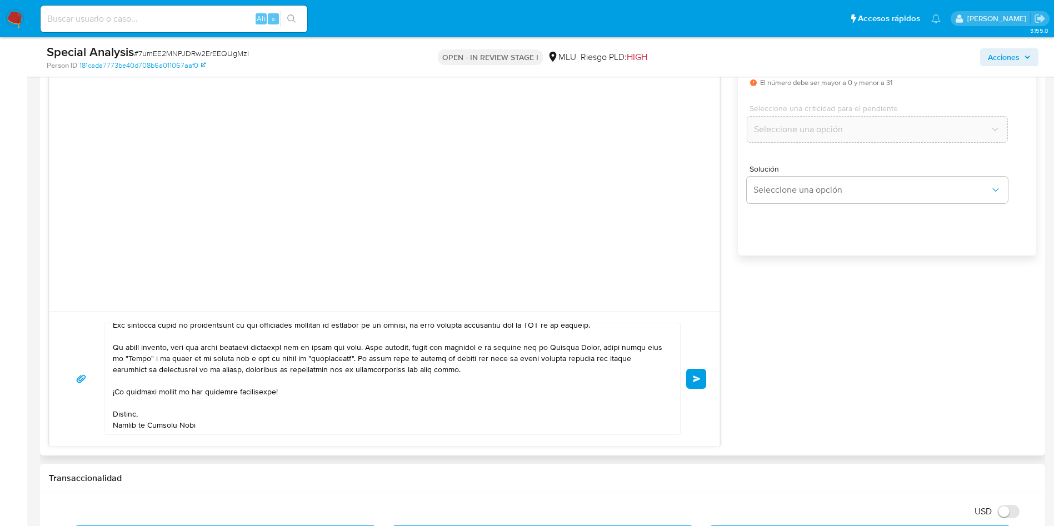
type input "0"
click at [711, 383] on div "Enviar" at bounding box center [384, 378] width 670 height 135
click at [697, 381] on span "Enviar" at bounding box center [697, 379] width 8 height 7
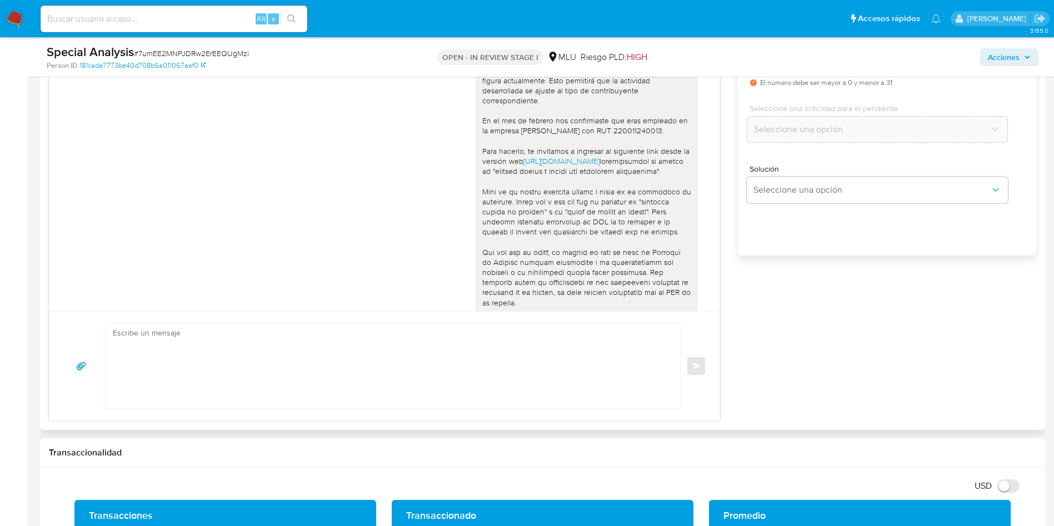
scroll to position [500, 0]
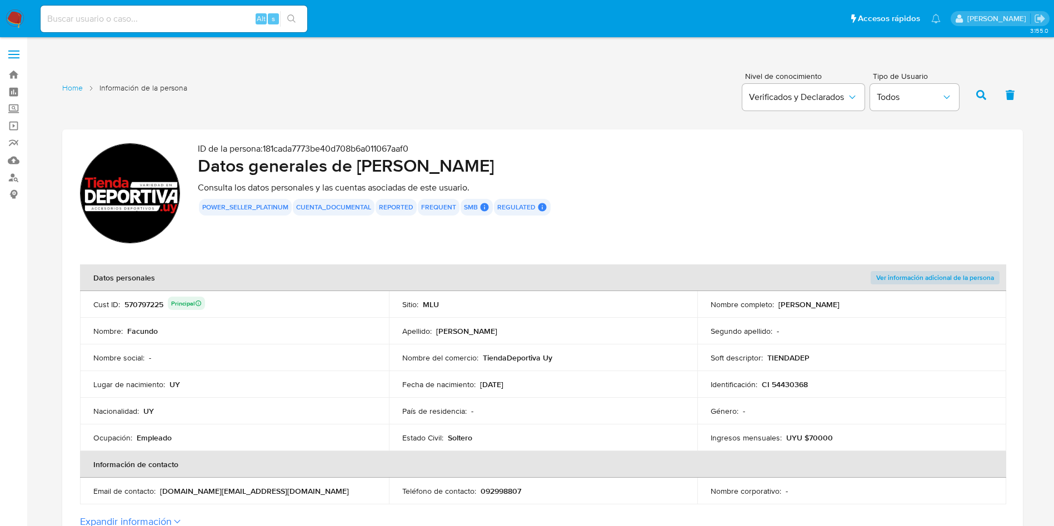
click at [690, 201] on div "power_seller_platinum cuenta_documental reported frequent smb SMB SMB User Id 5…" at bounding box center [602, 207] width 808 height 17
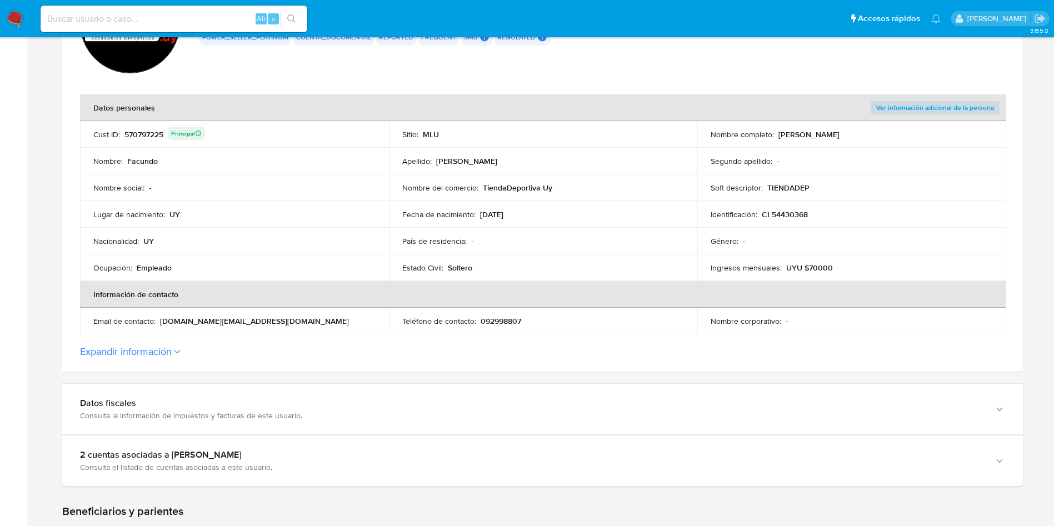
scroll to position [83, 0]
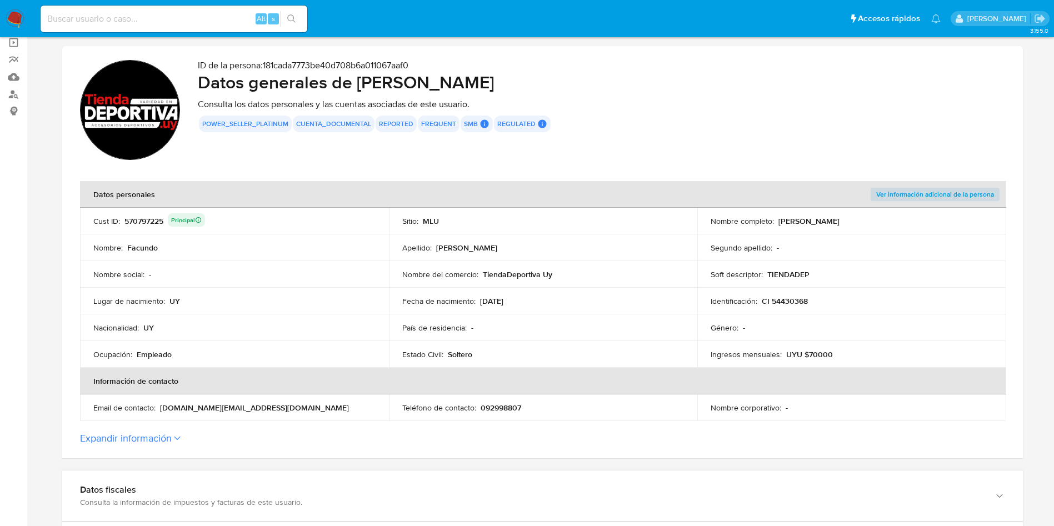
click at [481, 323] on div "País de residencia : -" at bounding box center [543, 328] width 282 height 10
click at [597, 270] on div "Nombre del comercio : TiendaDeportiva Uy" at bounding box center [543, 275] width 282 height 10
click at [571, 303] on div "Fecha de nacimiento : [DEMOGRAPHIC_DATA]" at bounding box center [543, 301] width 282 height 10
click at [570, 258] on td "Apellido : [PERSON_NAME]" at bounding box center [543, 248] width 309 height 27
click at [571, 270] on div "Nombre del comercio : TiendaDeportiva Uy" at bounding box center [543, 275] width 282 height 10
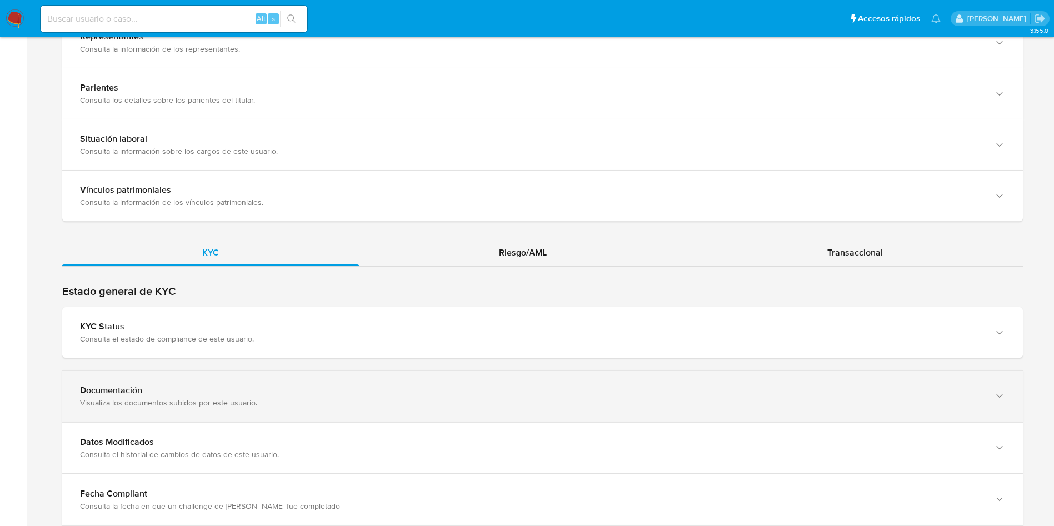
click at [381, 380] on div "Documentación Visualiza los documentos subidos por este usuario." at bounding box center [542, 396] width 961 height 51
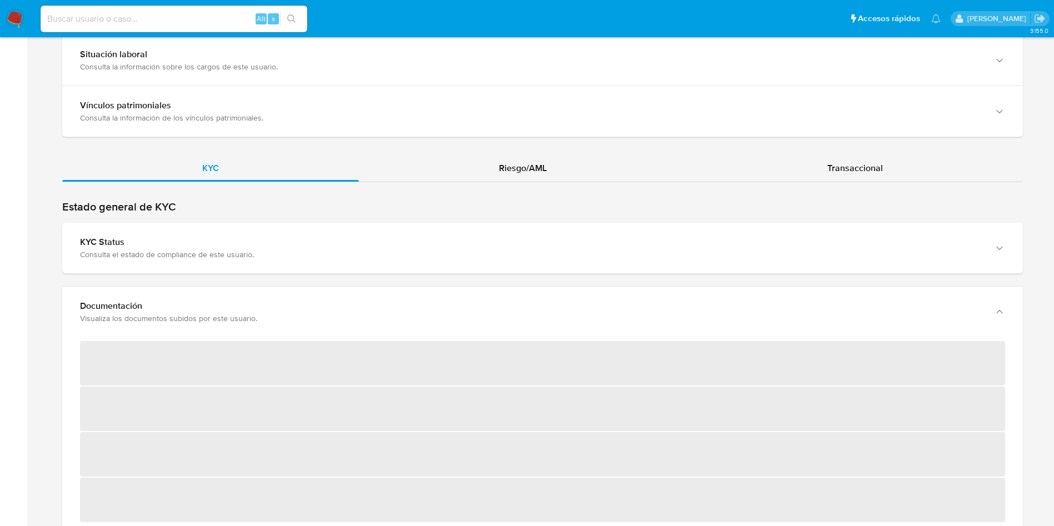
scroll to position [1000, 0]
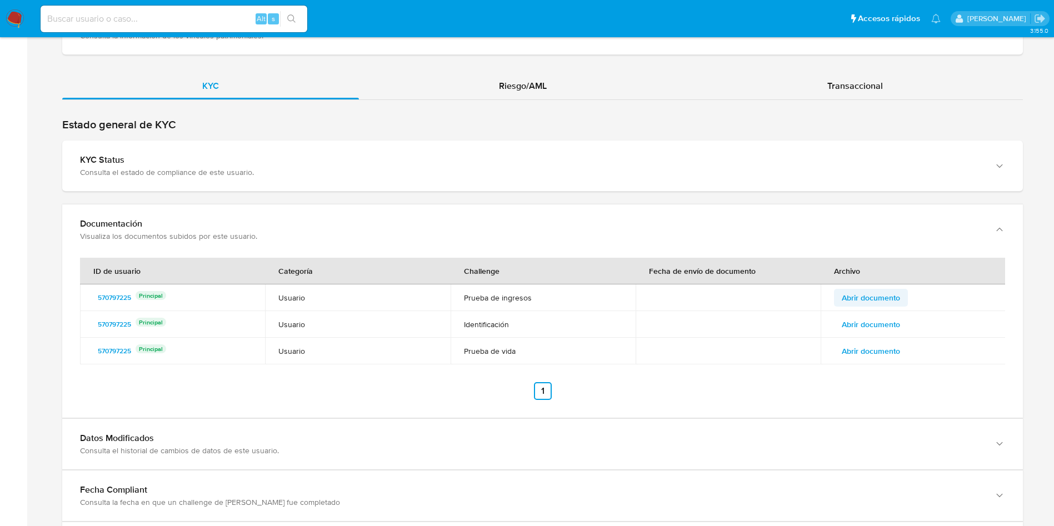
click at [896, 297] on span "Abrir documento" at bounding box center [871, 298] width 58 height 16
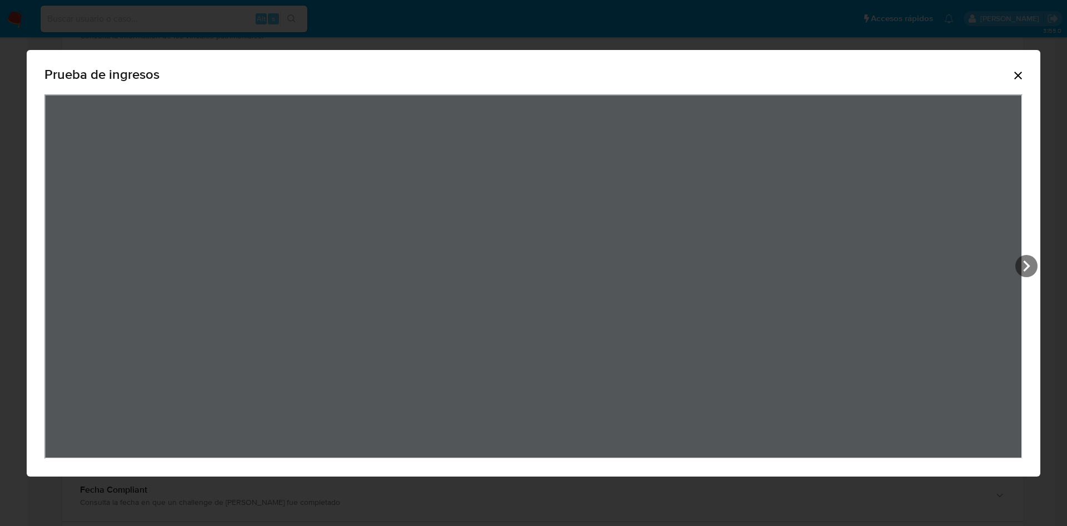
click at [1023, 267] on icon "View Document Modal" at bounding box center [1026, 266] width 22 height 22
click at [64, 267] on icon "View Document Modal" at bounding box center [58, 266] width 22 height 22
click at [1033, 262] on icon "View Document Modal" at bounding box center [1026, 266] width 22 height 22
click at [53, 262] on icon "View Document Modal" at bounding box center [58, 266] width 22 height 22
click at [1017, 72] on icon "Cerrar" at bounding box center [1017, 75] width 13 height 13
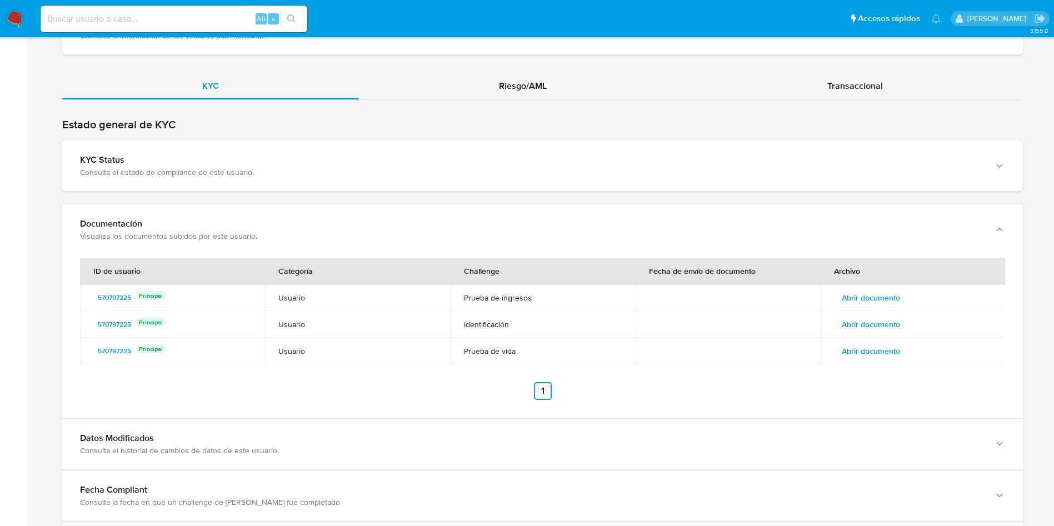
drag, startPoint x: 911, startPoint y: 312, endPoint x: 899, endPoint y: 325, distance: 17.7
click at [910, 312] on td "Abrir documento" at bounding box center [913, 324] width 185 height 27
click at [897, 325] on span "Abrir documento" at bounding box center [871, 325] width 58 height 16
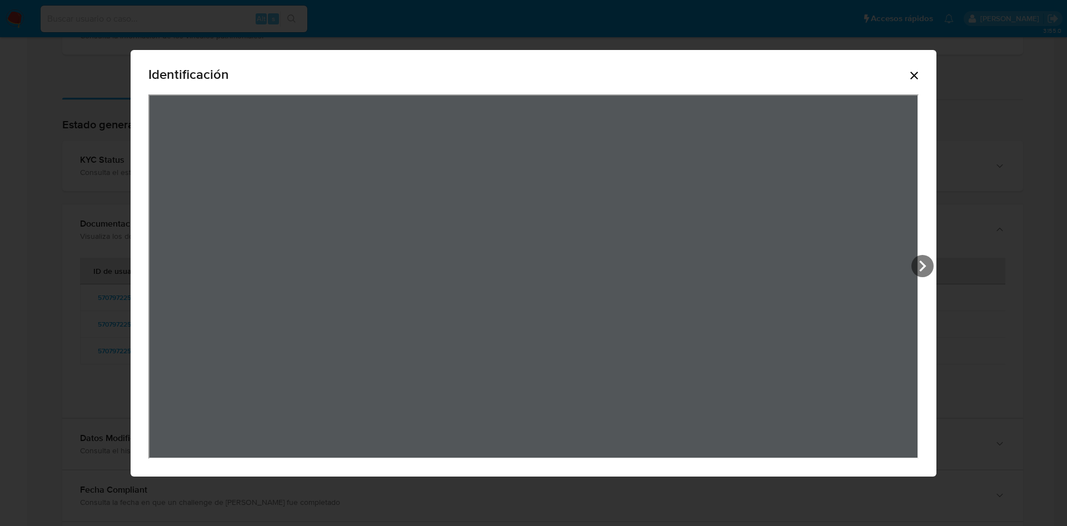
click at [921, 75] on icon "Cerrar" at bounding box center [914, 75] width 13 height 13
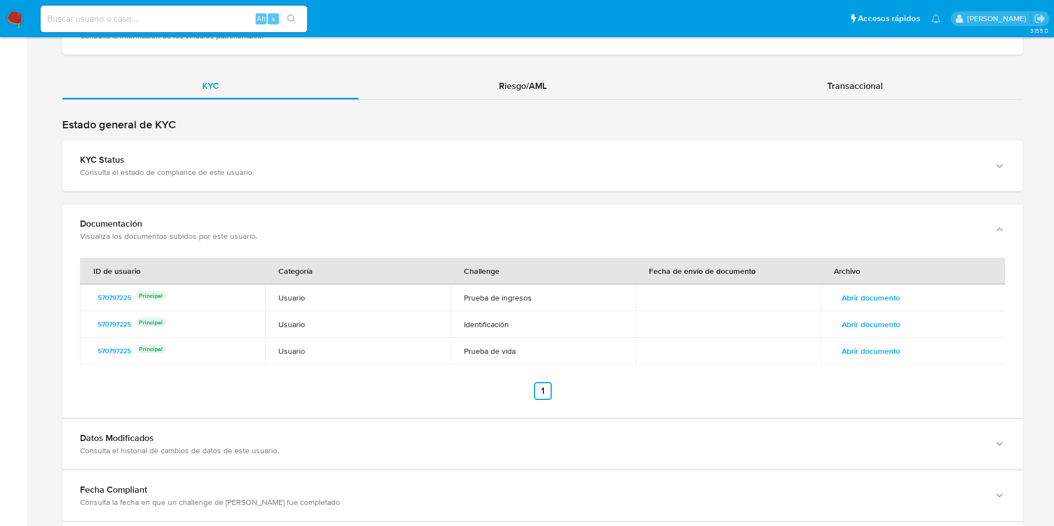
click at [895, 350] on span "Abrir documento" at bounding box center [871, 351] width 58 height 16
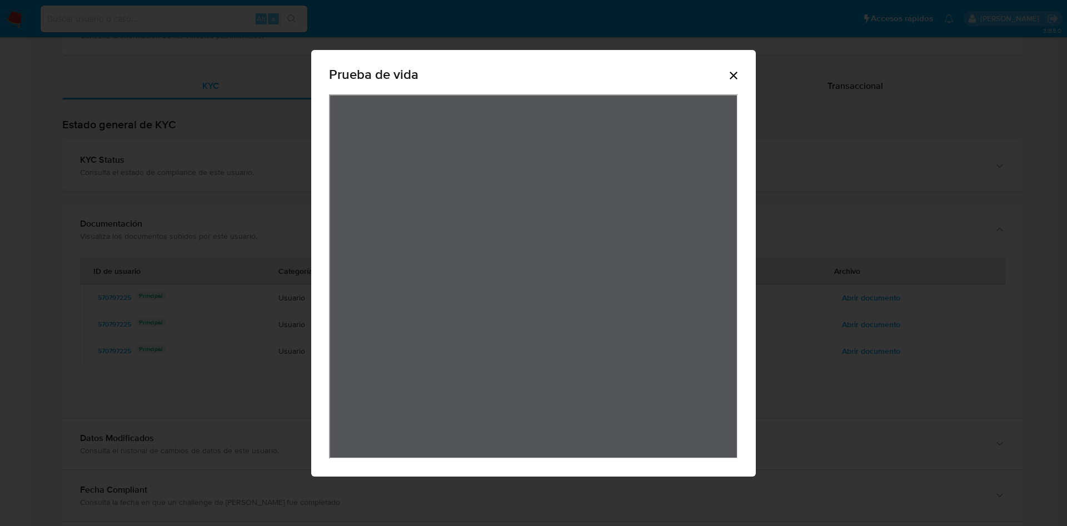
click at [729, 72] on icon "Cerrar" at bounding box center [733, 75] width 13 height 13
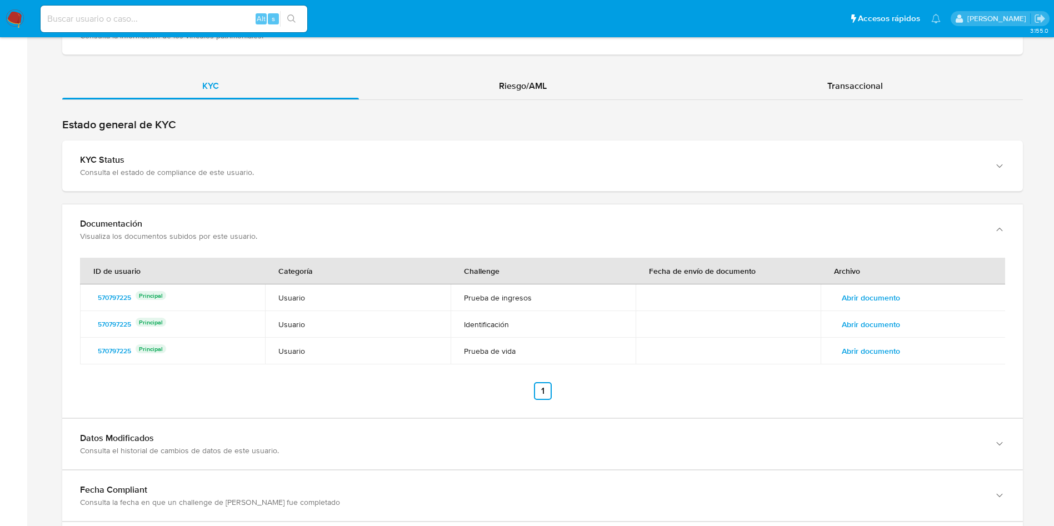
click at [869, 285] on td "Abrir documento" at bounding box center [913, 298] width 185 height 27
click at [866, 287] on td "Abrir documento" at bounding box center [913, 298] width 185 height 27
click at [863, 280] on th "Archivo" at bounding box center [913, 271] width 185 height 27
click at [868, 295] on span "Abrir documento" at bounding box center [871, 298] width 58 height 16
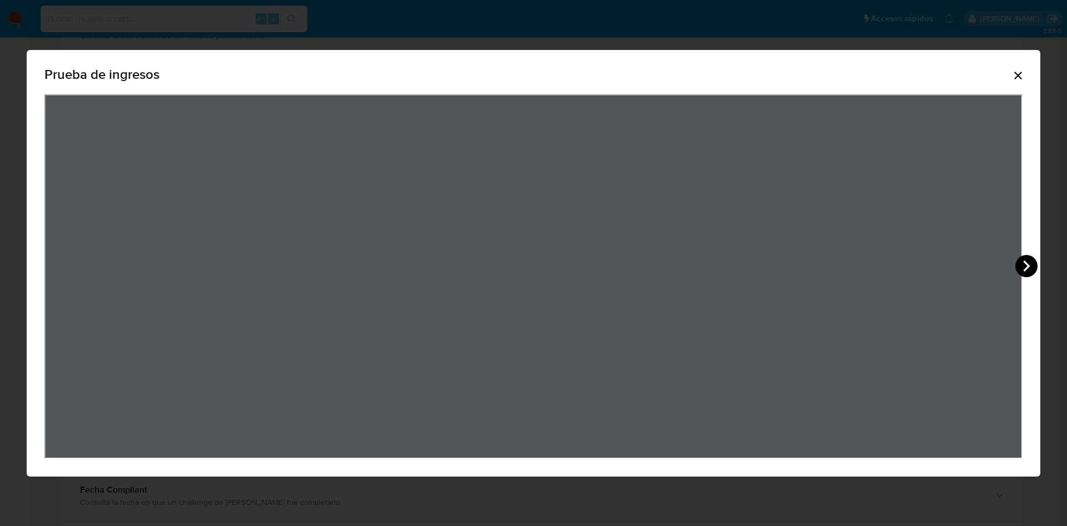
click at [1019, 264] on icon "View Document Modal" at bounding box center [1026, 266] width 22 height 22
click at [654, 26] on div "Prueba de ingresos" at bounding box center [533, 263] width 1067 height 526
click at [1015, 76] on icon "Cerrar" at bounding box center [1017, 75] width 13 height 13
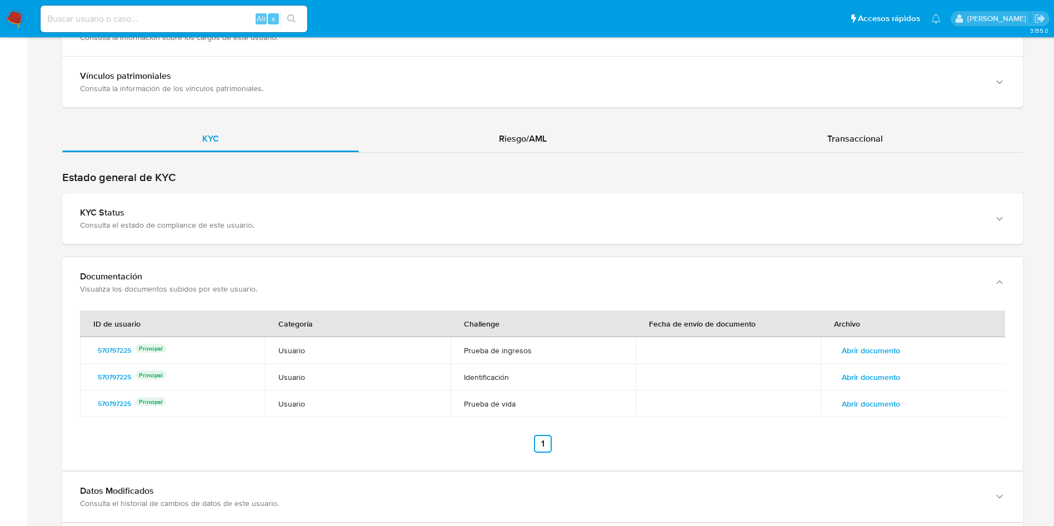
scroll to position [1082, 0]
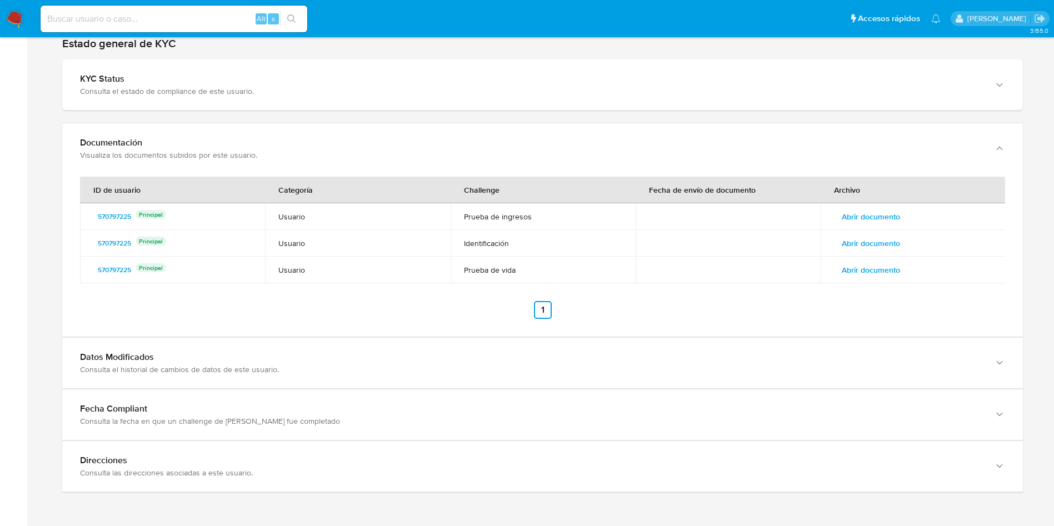
click at [899, 223] on span "Abrir documento" at bounding box center [871, 217] width 58 height 16
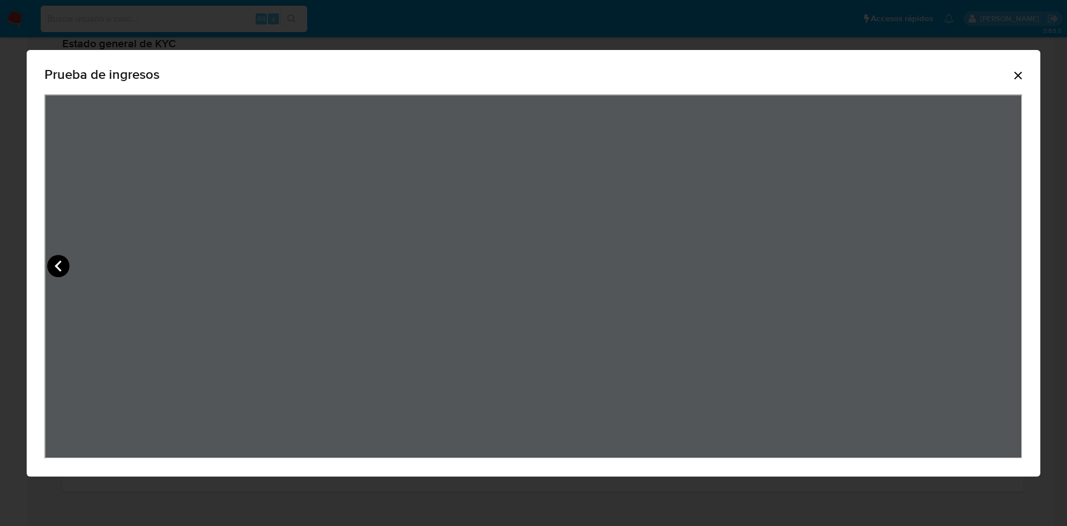
click at [61, 261] on icon "View Document Modal" at bounding box center [57, 266] width 7 height 11
click at [1022, 260] on icon "View Document Modal" at bounding box center [1026, 266] width 22 height 22
click at [1017, 69] on icon "Cerrar" at bounding box center [1017, 75] width 13 height 13
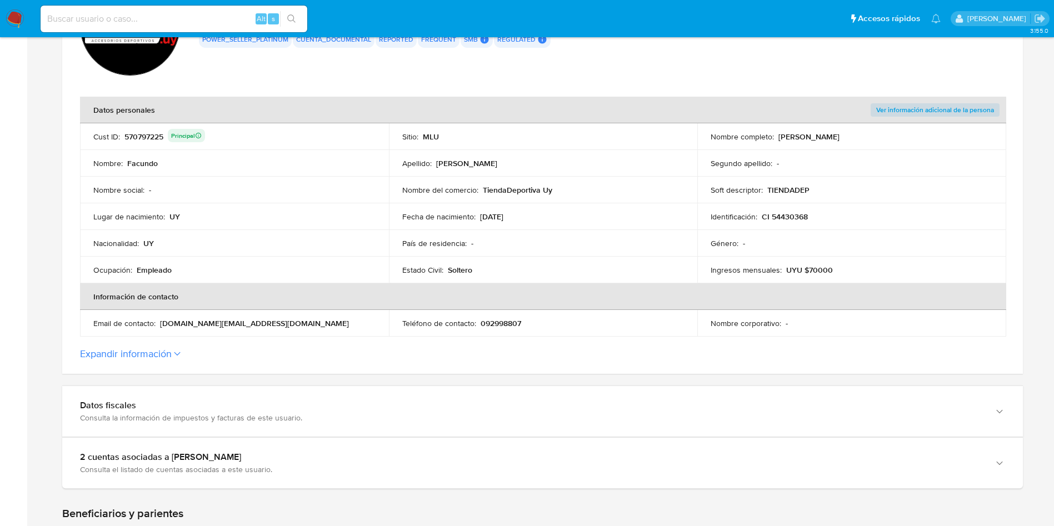
scroll to position [0, 0]
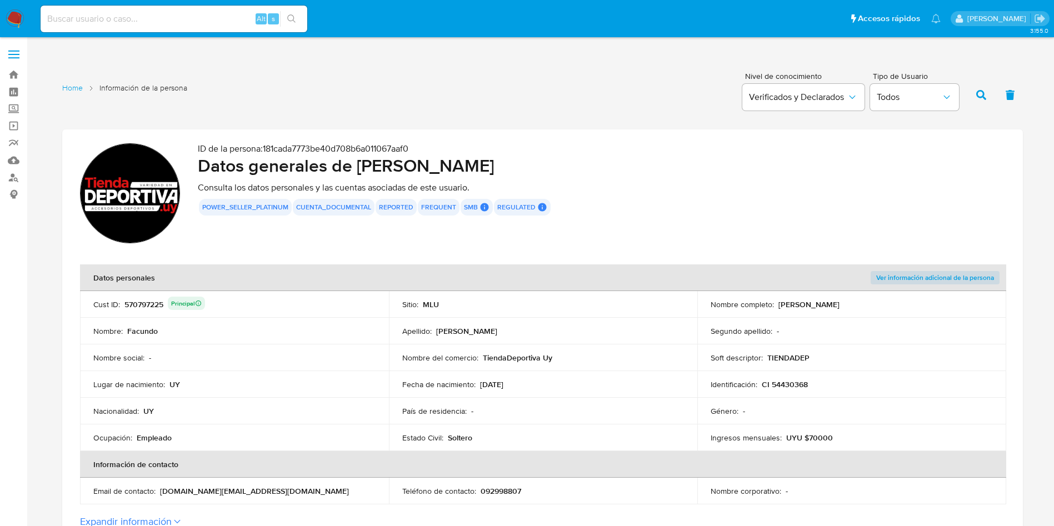
drag, startPoint x: 356, startPoint y: 166, endPoint x: 535, endPoint y: 166, distance: 179.0
click at [534, 166] on h2 "Datos generales de [PERSON_NAME]" at bounding box center [602, 166] width 808 height 22
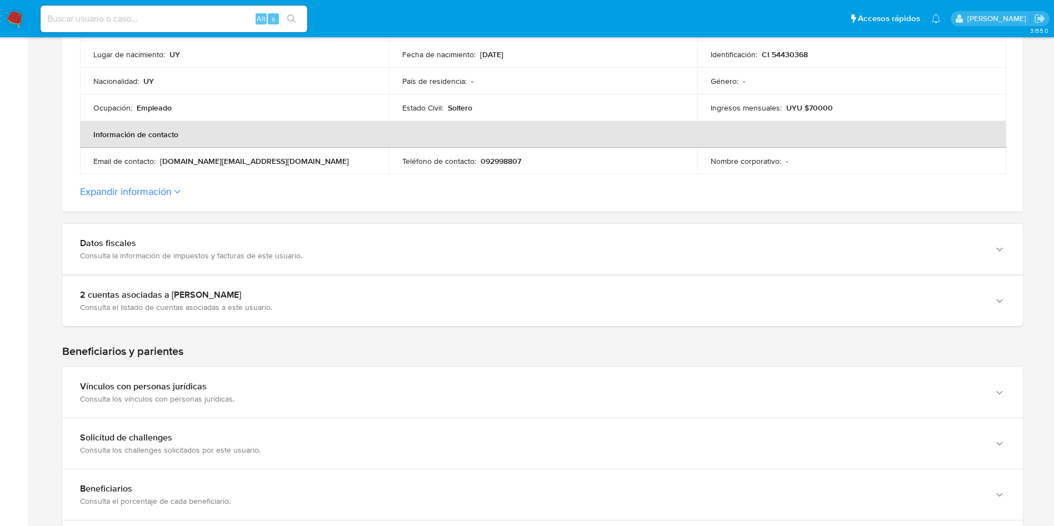
scroll to position [667, 0]
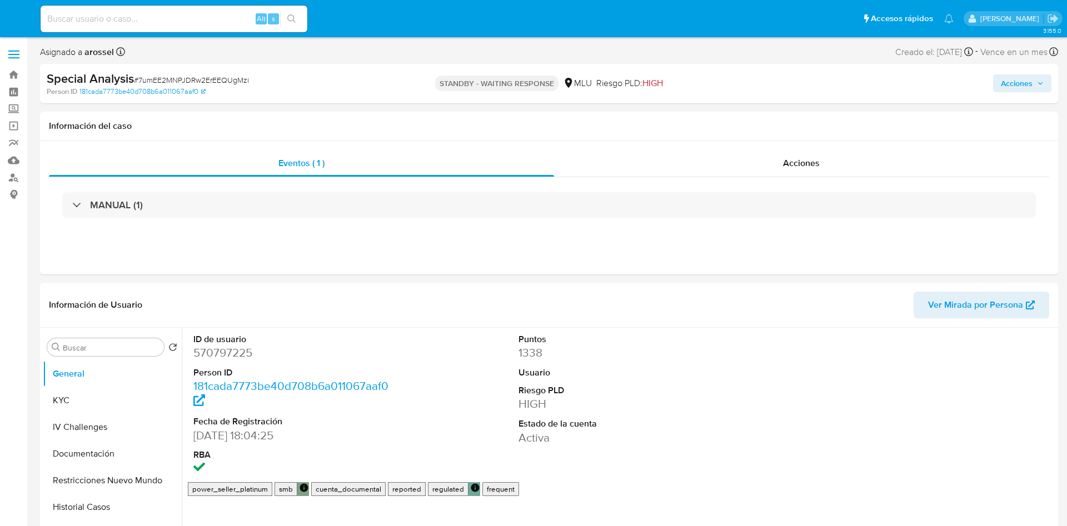
select select "10"
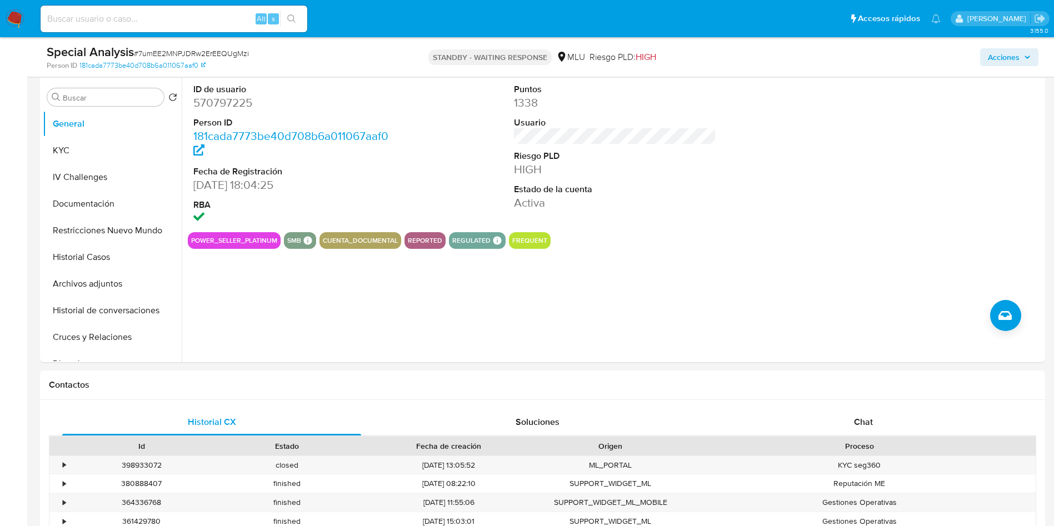
scroll to position [500, 0]
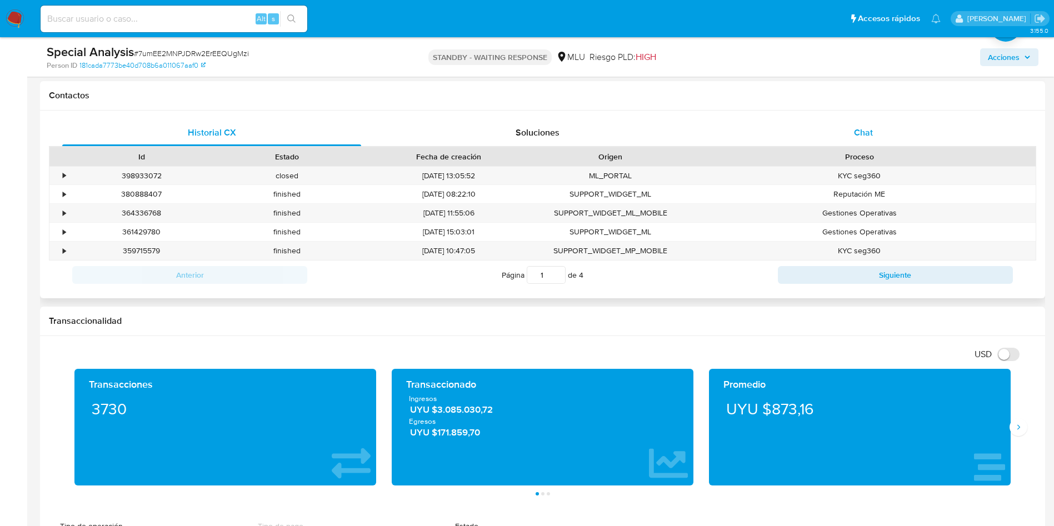
click at [880, 125] on div "Chat" at bounding box center [863, 132] width 299 height 27
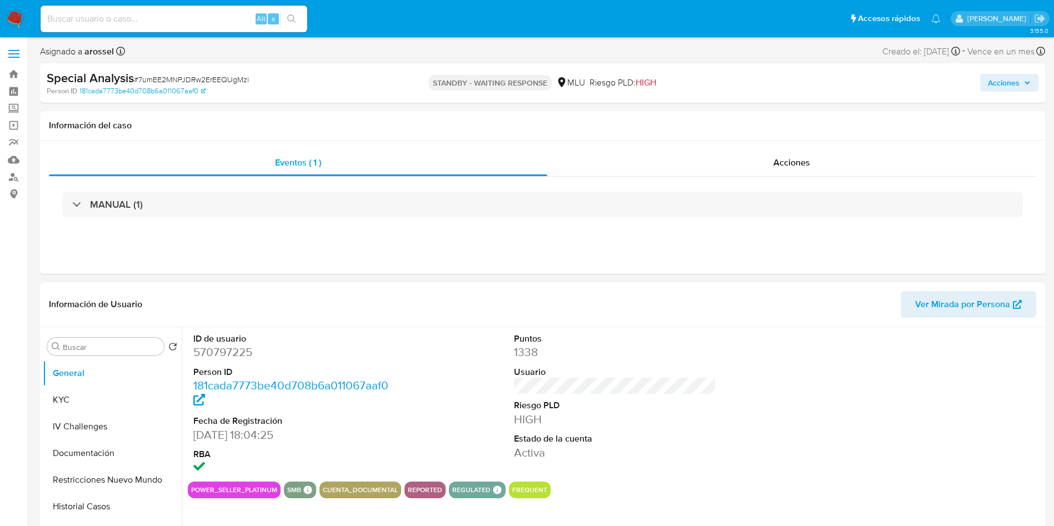
scroll to position [0, 0]
click at [233, 347] on dd "570797225" at bounding box center [294, 353] width 203 height 16
copy dd "570797225"
drag, startPoint x: 56, startPoint y: 395, endPoint x: 61, endPoint y: 399, distance: 6.3
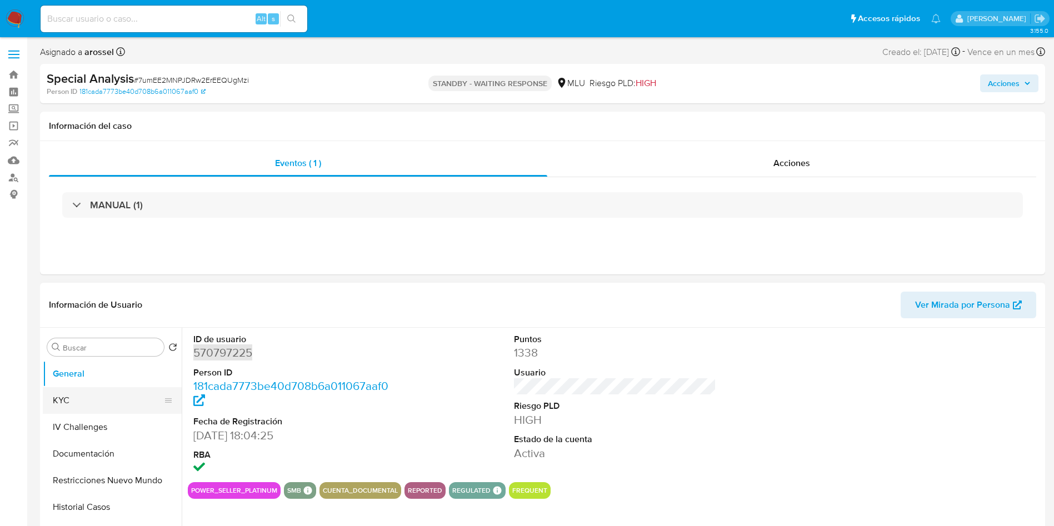
click at [56, 395] on button "KYC" at bounding box center [108, 400] width 130 height 27
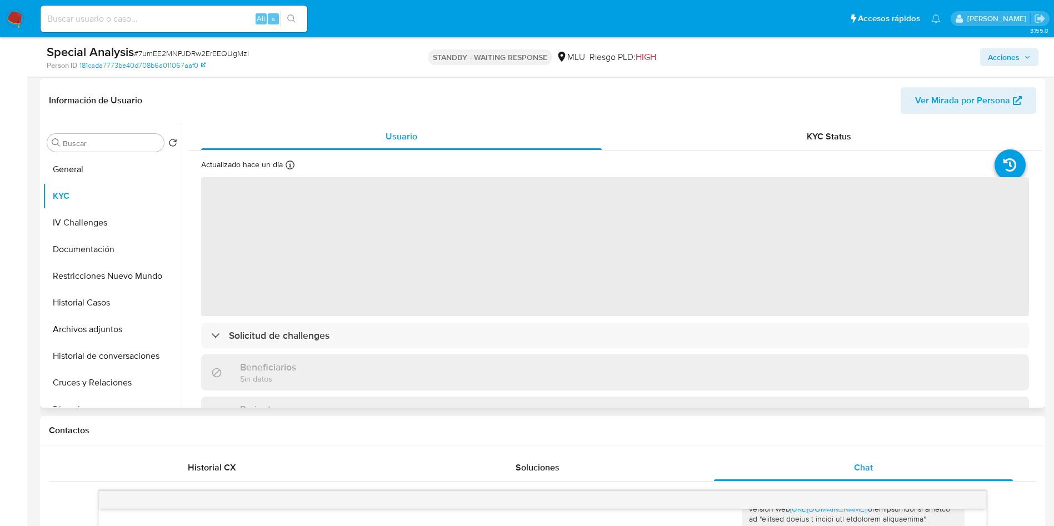
scroll to position [167, 0]
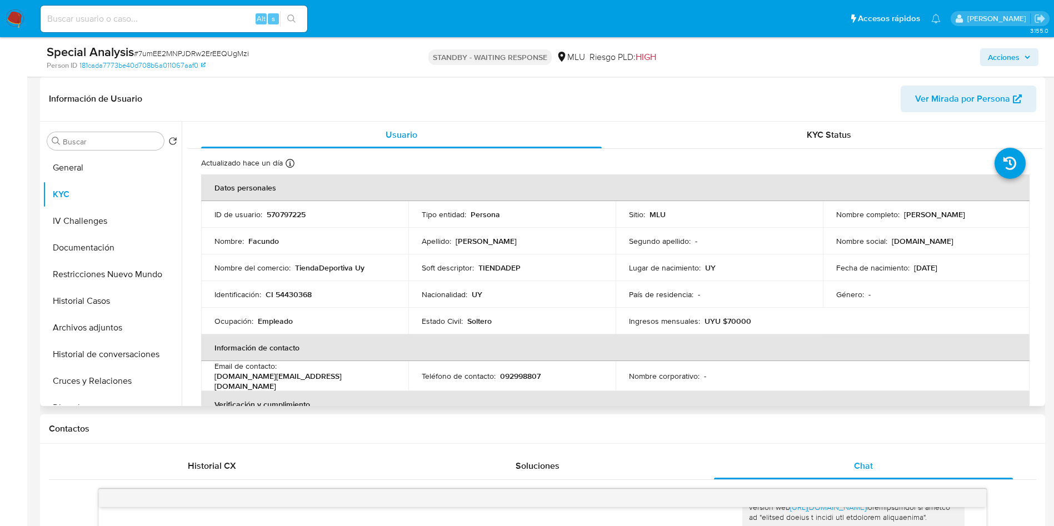
drag, startPoint x: 910, startPoint y: 213, endPoint x: 981, endPoint y: 212, distance: 71.7
click at [981, 212] on div "Nombre completo : Facundo Oliva Olivera" at bounding box center [926, 215] width 181 height 10
copy div "[PERSON_NAME]"
click at [251, 247] on td "Nombre : Facundo" at bounding box center [304, 241] width 207 height 27
click at [111, 318] on button "Archivos adjuntos" at bounding box center [108, 328] width 130 height 27
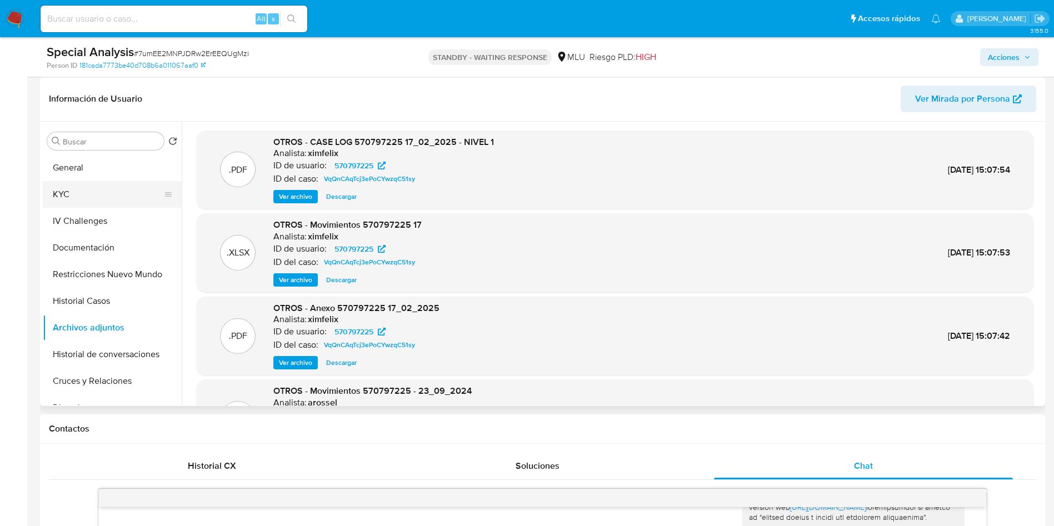
click at [102, 185] on button "KYC" at bounding box center [108, 194] width 130 height 27
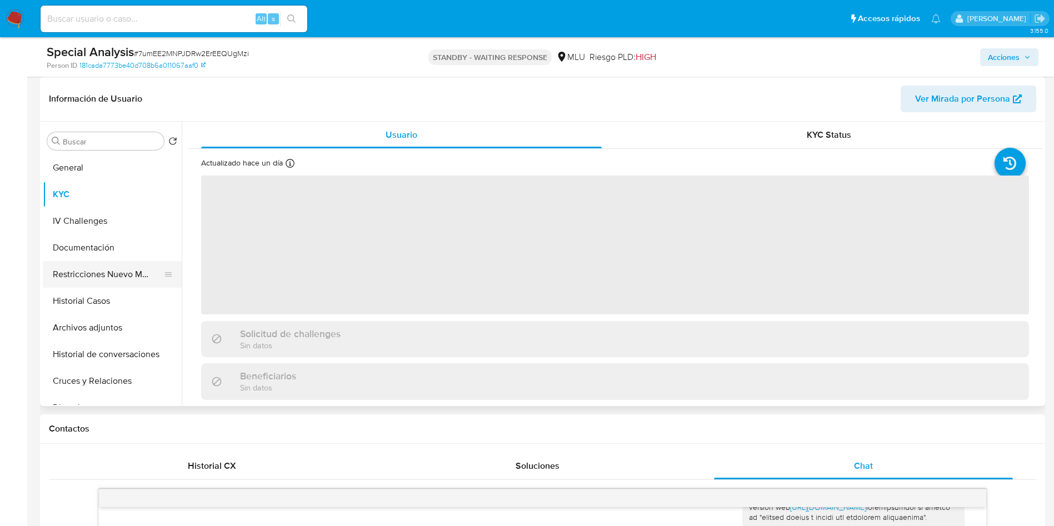
click at [116, 278] on button "Restricciones Nuevo Mundo" at bounding box center [108, 274] width 130 height 27
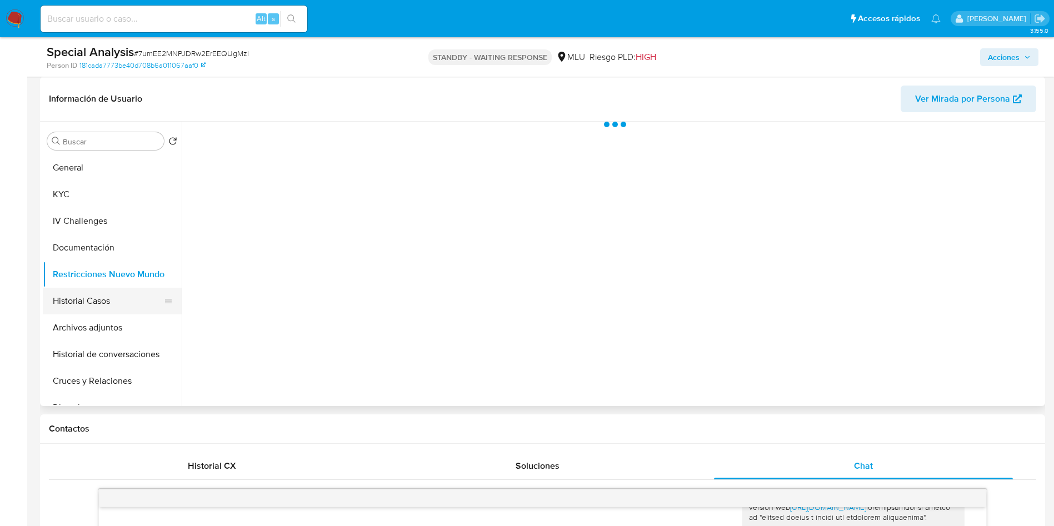
click at [127, 297] on button "Historial Casos" at bounding box center [108, 301] width 130 height 27
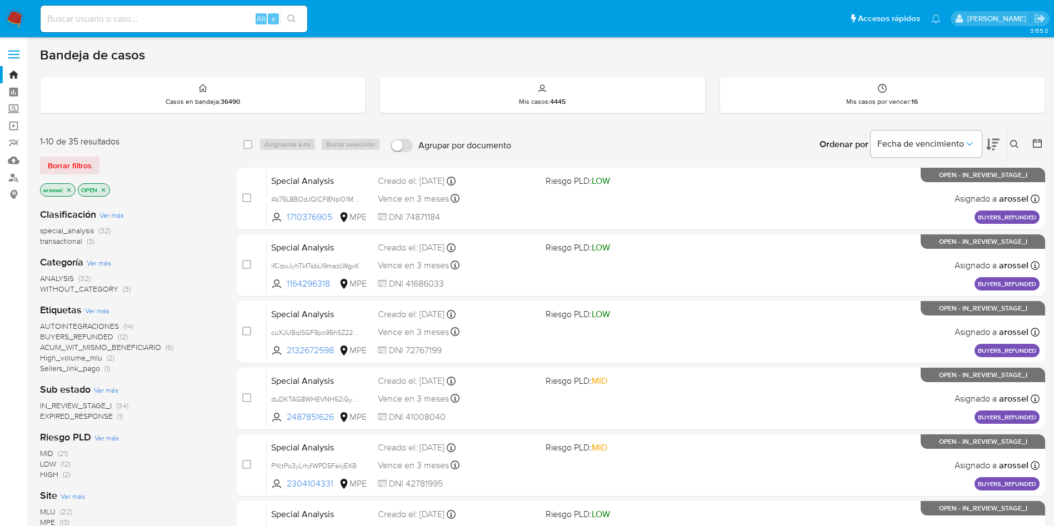
click at [96, 422] on div "Clasificación Ver más special_analysis (32) transactional (3) Categoría Ver más…" at bounding box center [129, 388] width 179 height 378
click at [96, 416] on span "EXPIRED_RESPONSE" at bounding box center [76, 416] width 73 height 11
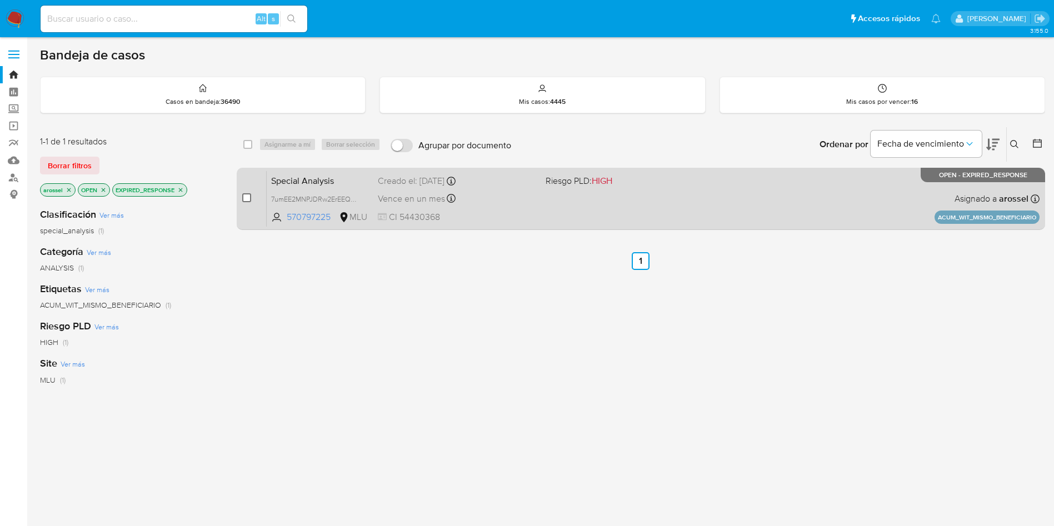
click at [246, 198] on input "checkbox" at bounding box center [246, 197] width 9 height 9
checkbox input "true"
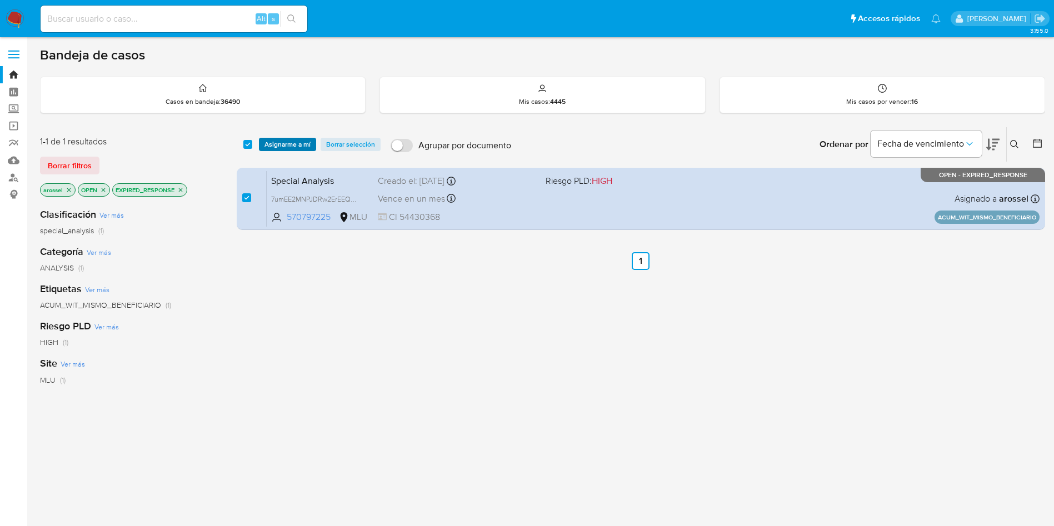
click at [279, 145] on span "Asignarme a mí" at bounding box center [288, 144] width 46 height 11
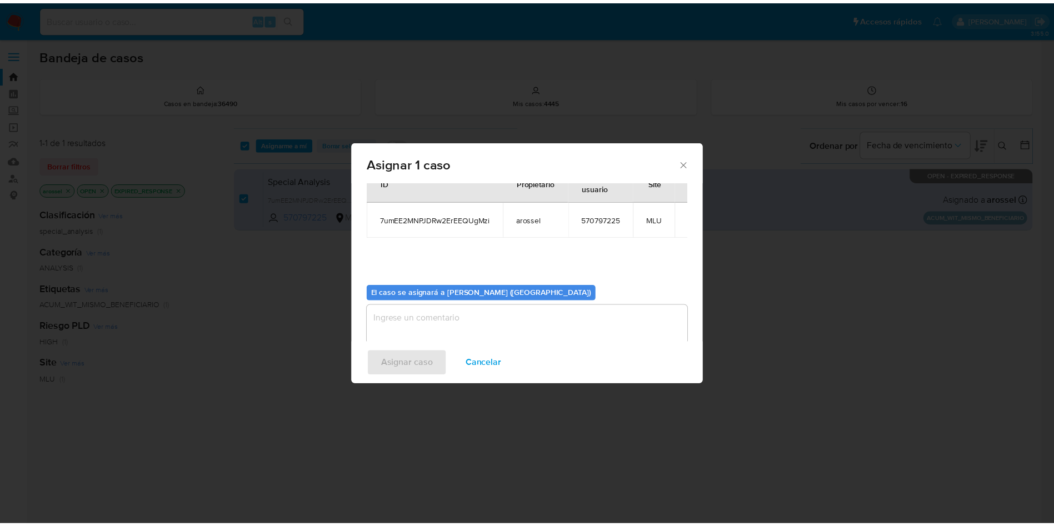
scroll to position [58, 0]
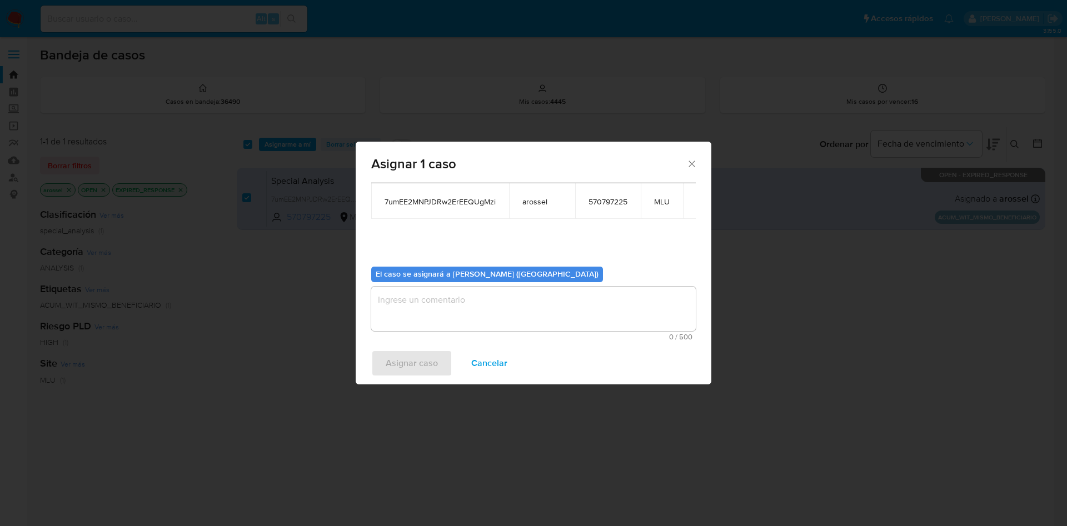
click at [402, 318] on textarea "assign-modal" at bounding box center [533, 309] width 325 height 44
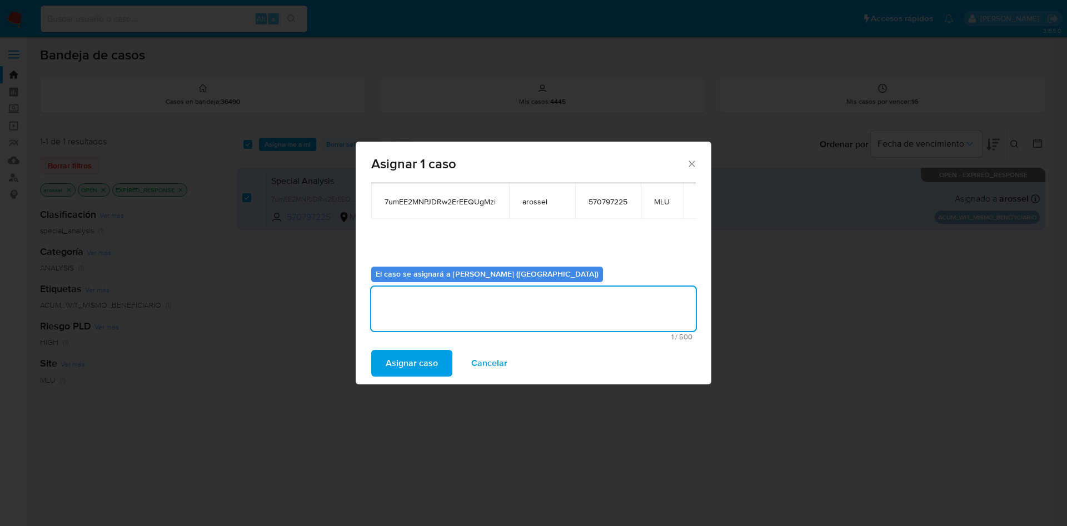
click at [389, 363] on span "Asignar caso" at bounding box center [412, 363] width 52 height 24
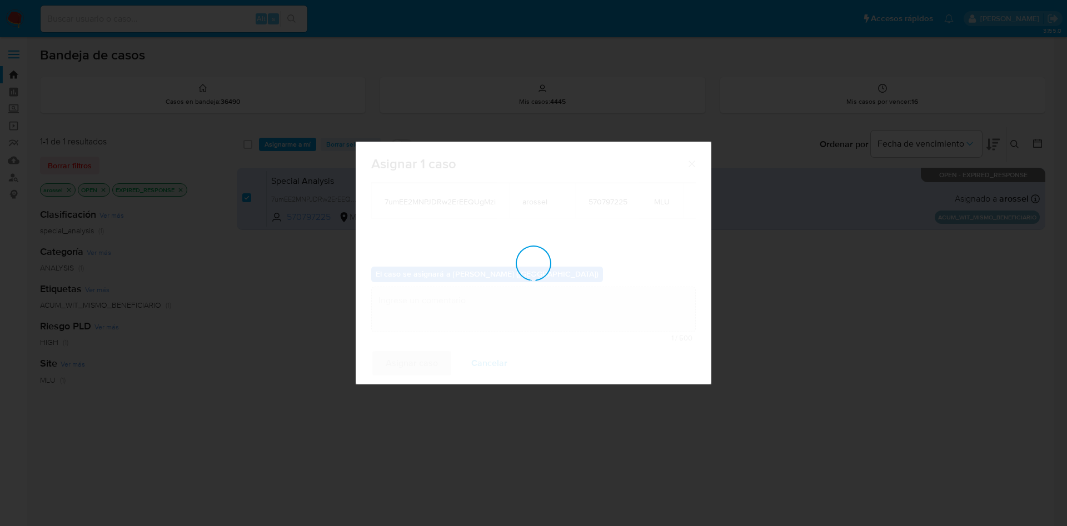
checkbox input "false"
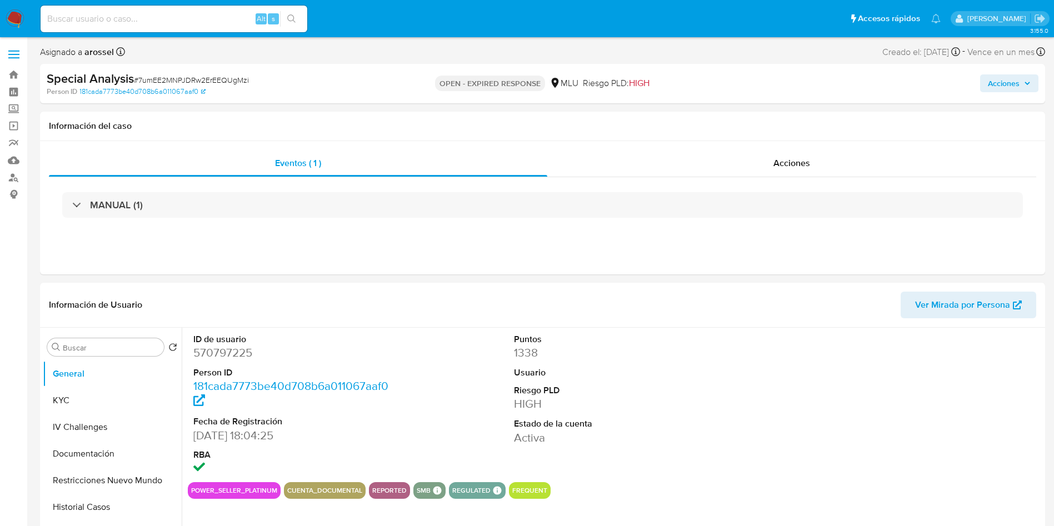
select select "10"
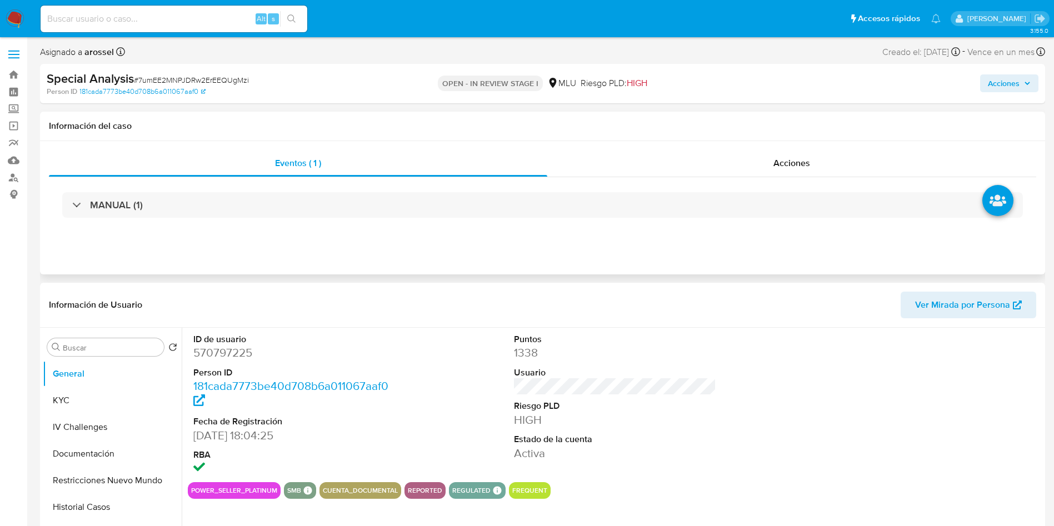
select select "10"
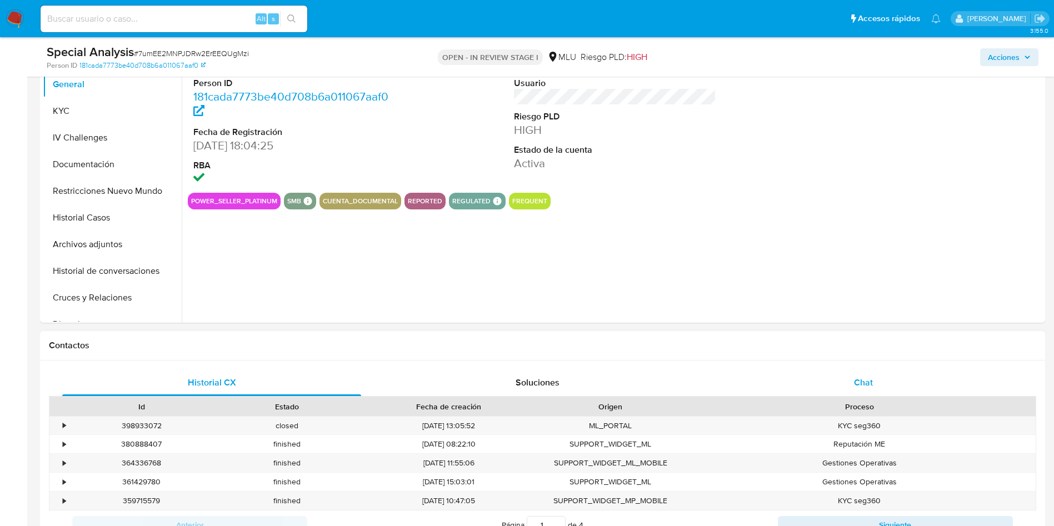
click at [870, 378] on span "Chat" at bounding box center [863, 382] width 19 height 13
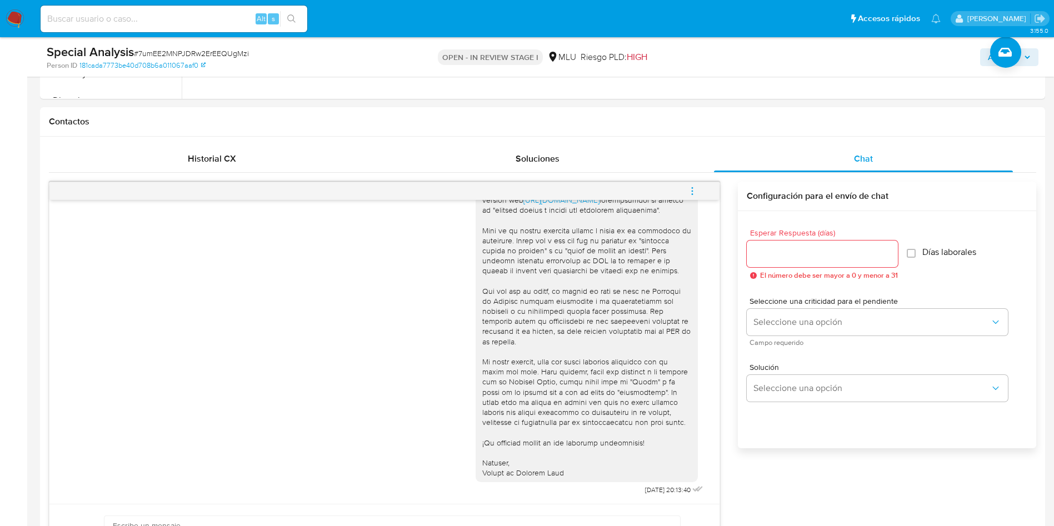
scroll to position [500, 0]
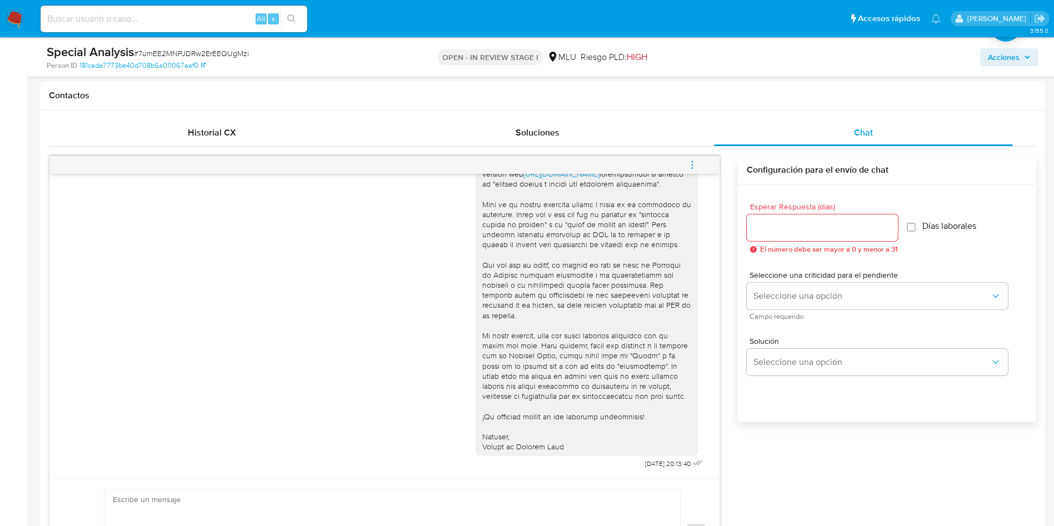
click at [689, 162] on icon "menu-action" at bounding box center [692, 165] width 10 height 10
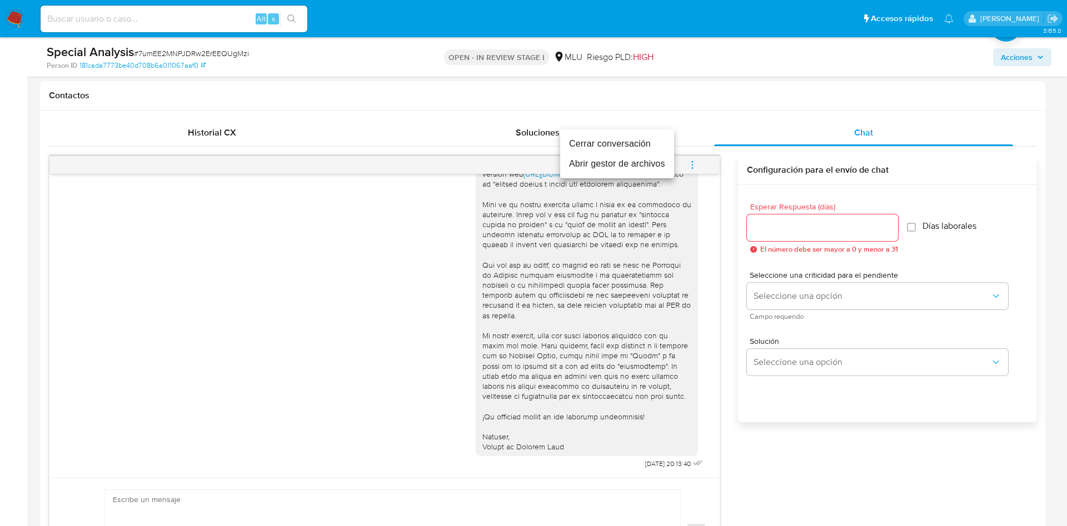
click at [657, 141] on li "Cerrar conversación" at bounding box center [617, 144] width 114 height 20
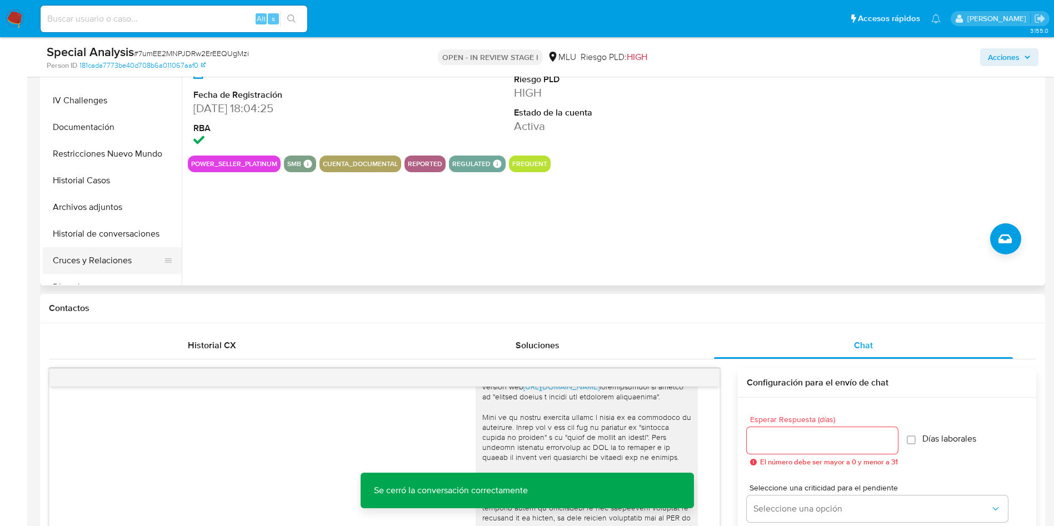
scroll to position [250, 0]
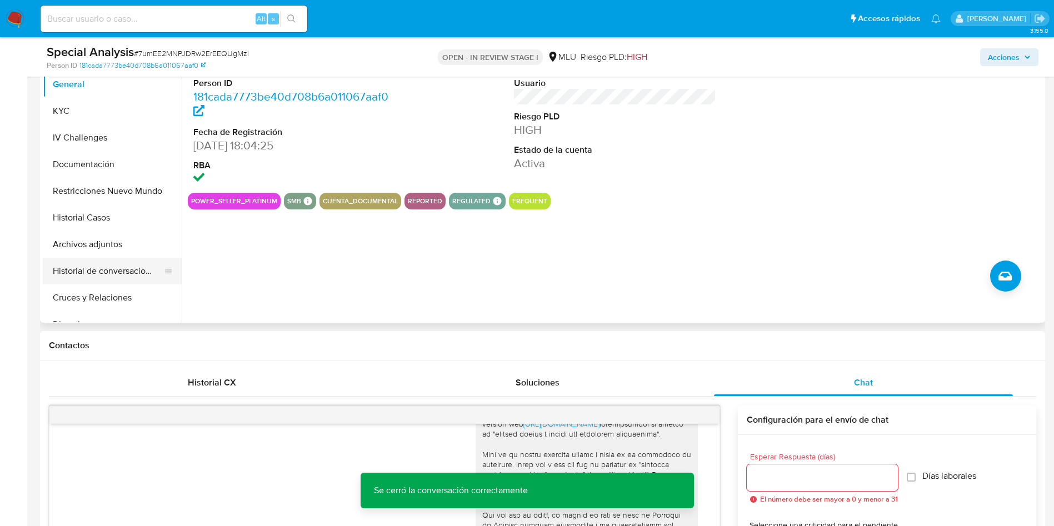
drag, startPoint x: 109, startPoint y: 253, endPoint x: 109, endPoint y: 260, distance: 6.7
click at [108, 253] on button "Archivos adjuntos" at bounding box center [112, 244] width 139 height 27
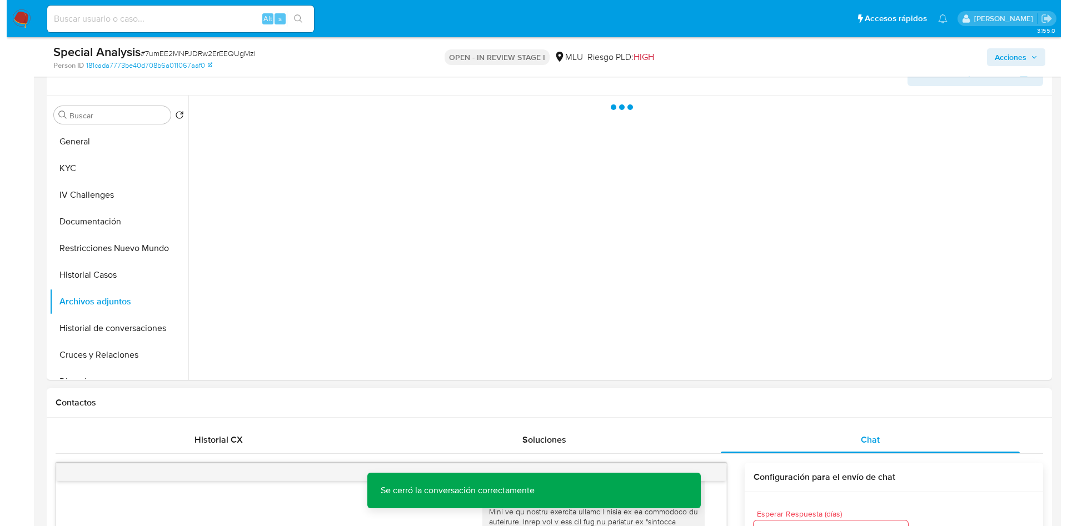
scroll to position [167, 0]
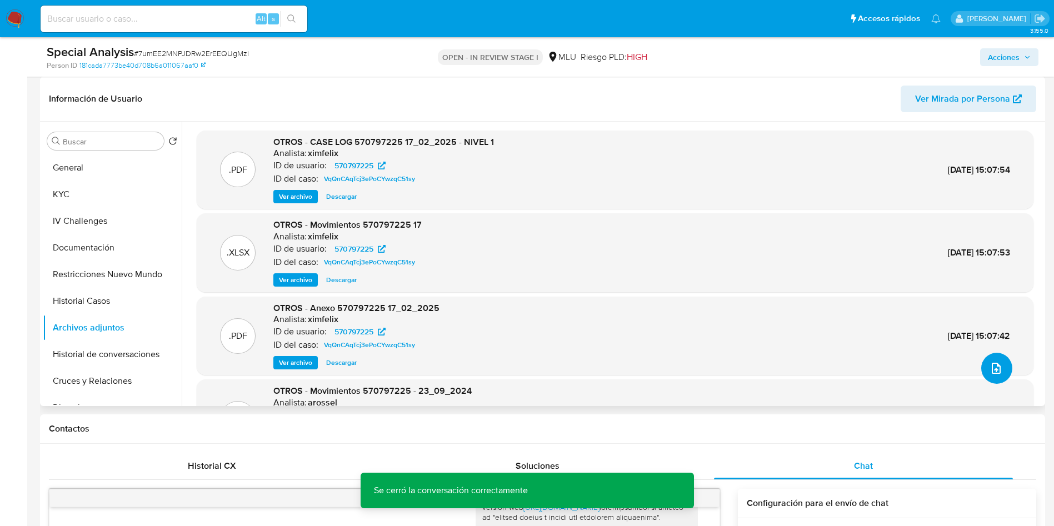
click at [993, 367] on icon "upload-file" at bounding box center [996, 368] width 13 height 13
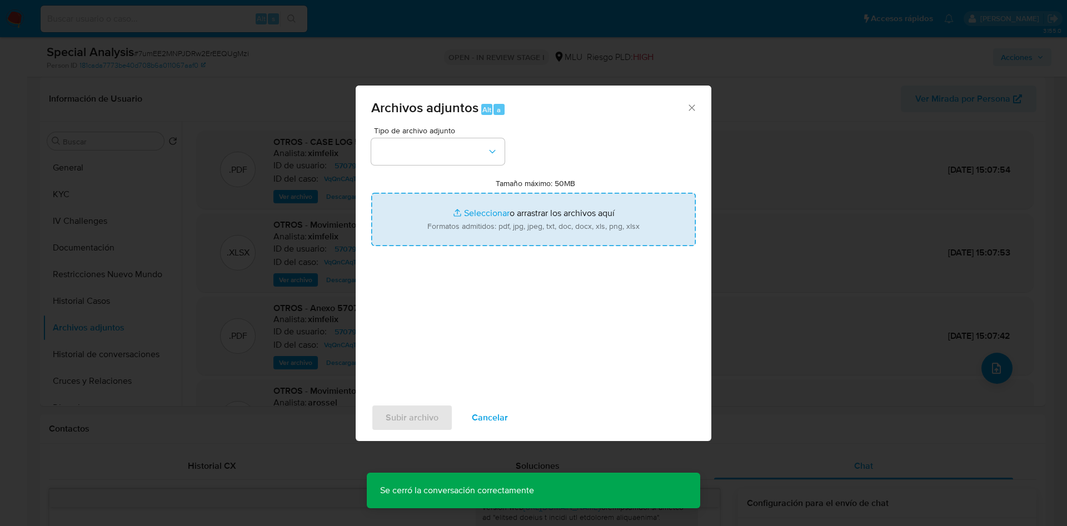
click at [537, 210] on input "Tamaño máximo: 50MB Seleccionar archivos" at bounding box center [533, 219] width 325 height 53
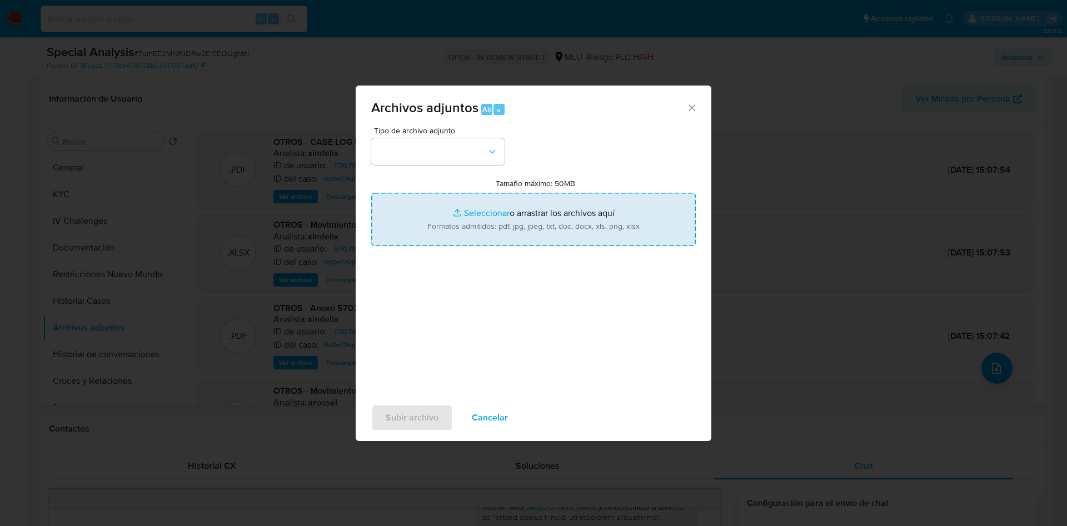
type input "C:\fakepath\Formulario 6905 - DGI.pdf"
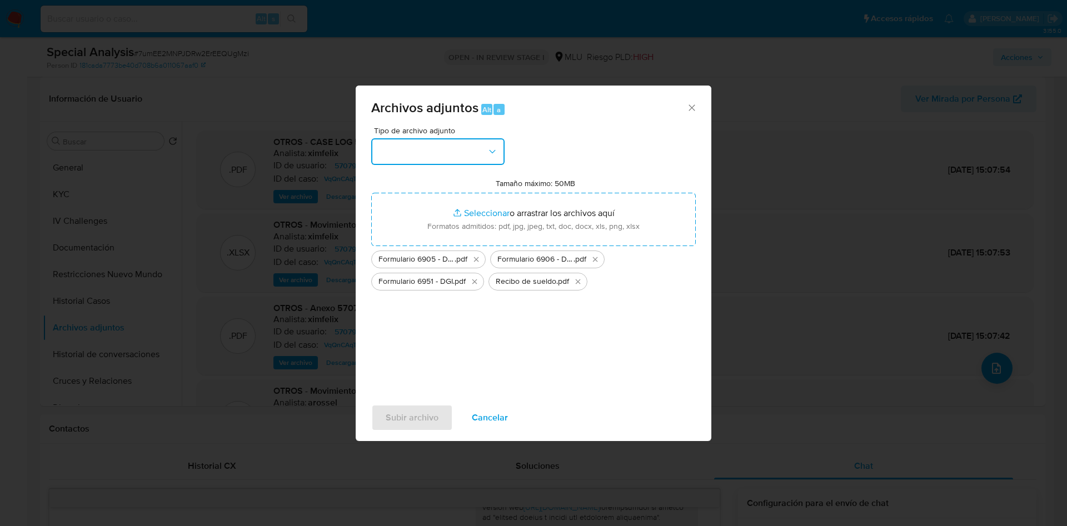
click at [441, 144] on button "button" at bounding box center [437, 151] width 133 height 27
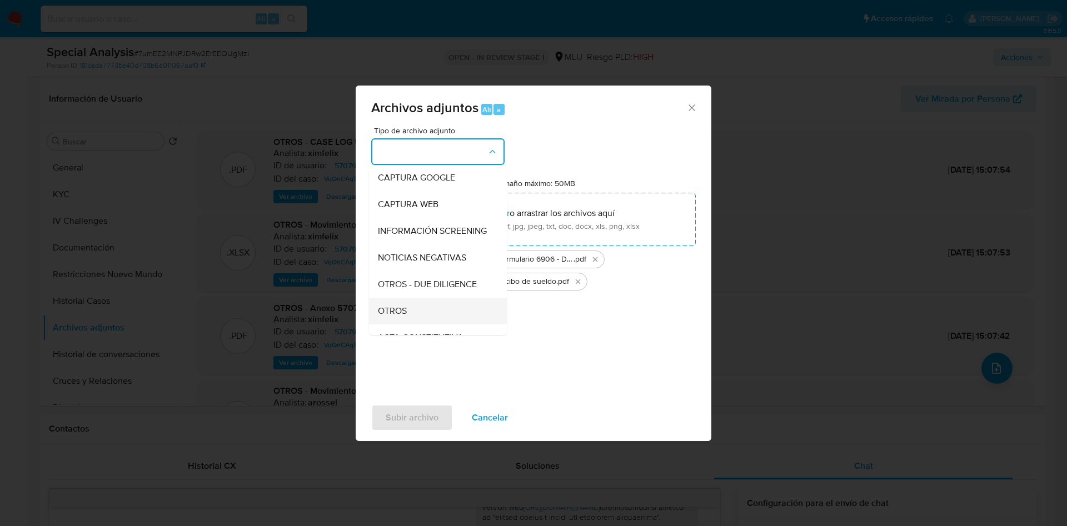
scroll to position [83, 0]
click at [427, 294] on div "OTROS" at bounding box center [434, 285] width 113 height 27
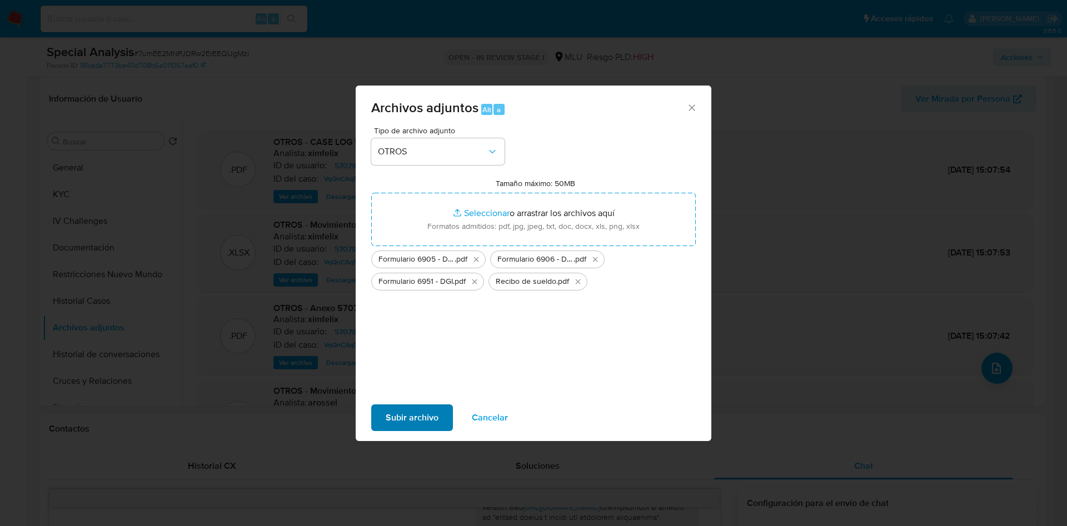
drag, startPoint x: 413, startPoint y: 440, endPoint x: 405, endPoint y: 429, distance: 13.9
click at [406, 432] on div "Archivos adjuntos Alt a Tipo de archivo adjunto OTROS Tamaño máximo: 50MB Selec…" at bounding box center [534, 264] width 356 height 356
click at [405, 413] on span "Subir archivo" at bounding box center [412, 418] width 53 height 24
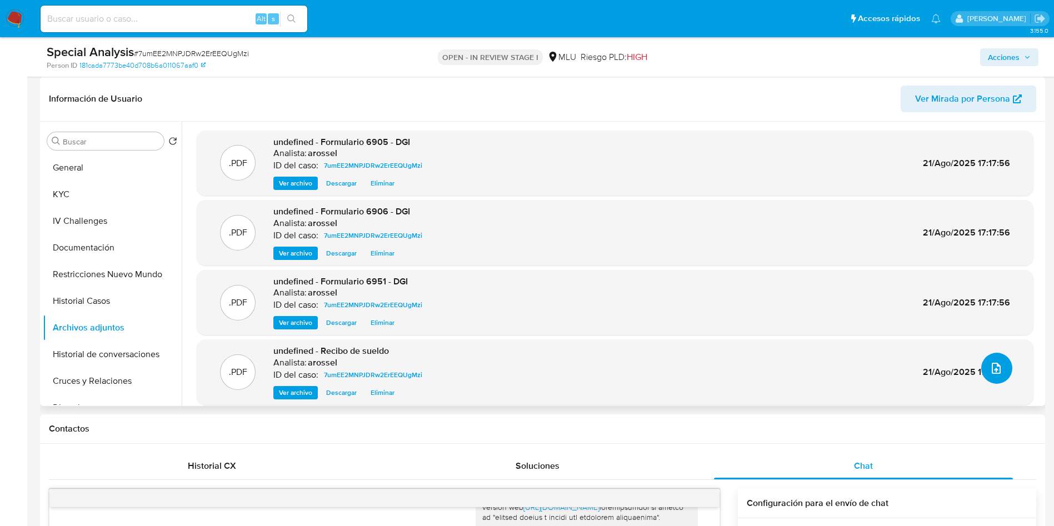
click at [990, 366] on icon "upload-file" at bounding box center [996, 368] width 13 height 13
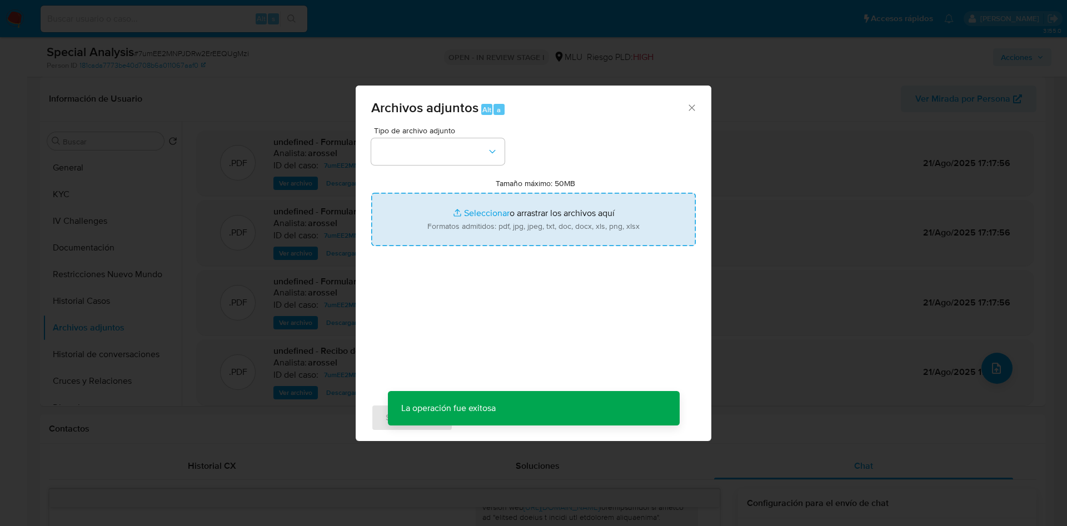
click at [534, 213] on input "Tamaño máximo: 50MB Seleccionar archivos" at bounding box center [533, 219] width 325 height 53
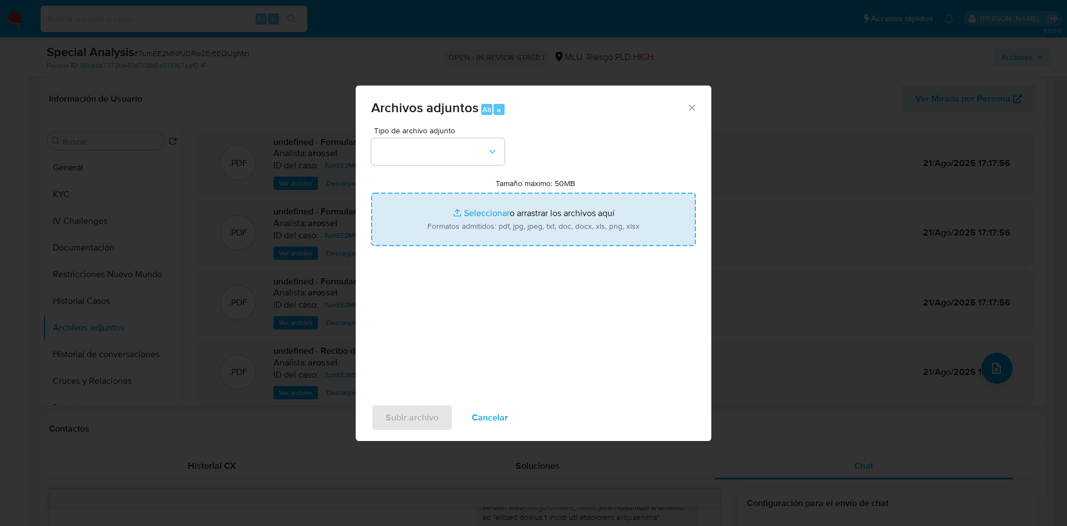
type input "C:\fakepath\Case Log 570797225 - 21_08_2025.pdf"
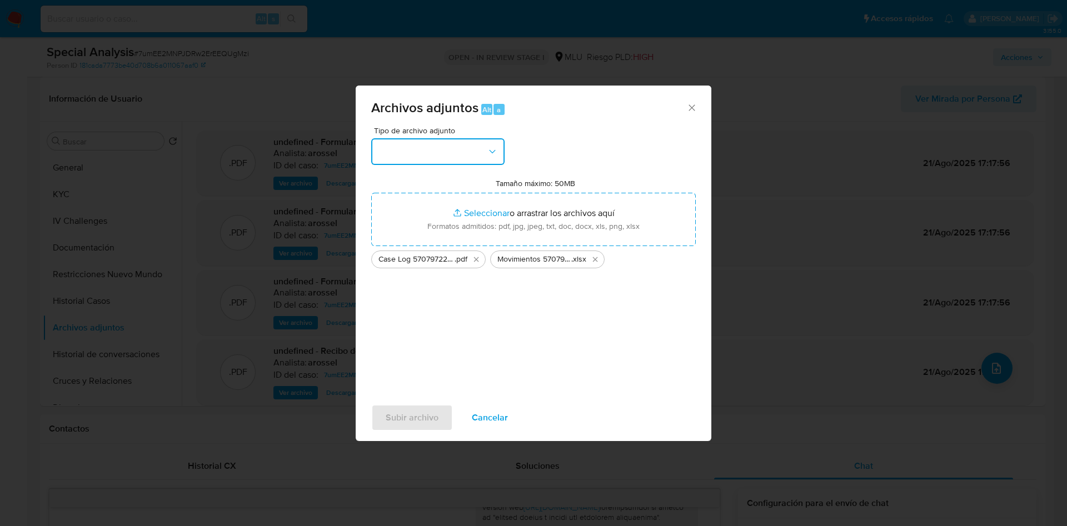
click at [451, 142] on button "button" at bounding box center [437, 151] width 133 height 27
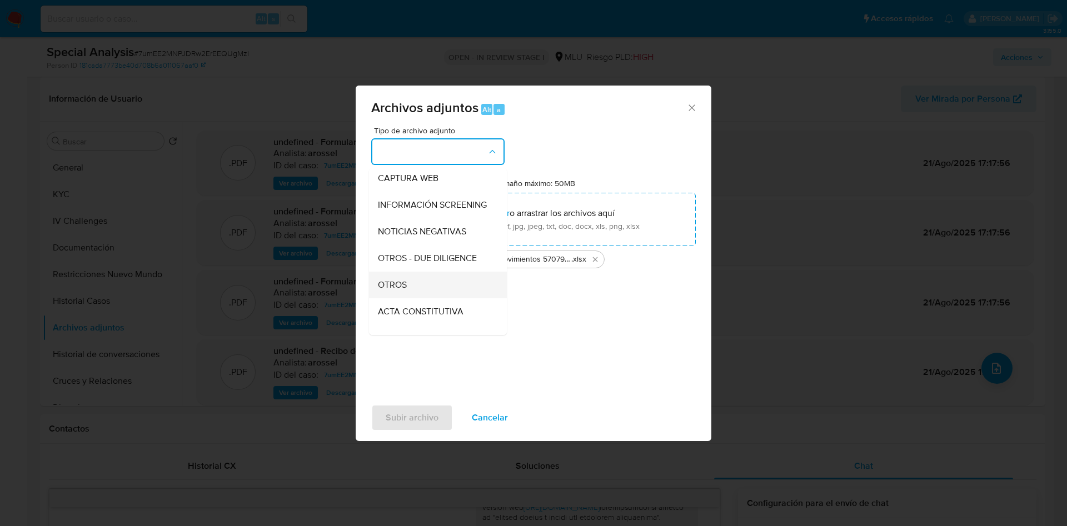
click at [423, 287] on div "OTROS" at bounding box center [434, 285] width 113 height 27
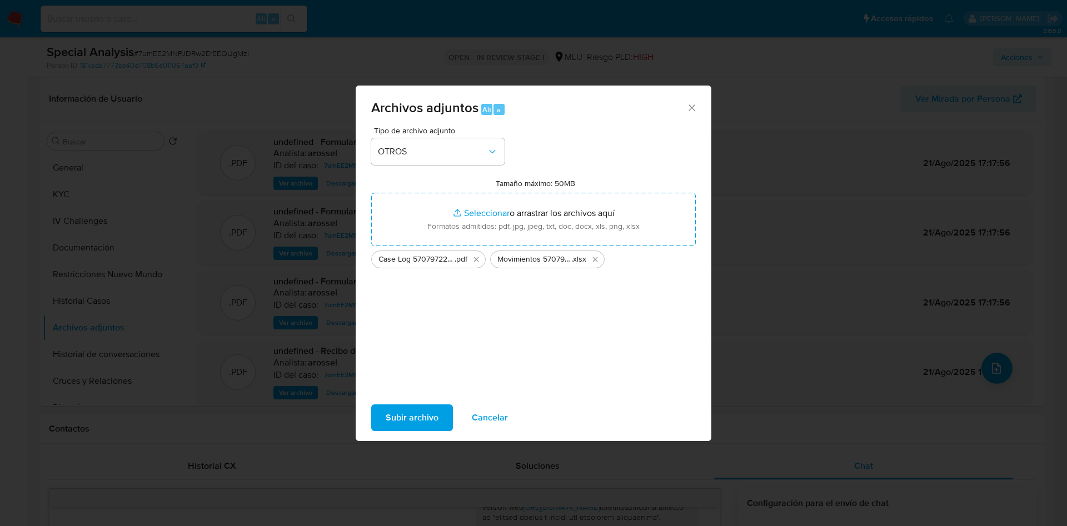
click at [410, 428] on span "Subir archivo" at bounding box center [412, 418] width 53 height 24
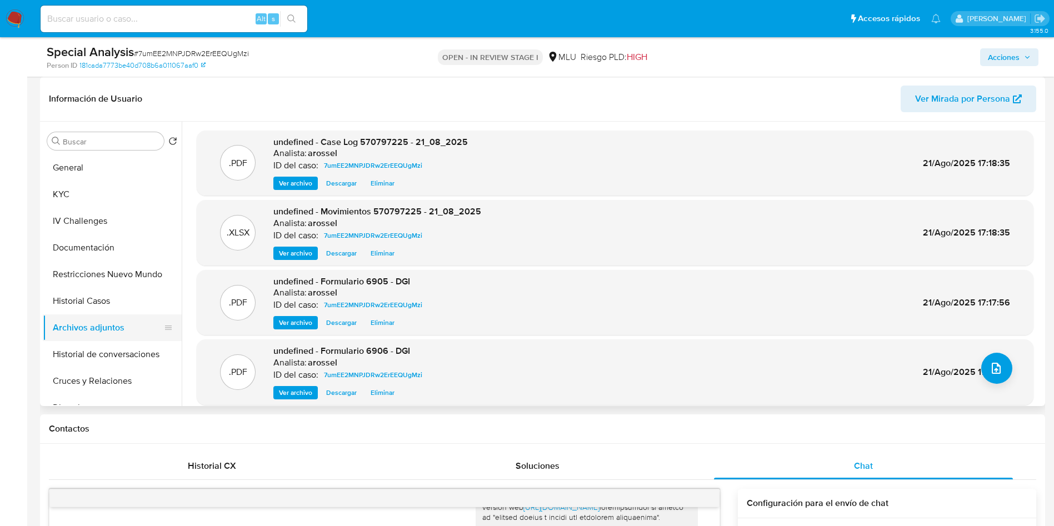
drag, startPoint x: 96, startPoint y: 297, endPoint x: 98, endPoint y: 321, distance: 24.1
click at [96, 297] on button "Historial Casos" at bounding box center [112, 301] width 139 height 27
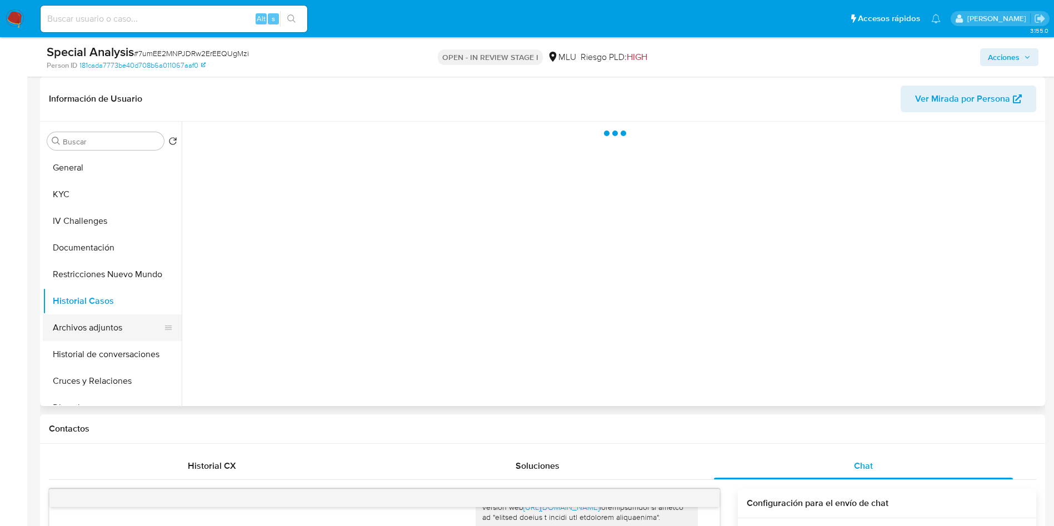
click at [99, 325] on button "Archivos adjuntos" at bounding box center [108, 328] width 130 height 27
click at [989, 49] on span "Acciones" at bounding box center [1004, 57] width 32 height 18
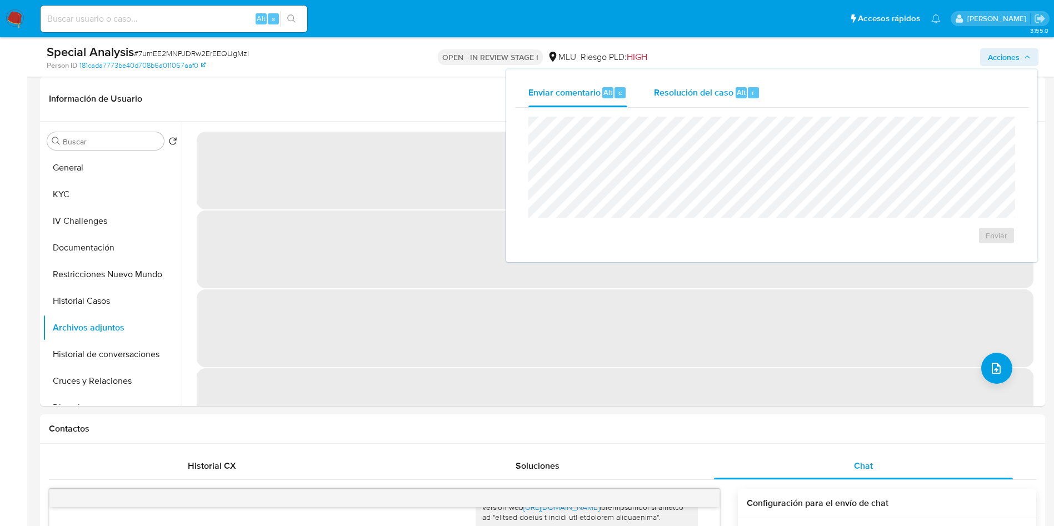
click at [686, 80] on div "Resolución del caso Alt r" at bounding box center [707, 92] width 106 height 29
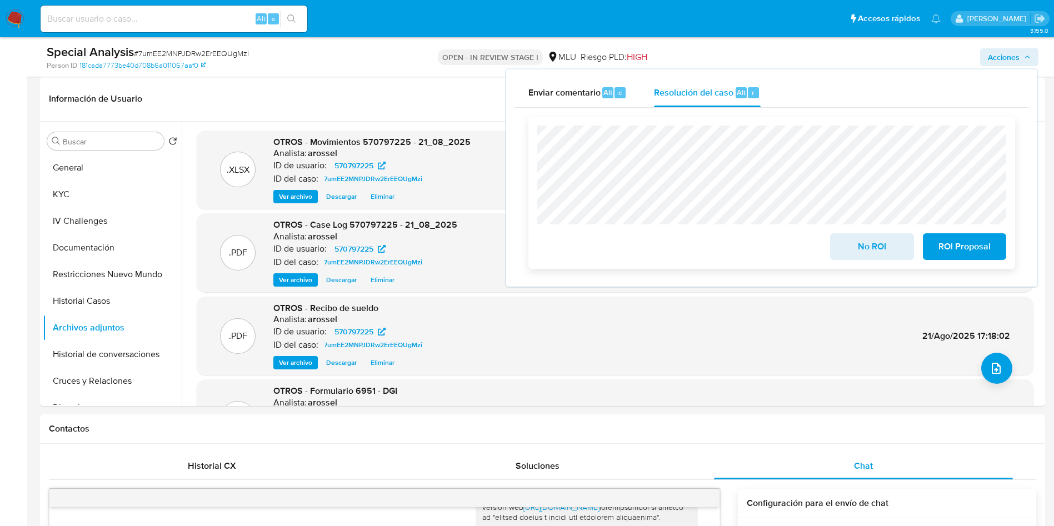
click at [844, 244] on button "No ROI" at bounding box center [871, 246] width 83 height 27
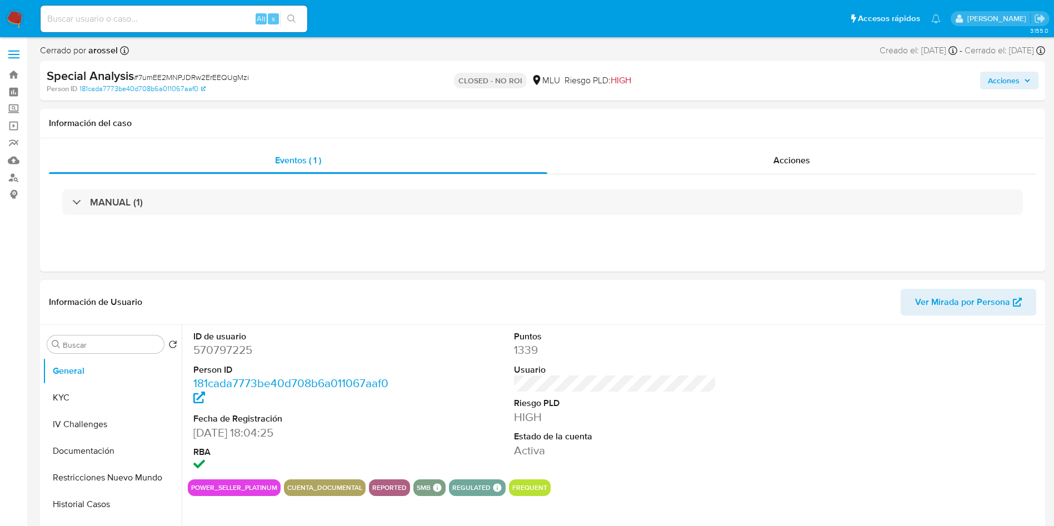
select select "10"
click at [909, 116] on div "Información del caso" at bounding box center [542, 123] width 1005 height 29
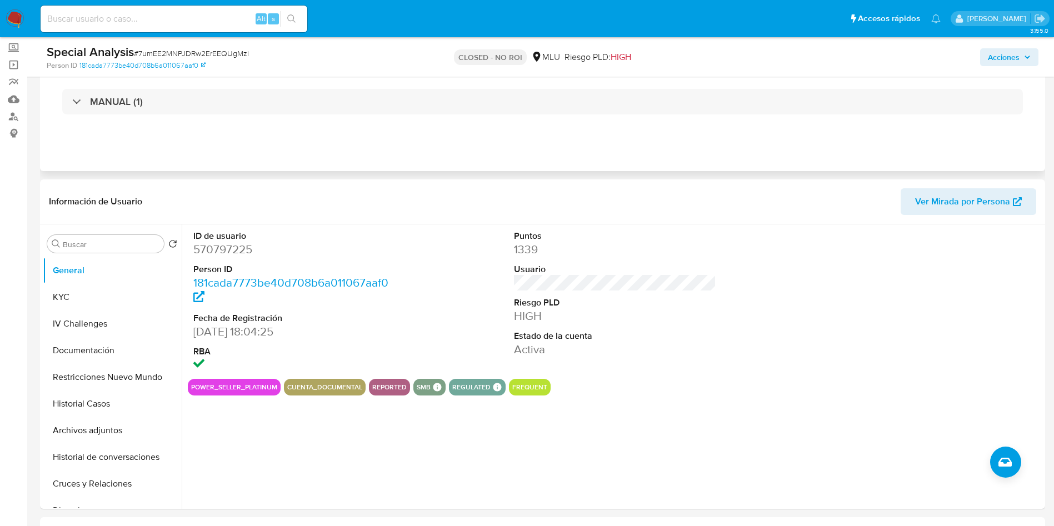
scroll to position [83, 0]
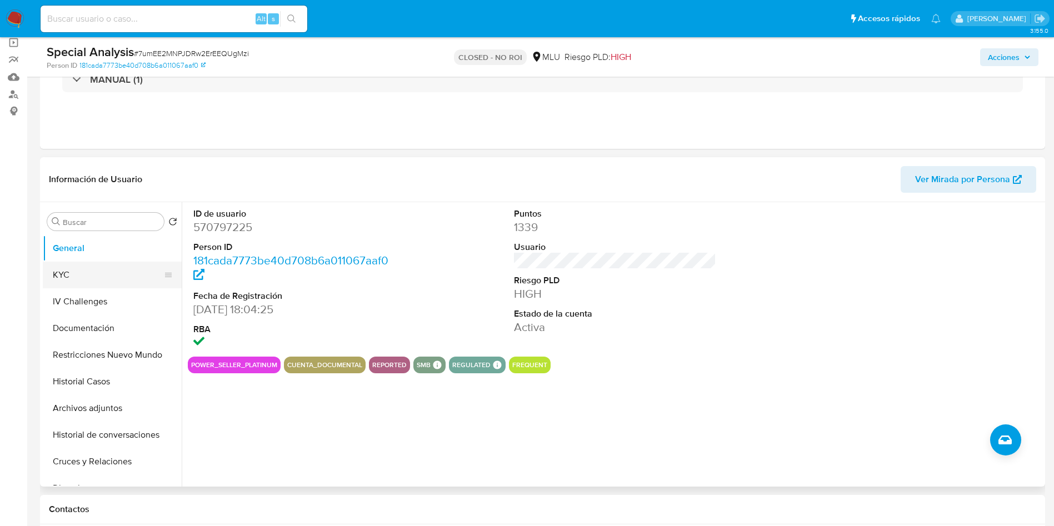
click at [84, 262] on button "KYC" at bounding box center [108, 275] width 130 height 27
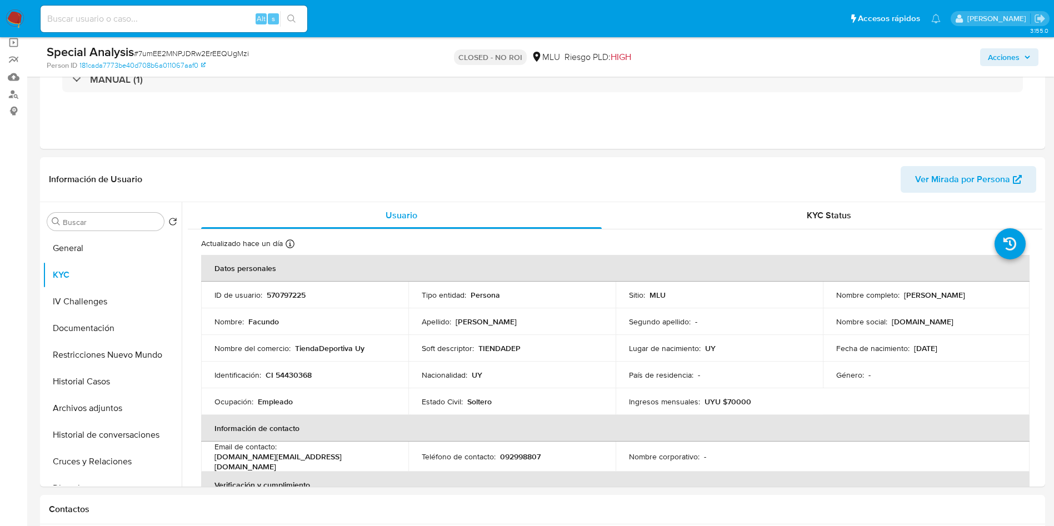
drag, startPoint x: 924, startPoint y: 52, endPoint x: 891, endPoint y: 56, distance: 33.0
click at [924, 53] on div "Acciones" at bounding box center [875, 57] width 328 height 26
drag, startPoint x: 900, startPoint y: 293, endPoint x: 981, endPoint y: 292, distance: 81.2
click at [981, 292] on div "Nombre completo : Facundo Oliva Olivera" at bounding box center [926, 295] width 181 height 10
copy p "Facundo Oliva Olivera"
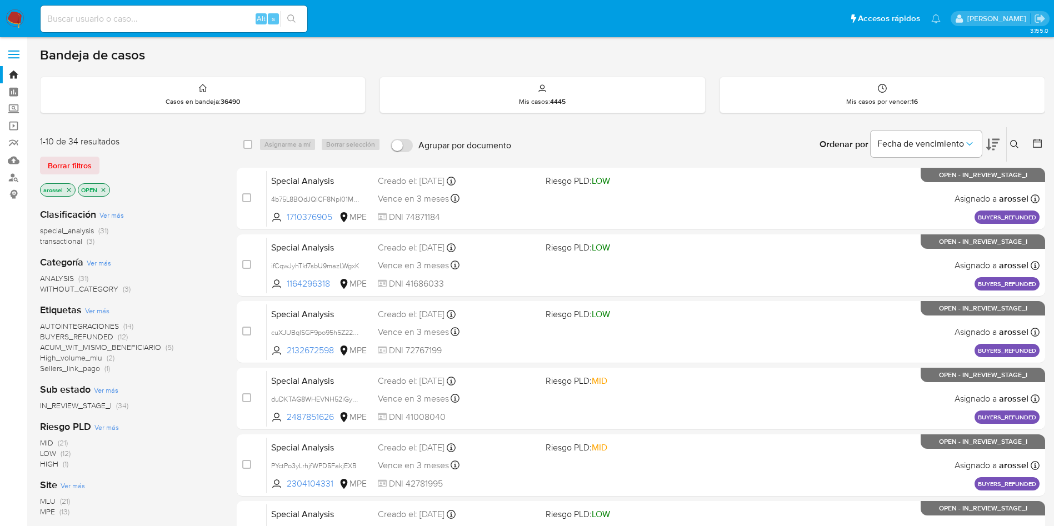
click at [150, 21] on input at bounding box center [174, 19] width 267 height 14
paste input "qaHleu8ebICH8DycS0ygJIXb"
type input "qaHleu8ebICH8DycS0ygJIXb"
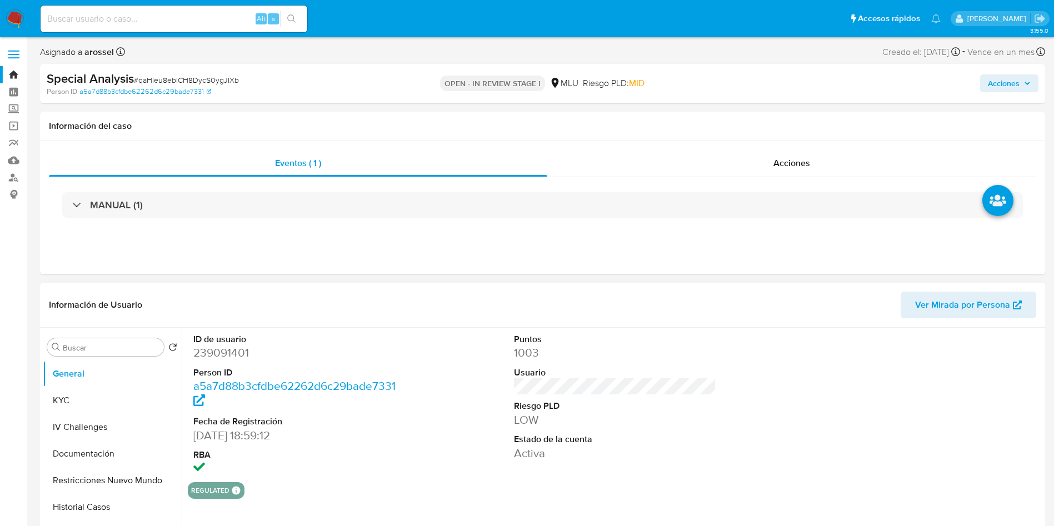
select select "10"
click at [768, 386] on div "ID de usuario 239091401 Person ID a5a7d88b3cfdbe62262d6c29bade7331 Fecha de Reg…" at bounding box center [615, 405] width 855 height 155
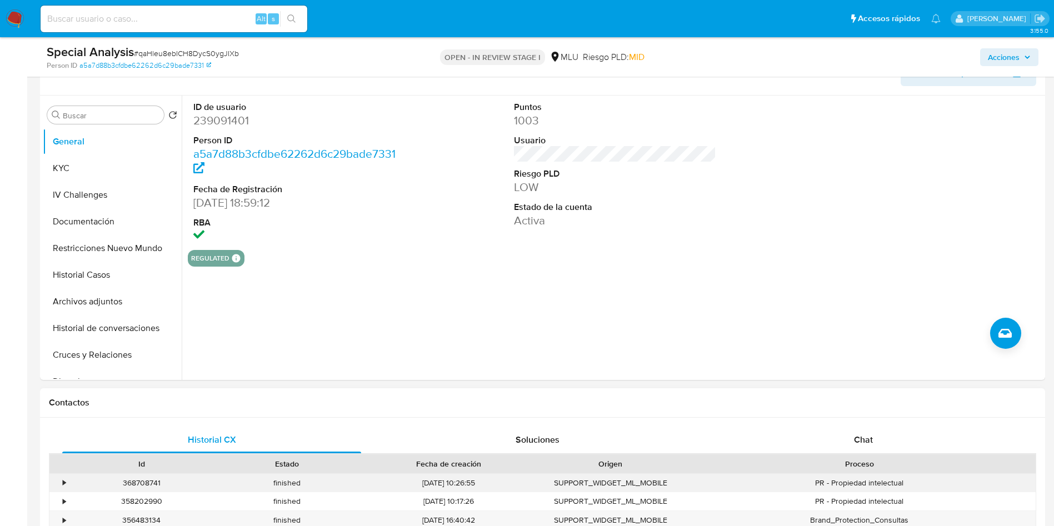
scroll to position [167, 0]
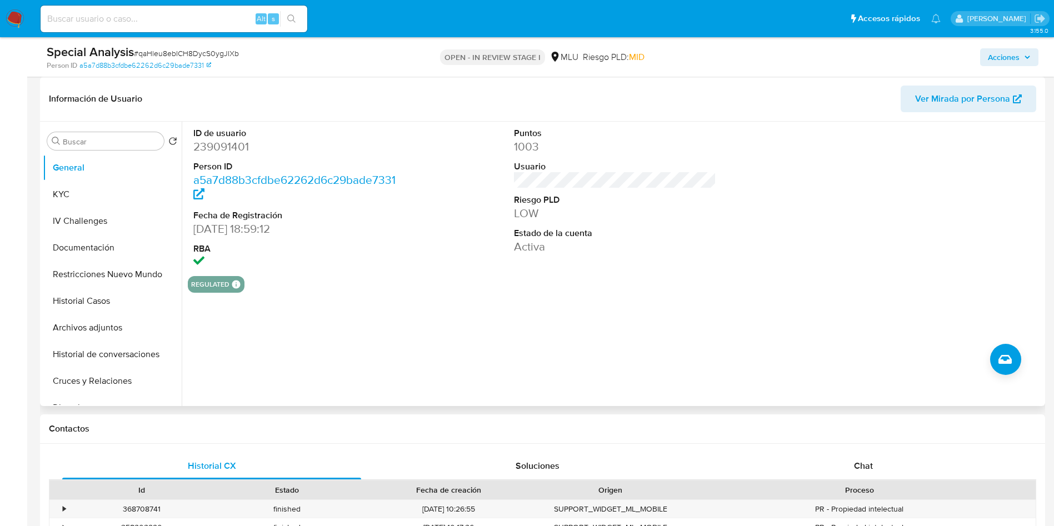
click at [944, 219] on div at bounding box center [936, 199] width 214 height 155
drag, startPoint x: 960, startPoint y: 181, endPoint x: 905, endPoint y: 208, distance: 61.9
click at [960, 181] on div at bounding box center [936, 199] width 214 height 155
click at [84, 286] on button "Restricciones Nuevo Mundo" at bounding box center [108, 274] width 130 height 27
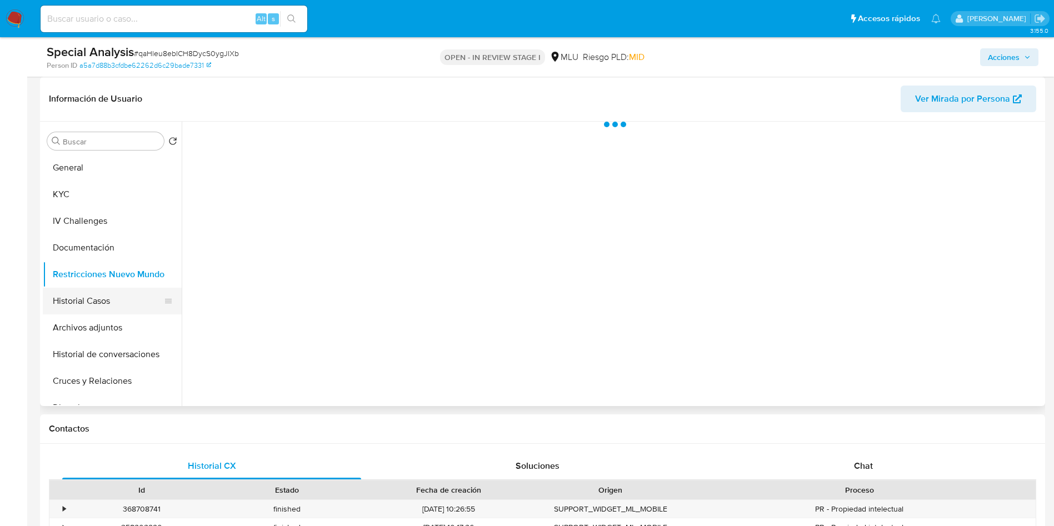
click at [88, 295] on button "Historial Casos" at bounding box center [108, 301] width 130 height 27
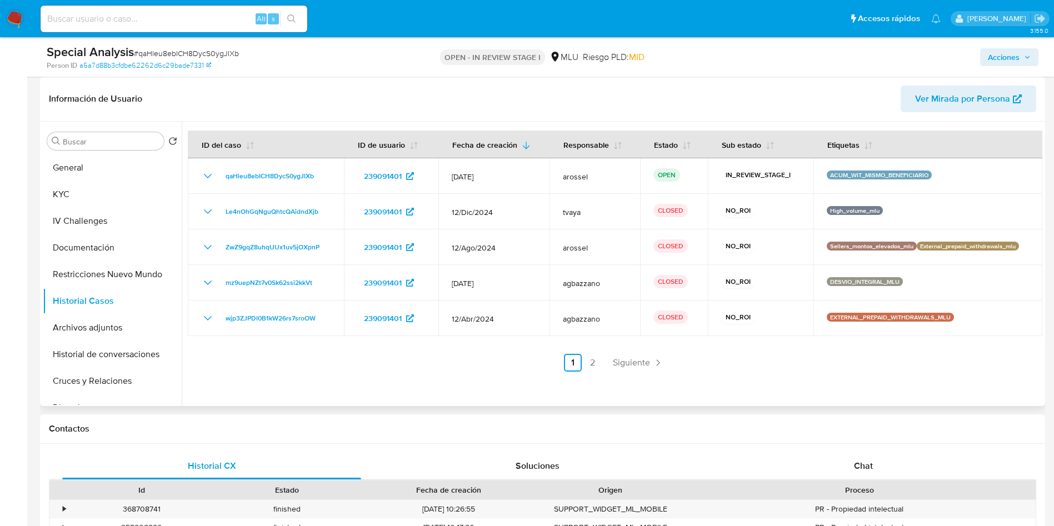
click at [950, 102] on span "Ver Mirada por Persona" at bounding box center [962, 99] width 95 height 27
click at [961, 391] on div at bounding box center [612, 264] width 861 height 285
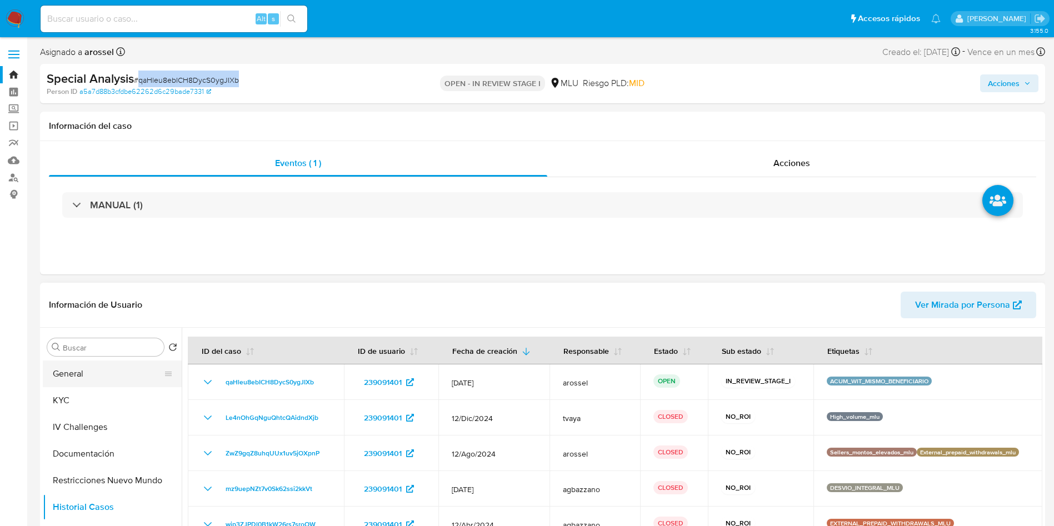
click at [67, 370] on button "General" at bounding box center [108, 374] width 130 height 27
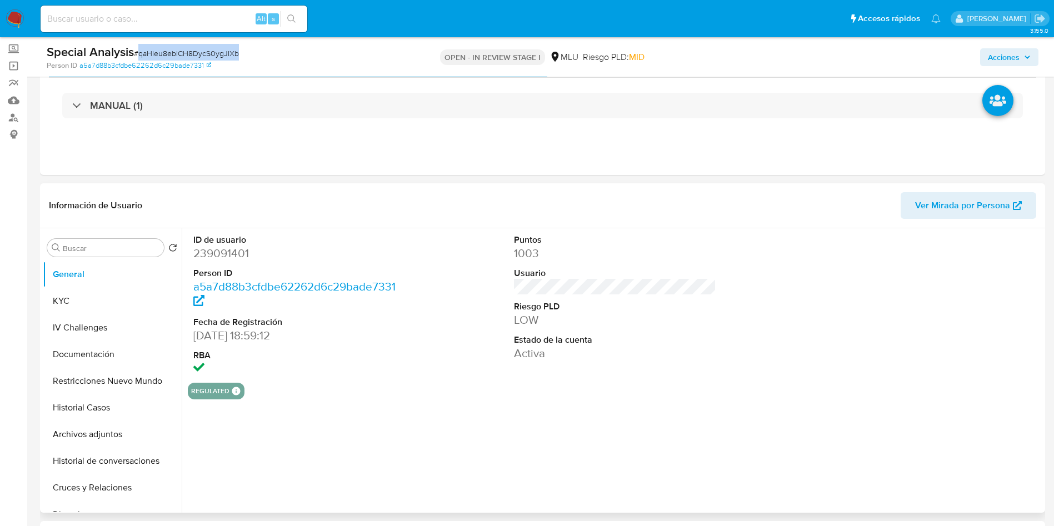
scroll to position [83, 0]
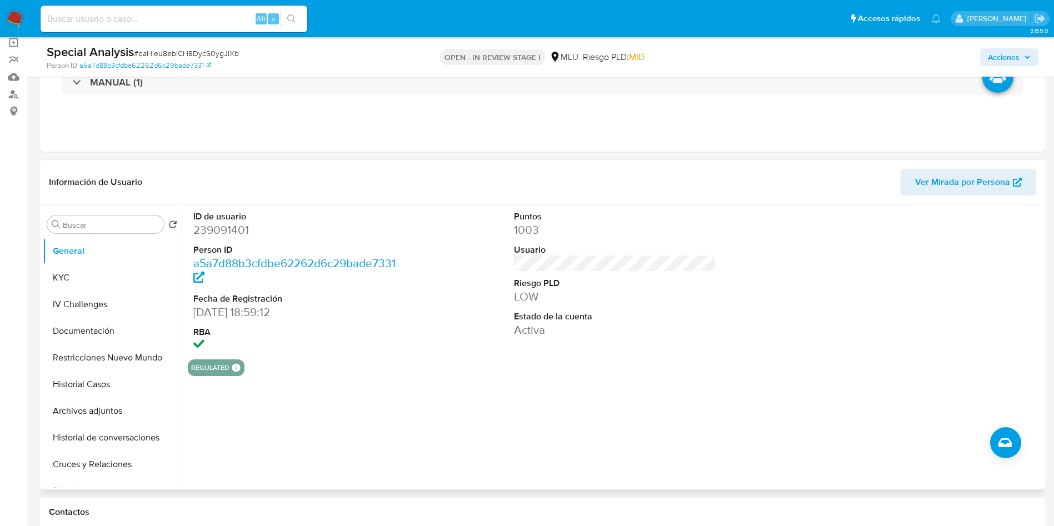
click at [217, 227] on dd "239091401" at bounding box center [294, 230] width 203 height 16
click at [217, 226] on dd "239091401" at bounding box center [294, 230] width 203 height 16
copy dd "239091401"
click at [624, 286] on dt "Riesgo PLD" at bounding box center [615, 283] width 203 height 12
click at [177, 54] on span "# qaHleu8ebICH8DycS0ygJIXb" at bounding box center [186, 53] width 105 height 11
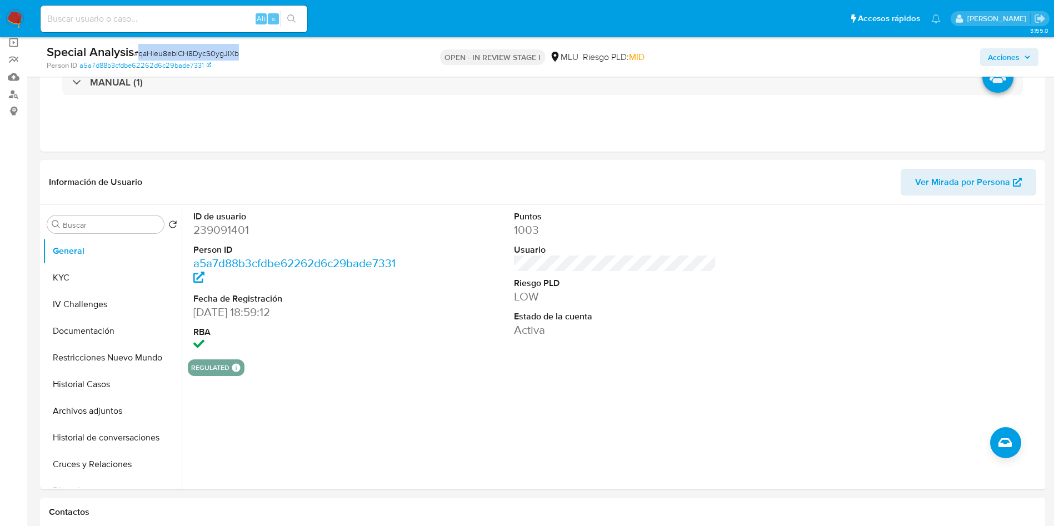
click at [177, 54] on span "# qaHleu8ebICH8DycS0ygJIXb" at bounding box center [186, 53] width 105 height 11
click at [172, 57] on span "# qaHleu8ebICH8DycS0ygJIXb" at bounding box center [186, 53] width 105 height 11
click at [237, 233] on dd "239091401" at bounding box center [294, 230] width 203 height 16
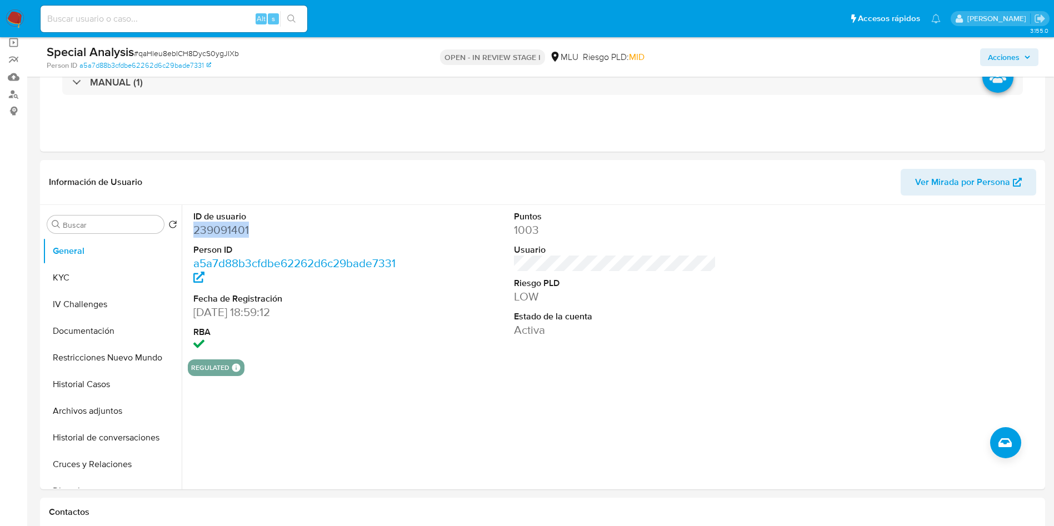
copy dd "239091401"
click at [218, 227] on dd "239091401" at bounding box center [294, 230] width 203 height 16
click at [217, 228] on dd "239091401" at bounding box center [294, 230] width 203 height 16
click at [114, 267] on button "KYC" at bounding box center [108, 278] width 130 height 27
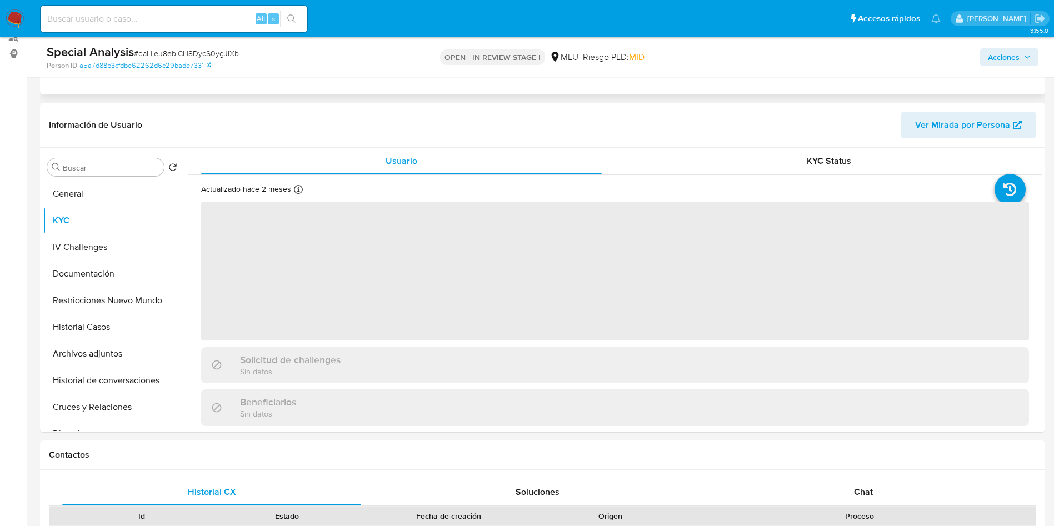
scroll to position [167, 0]
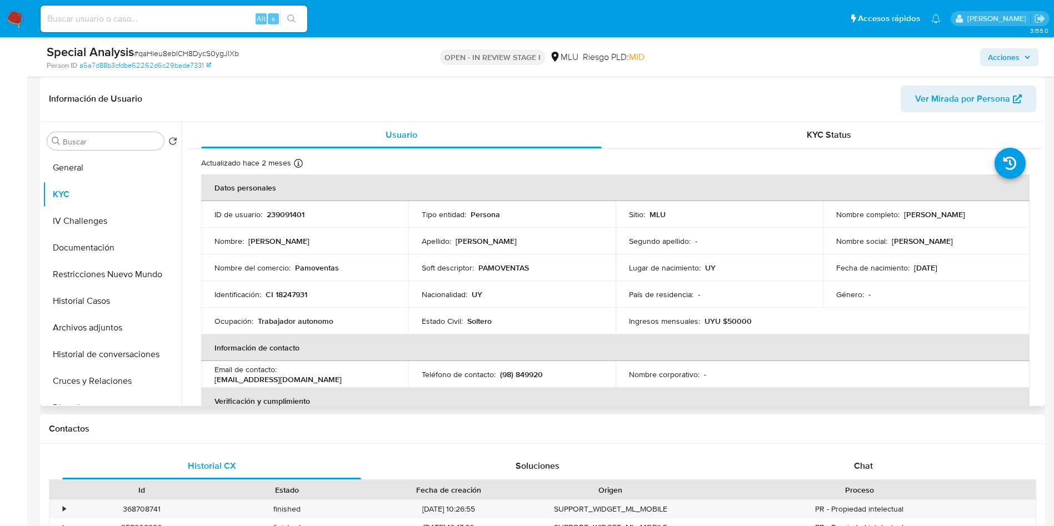
drag, startPoint x: 900, startPoint y: 216, endPoint x: 994, endPoint y: 214, distance: 93.4
click at [994, 214] on div "Nombre completo : Monica Elisa Pagola Rocha" at bounding box center [926, 215] width 181 height 10
copy p "Monica Elisa Pagola Rocha"
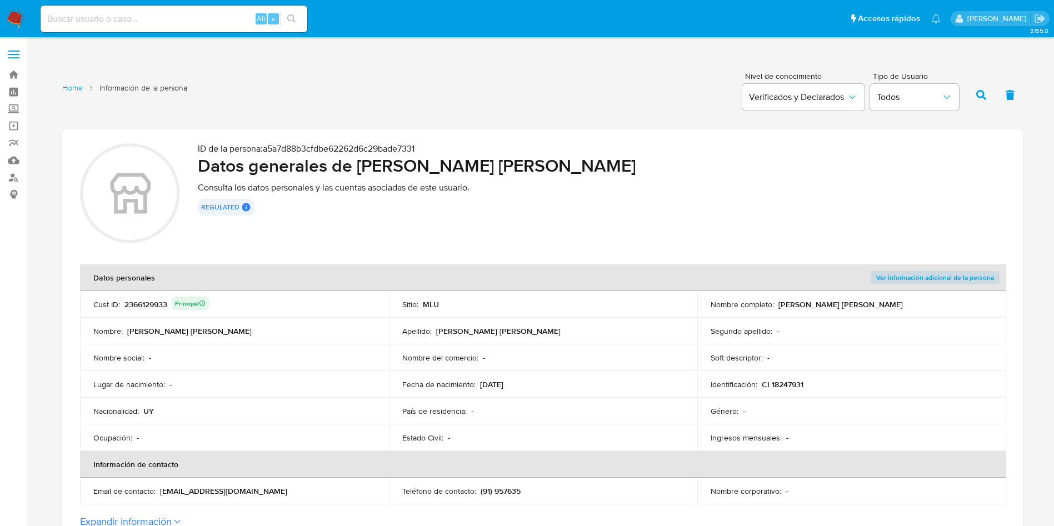
click at [690, 174] on h2 "Datos generales de Monica Elisa Pagola Rocha" at bounding box center [602, 166] width 808 height 22
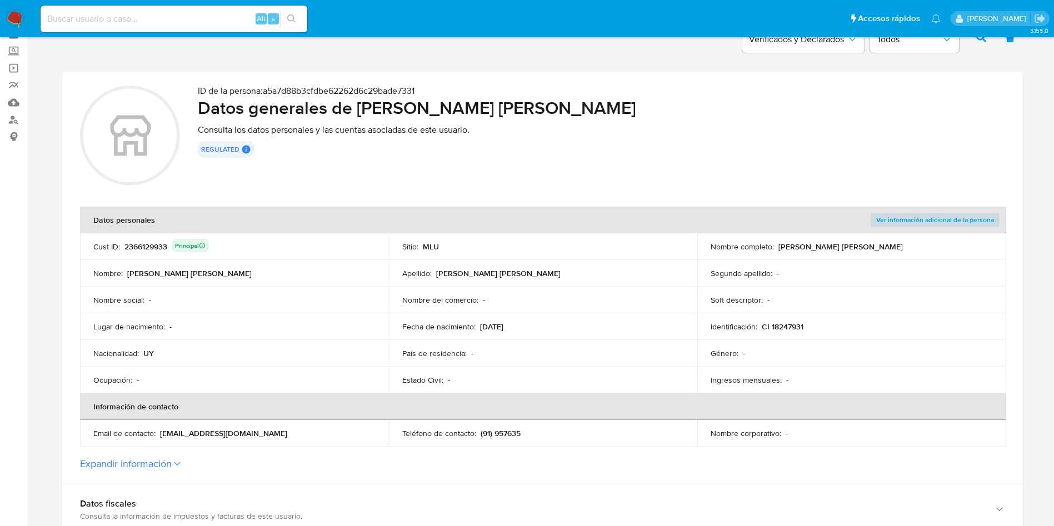
scroll to position [83, 0]
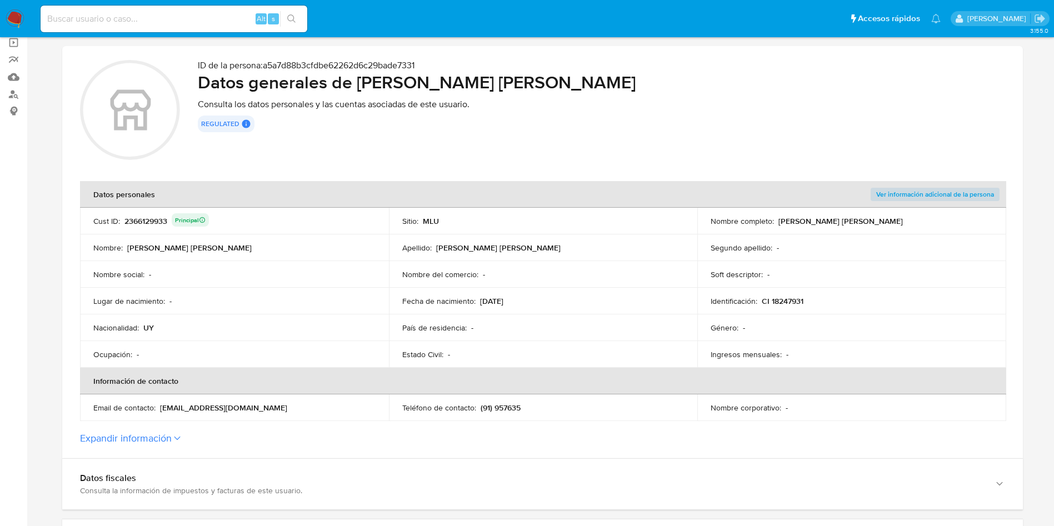
click at [518, 218] on div "Sitio : MLU" at bounding box center [543, 221] width 282 height 10
click at [144, 224] on div "2366129933 Principal" at bounding box center [166, 221] width 84 height 16
click at [144, 225] on div "2366129933 Principal" at bounding box center [166, 221] width 84 height 16
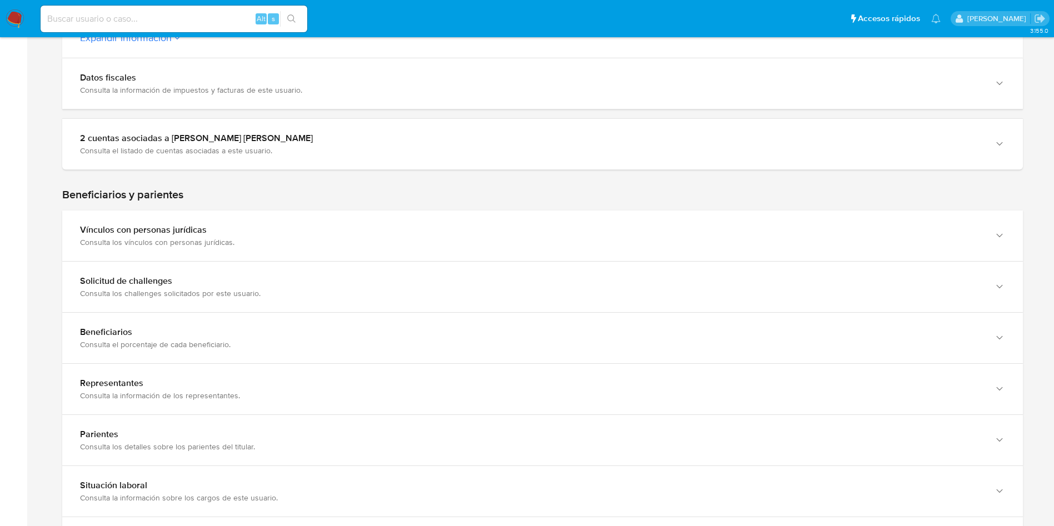
scroll to position [0, 0]
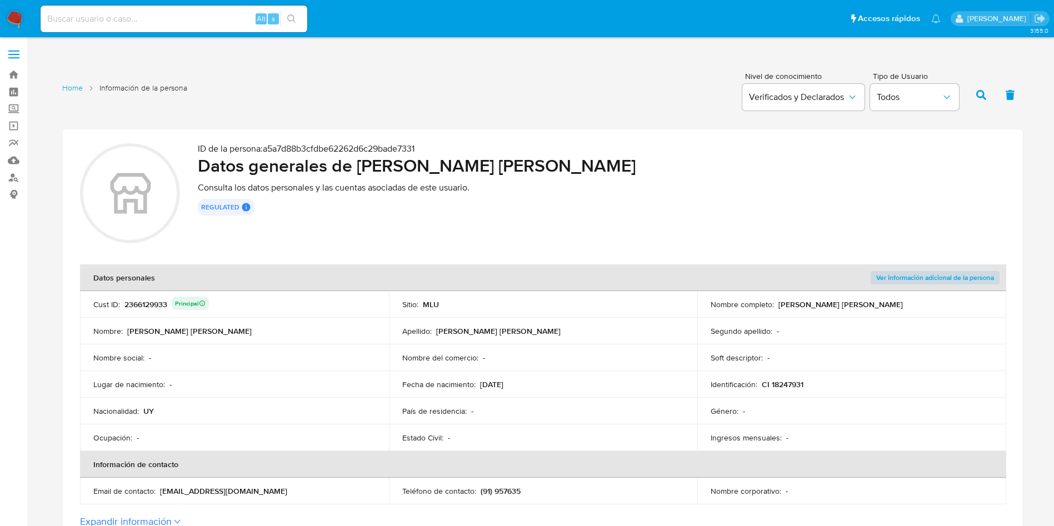
drag, startPoint x: 973, startPoint y: 205, endPoint x: 668, endPoint y: 100, distance: 322.0
click at [973, 205] on div "regulated Regulated MLU PASARELA User Id 239091401 Evaluation Result COMPLIES U…" at bounding box center [602, 207] width 808 height 17
click at [149, 300] on div "2366129933 Principal" at bounding box center [166, 305] width 84 height 16
drag, startPoint x: 149, startPoint y: 300, endPoint x: 155, endPoint y: 301, distance: 5.8
click at [150, 299] on div "2366129933 Principal" at bounding box center [166, 305] width 84 height 16
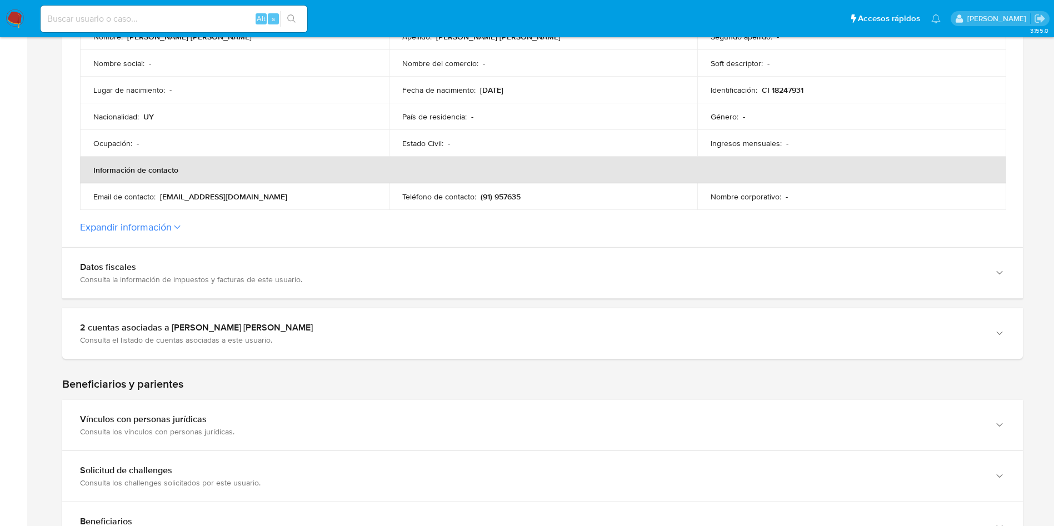
scroll to position [417, 0]
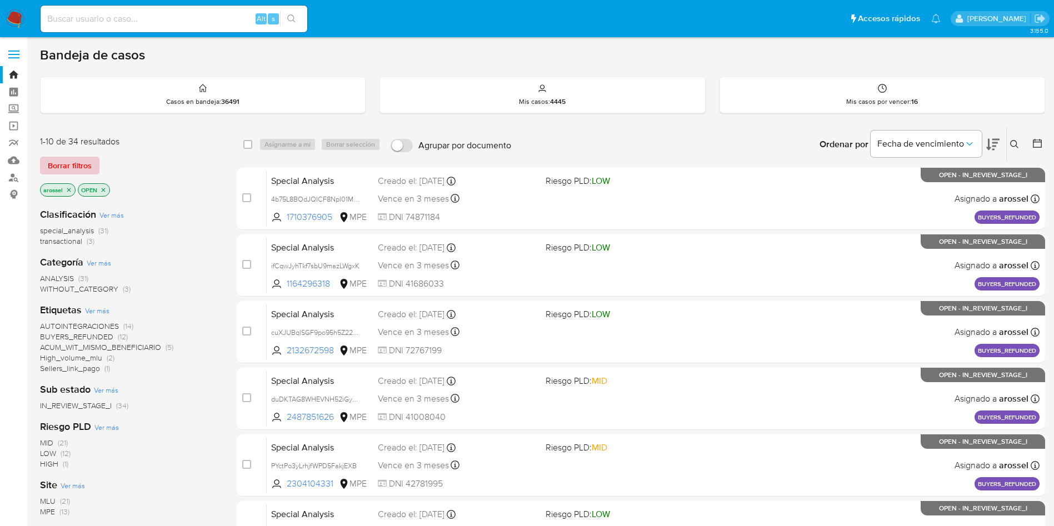
click at [89, 164] on span "Borrar filtros" at bounding box center [70, 166] width 44 height 16
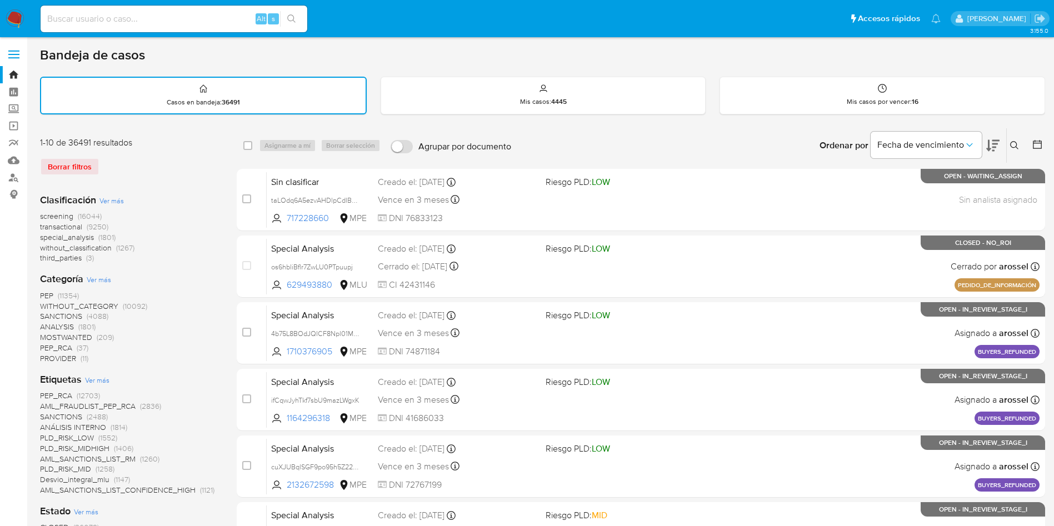
click at [1038, 141] on icon at bounding box center [1037, 144] width 9 height 9
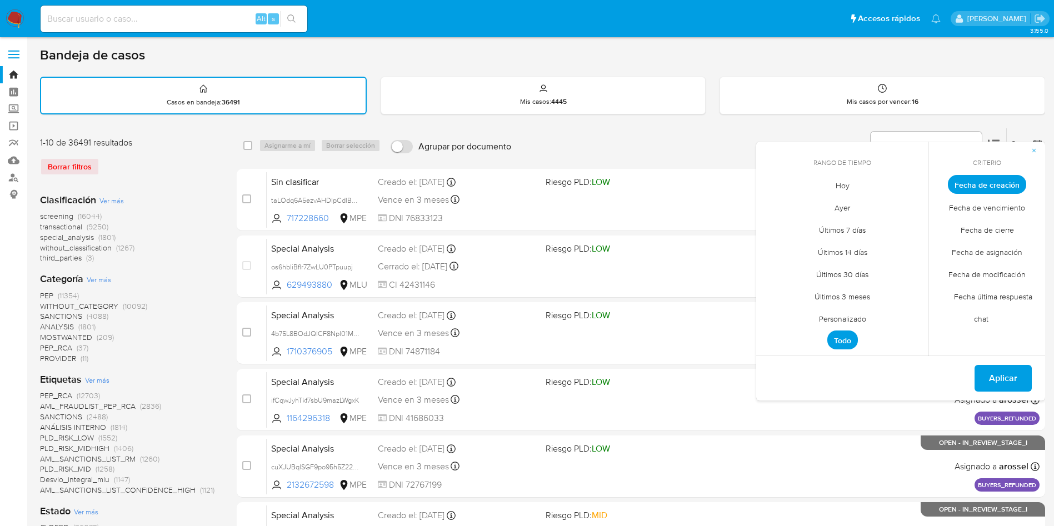
click at [846, 187] on span "Hoy" at bounding box center [842, 185] width 37 height 23
click at [995, 235] on span "Fecha de cierre" at bounding box center [987, 229] width 77 height 23
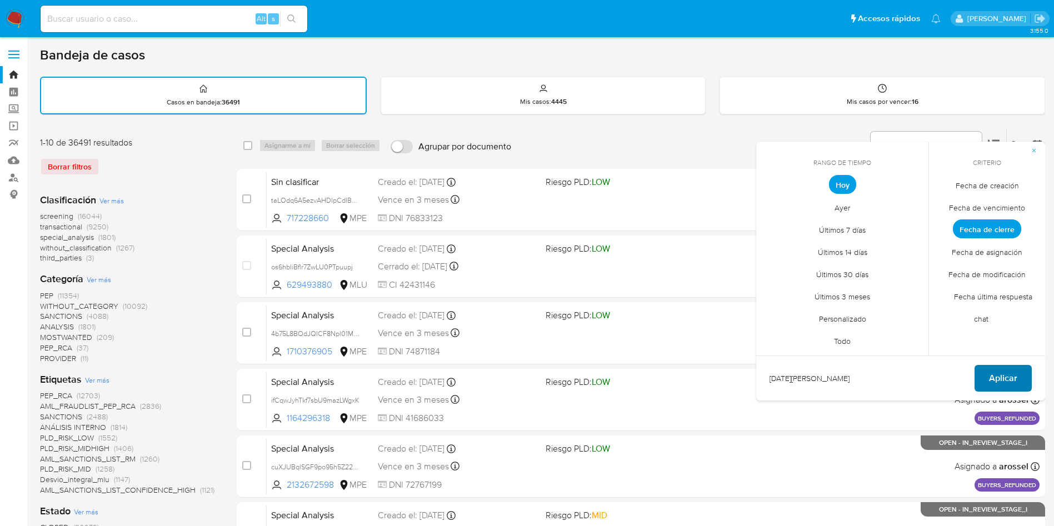
click at [1010, 378] on span "Aplicar" at bounding box center [1003, 378] width 28 height 24
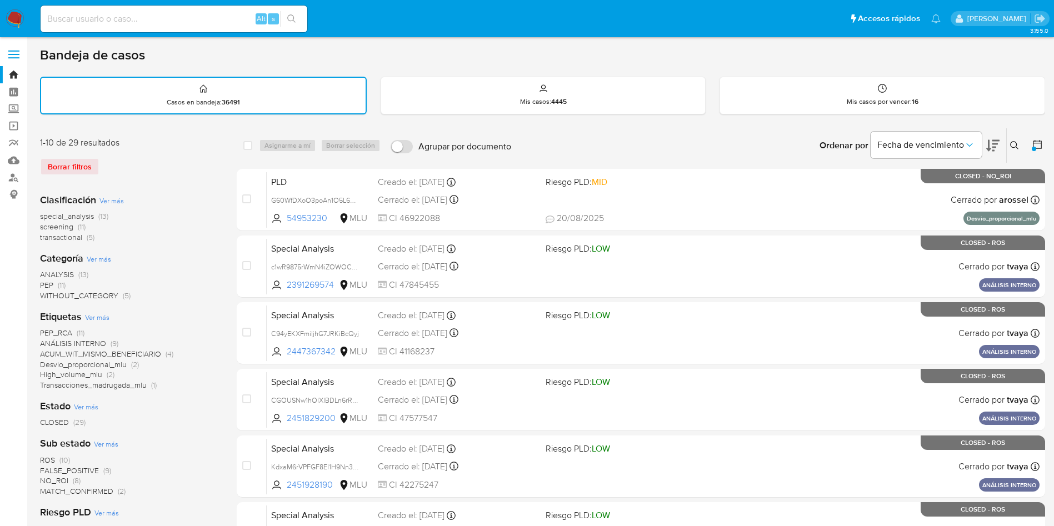
click at [1031, 146] on div at bounding box center [1035, 145] width 20 height 34
click at [1036, 146] on icon at bounding box center [1037, 144] width 11 height 11
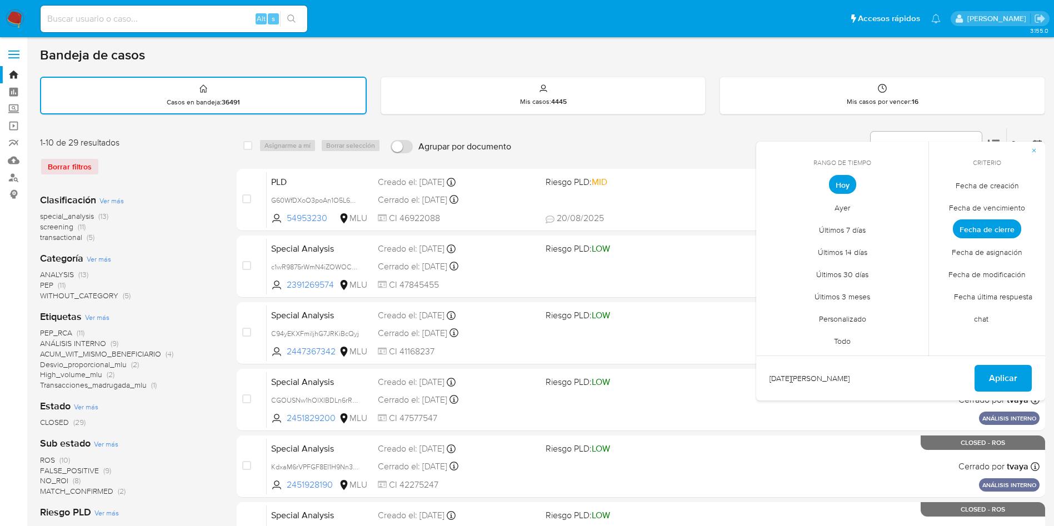
click at [848, 322] on span "Personalizado" at bounding box center [843, 318] width 71 height 23
click at [866, 245] on button "1" at bounding box center [865, 246] width 18 height 18
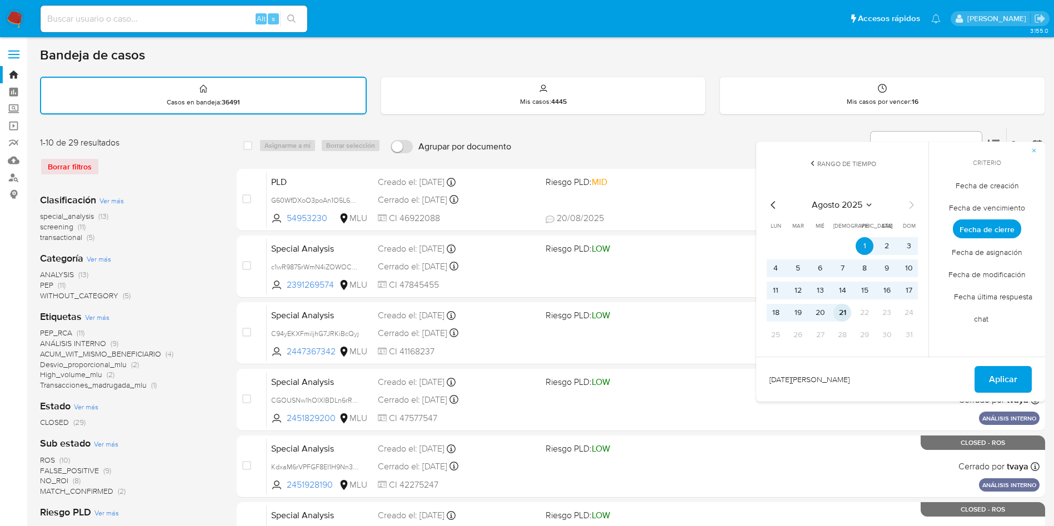
click at [845, 314] on button "21" at bounding box center [843, 313] width 18 height 18
click at [1010, 376] on span "Aplicar" at bounding box center [1003, 379] width 28 height 24
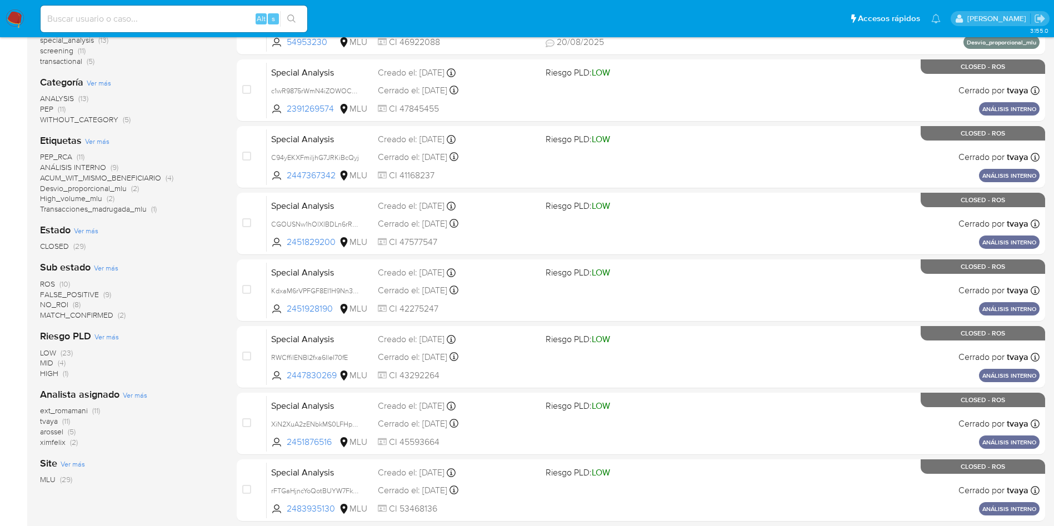
scroll to position [250, 0]
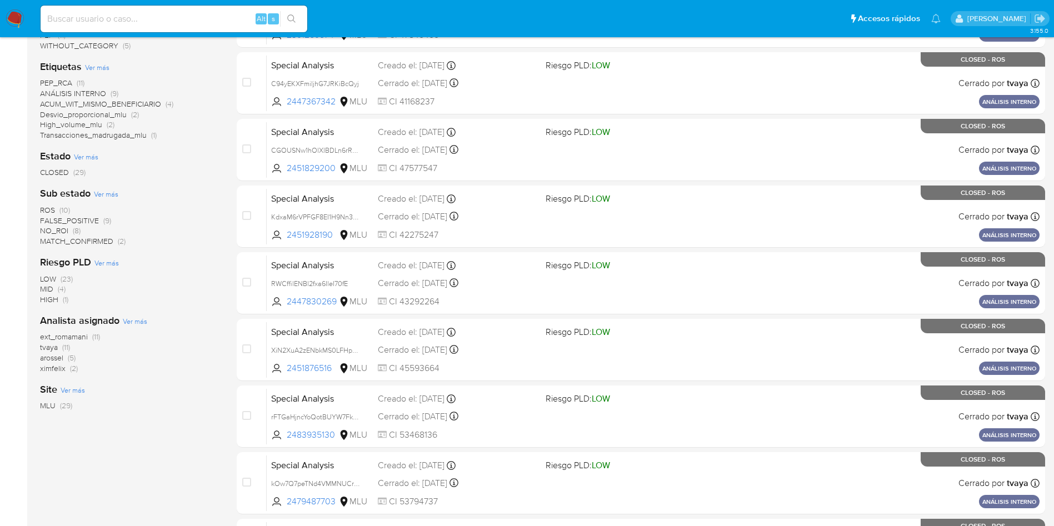
click at [45, 346] on span "tvaya" at bounding box center [49, 347] width 18 height 11
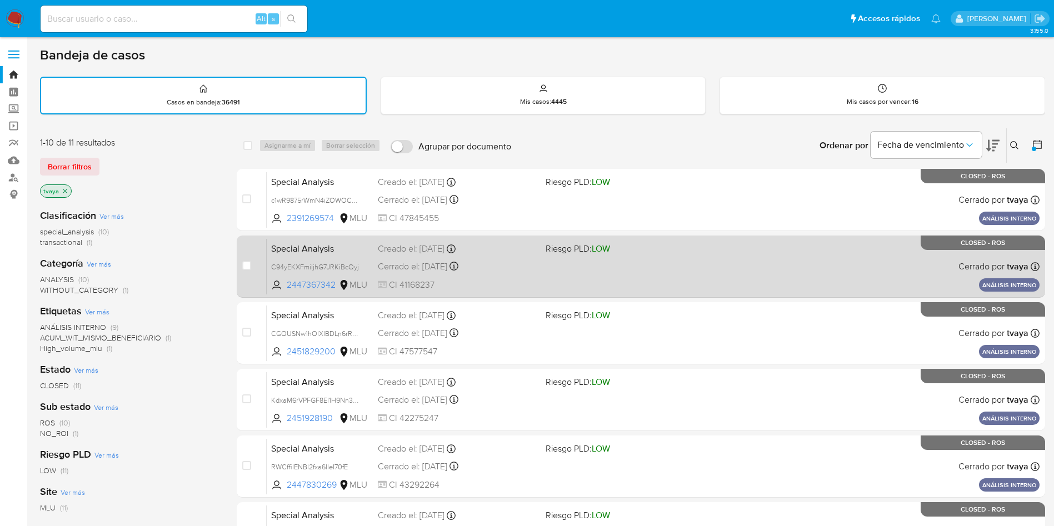
click at [556, 270] on div "Special Analysis C94yEKXFmiljhG7JRKiBcQyj 2447367342 MLU Riesgo PLD: LOW Creado…" at bounding box center [653, 266] width 773 height 56
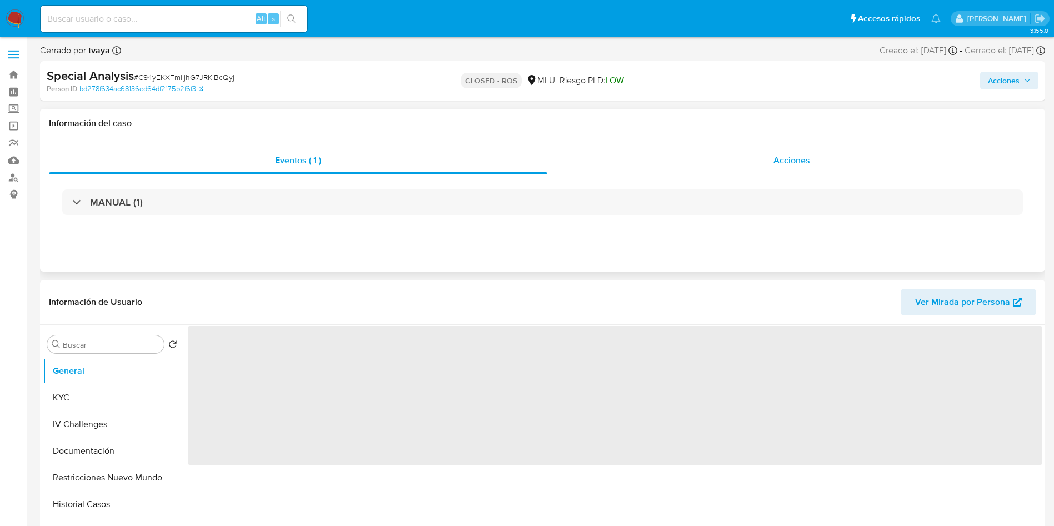
click at [739, 155] on div "Acciones" at bounding box center [791, 160] width 489 height 27
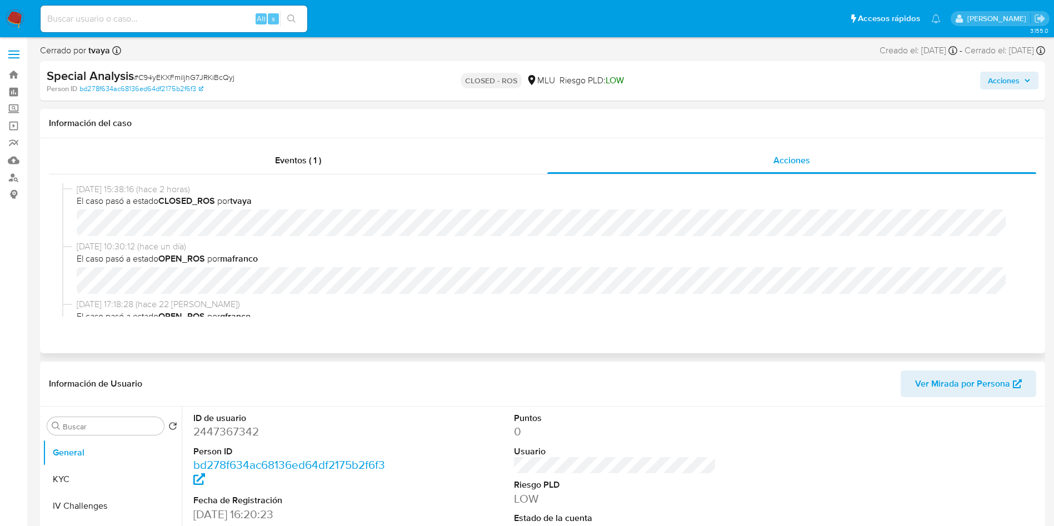
select select "10"
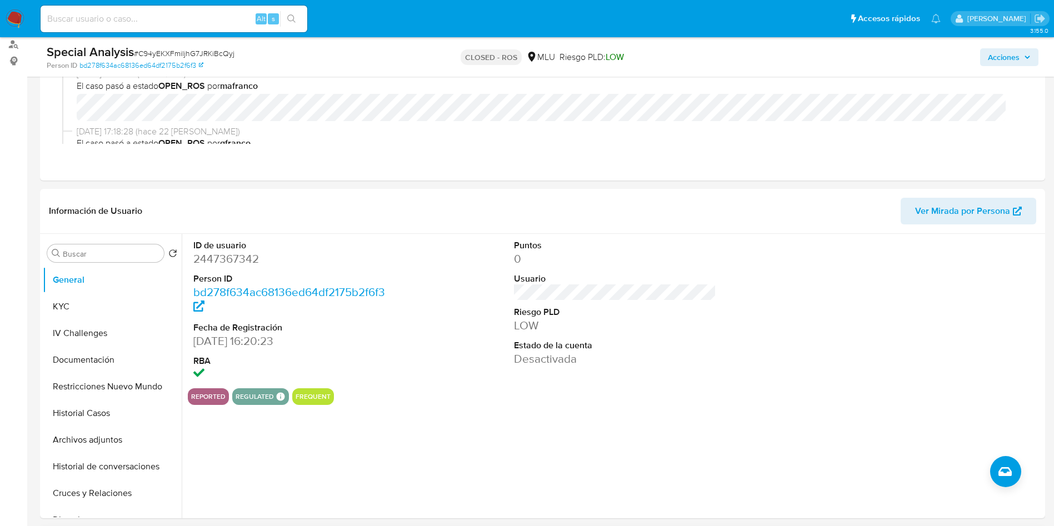
scroll to position [250, 0]
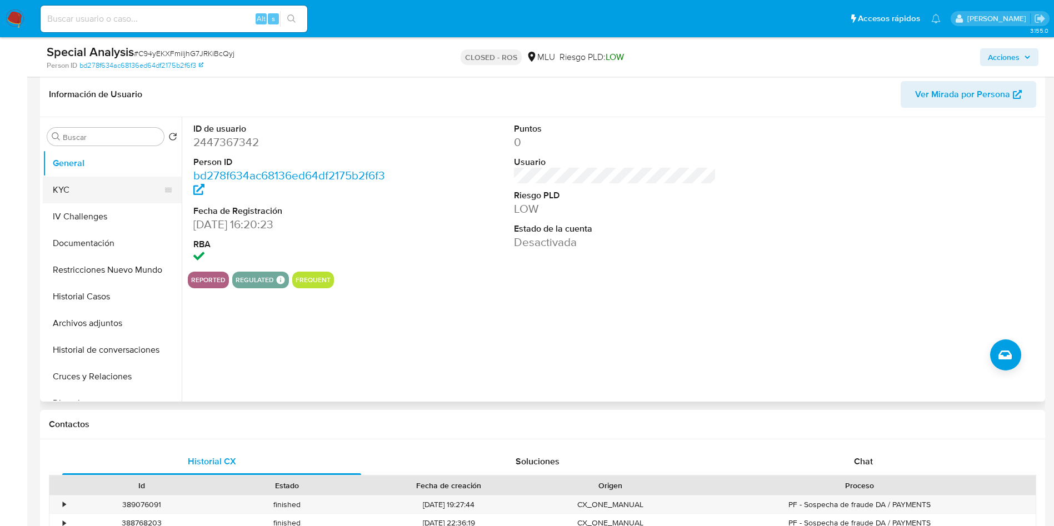
click at [94, 193] on button "KYC" at bounding box center [108, 190] width 130 height 27
